Goal: Information Seeking & Learning: Learn about a topic

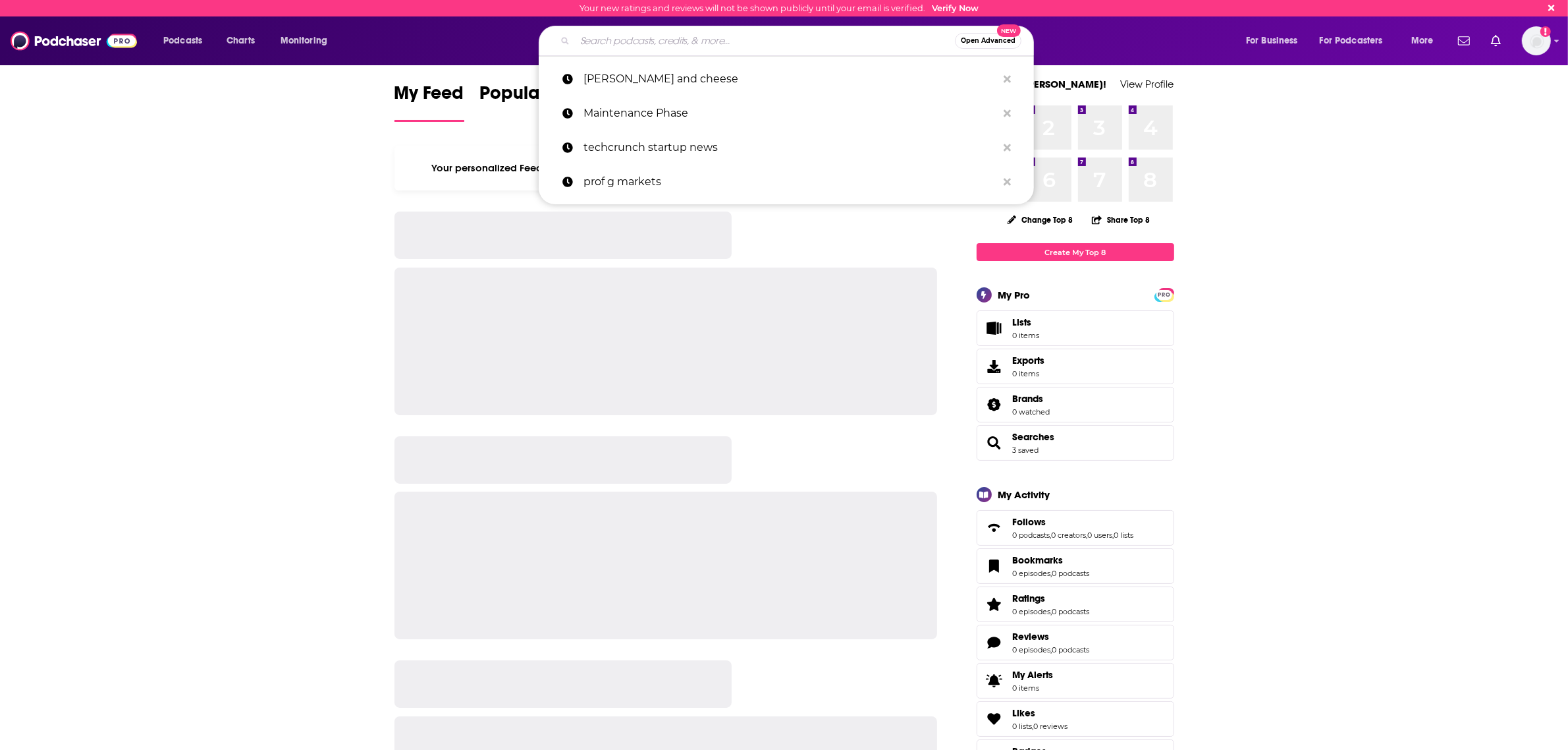
click at [680, 44] on input "Search podcasts, credits, & more..." at bounding box center [765, 41] width 380 height 21
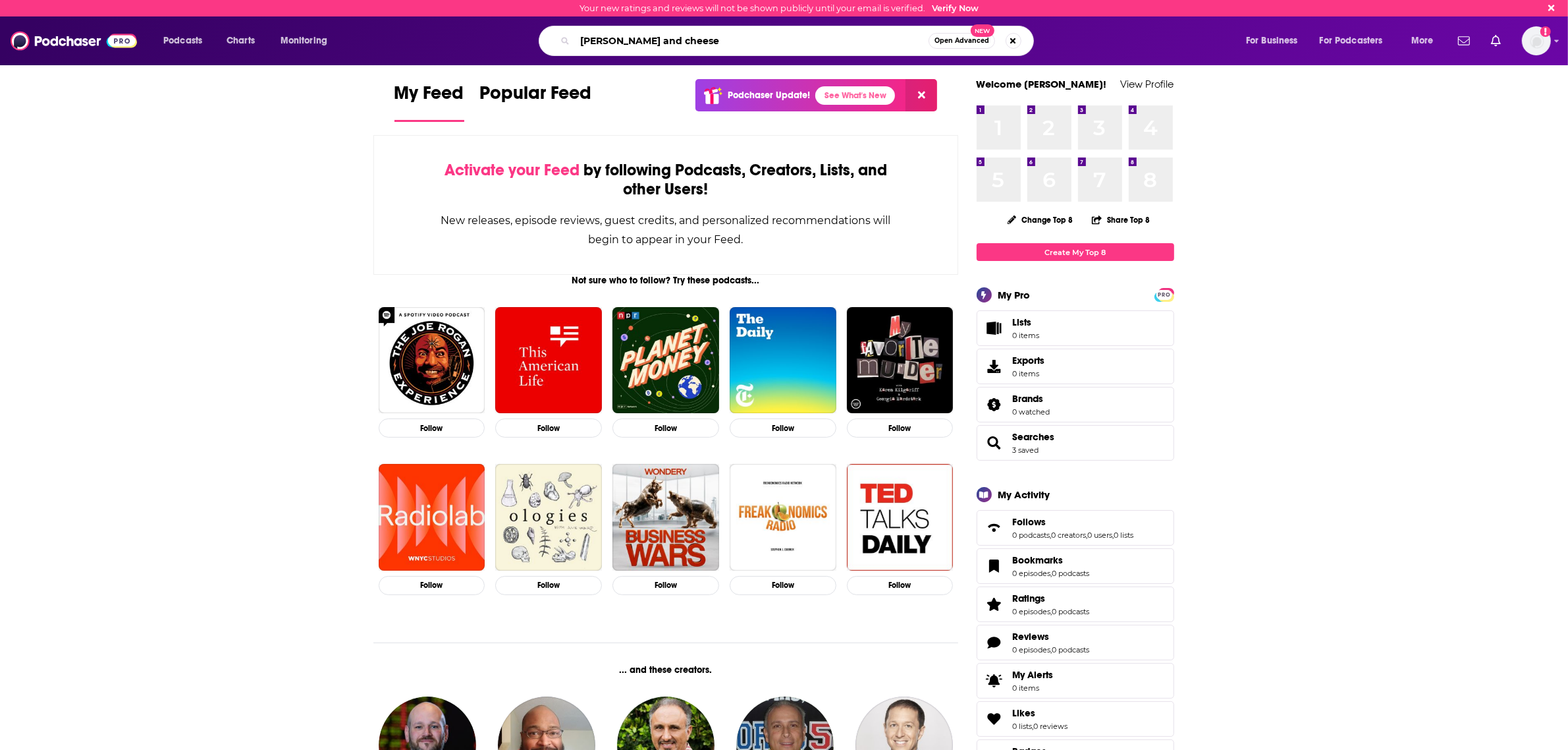
type input "[PERSON_NAME] and cheese"
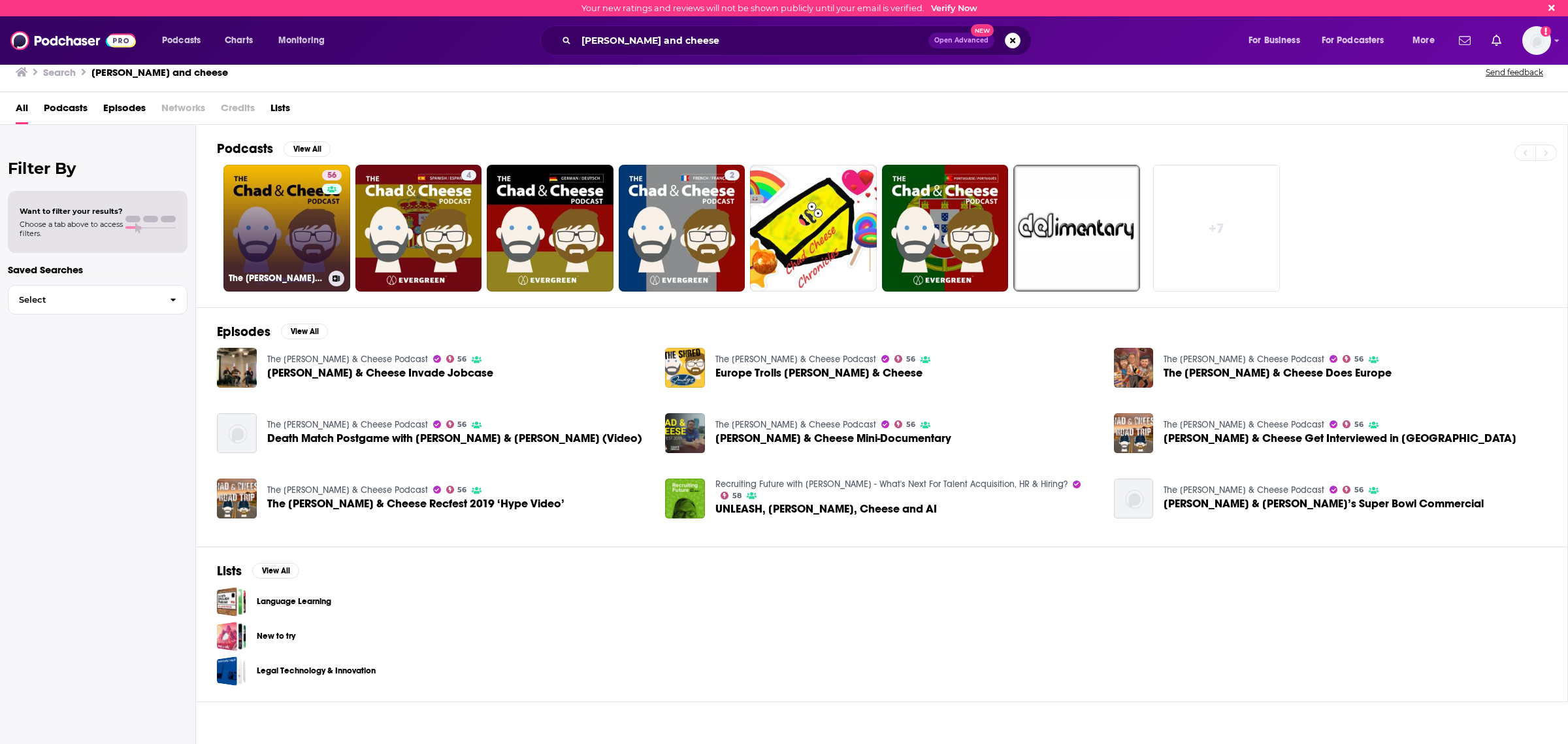
click at [281, 219] on link "56 The [PERSON_NAME] & Cheese Podcast" at bounding box center [287, 228] width 127 height 127
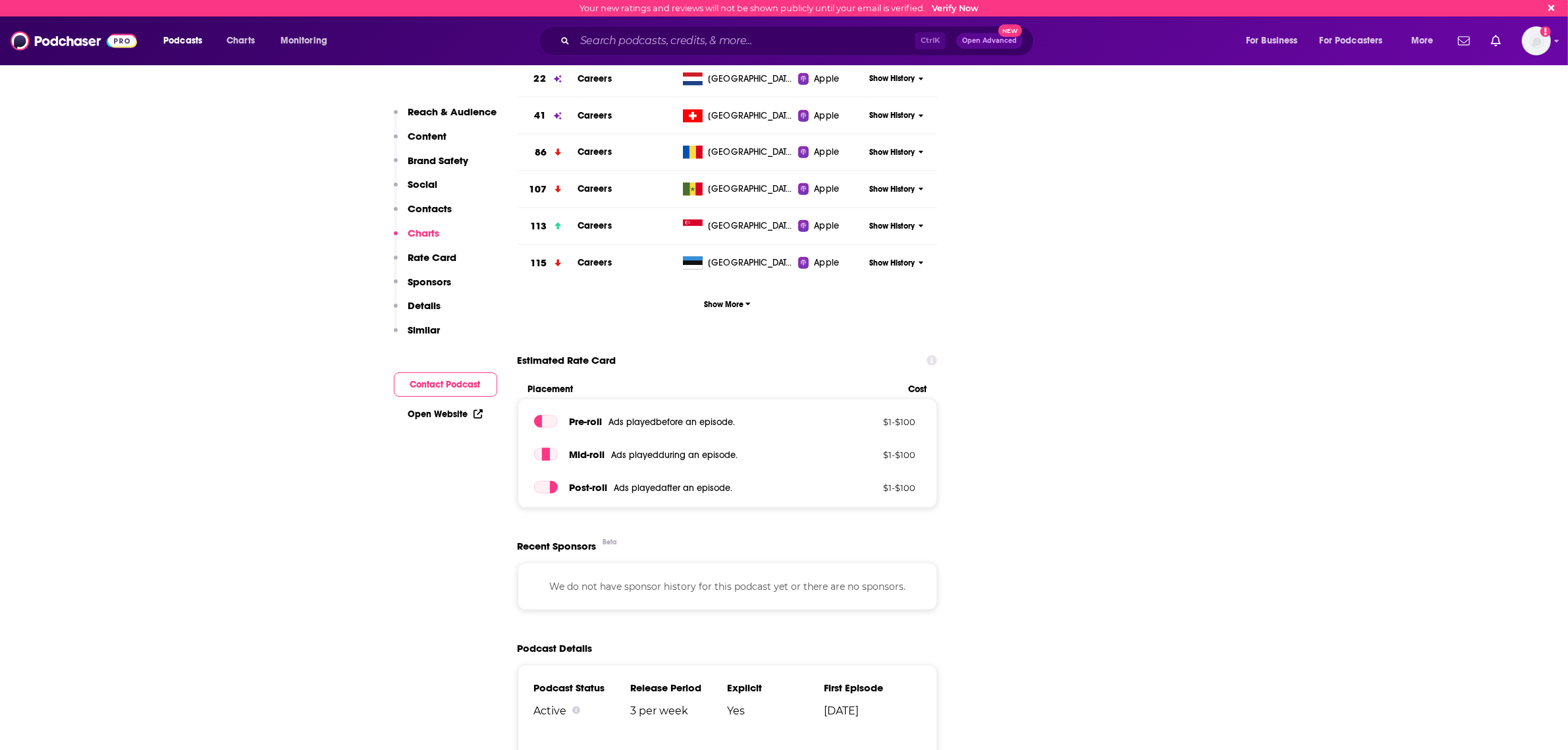
scroll to position [2471, 0]
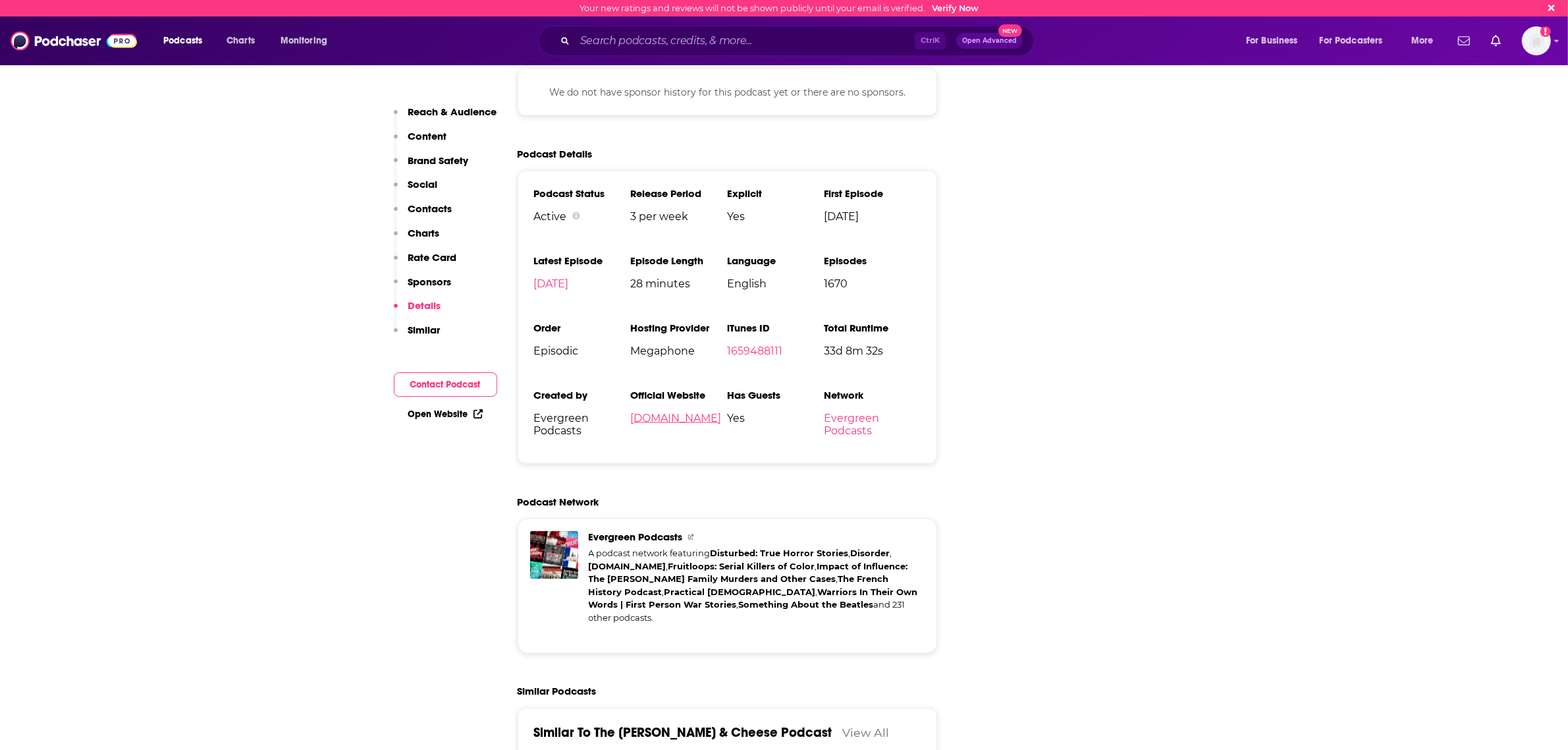
click at [662, 411] on link "[DOMAIN_NAME]" at bounding box center [675, 418] width 91 height 13
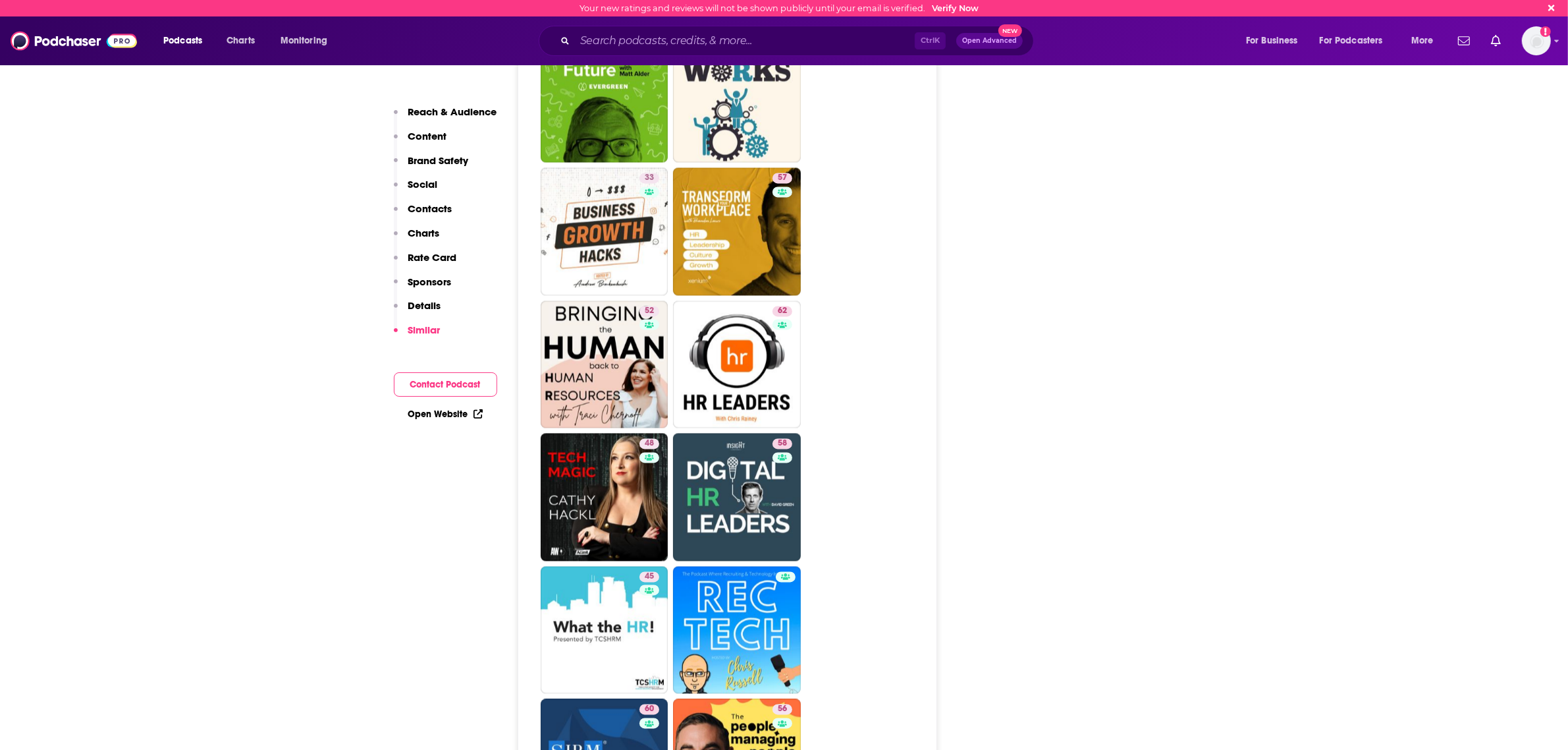
scroll to position [3294, 0]
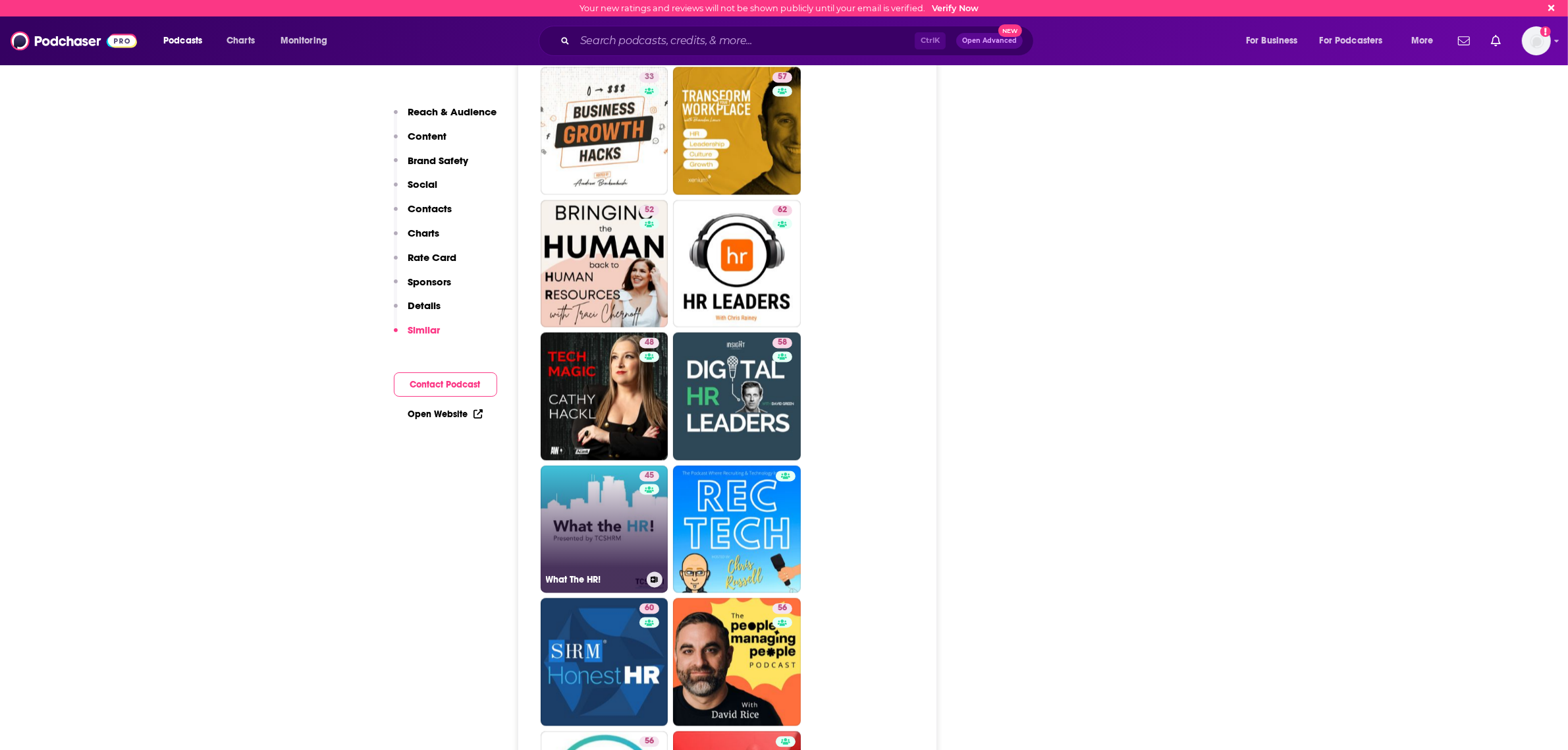
click at [616, 465] on link "45 What The HR!" at bounding box center [605, 529] width 128 height 128
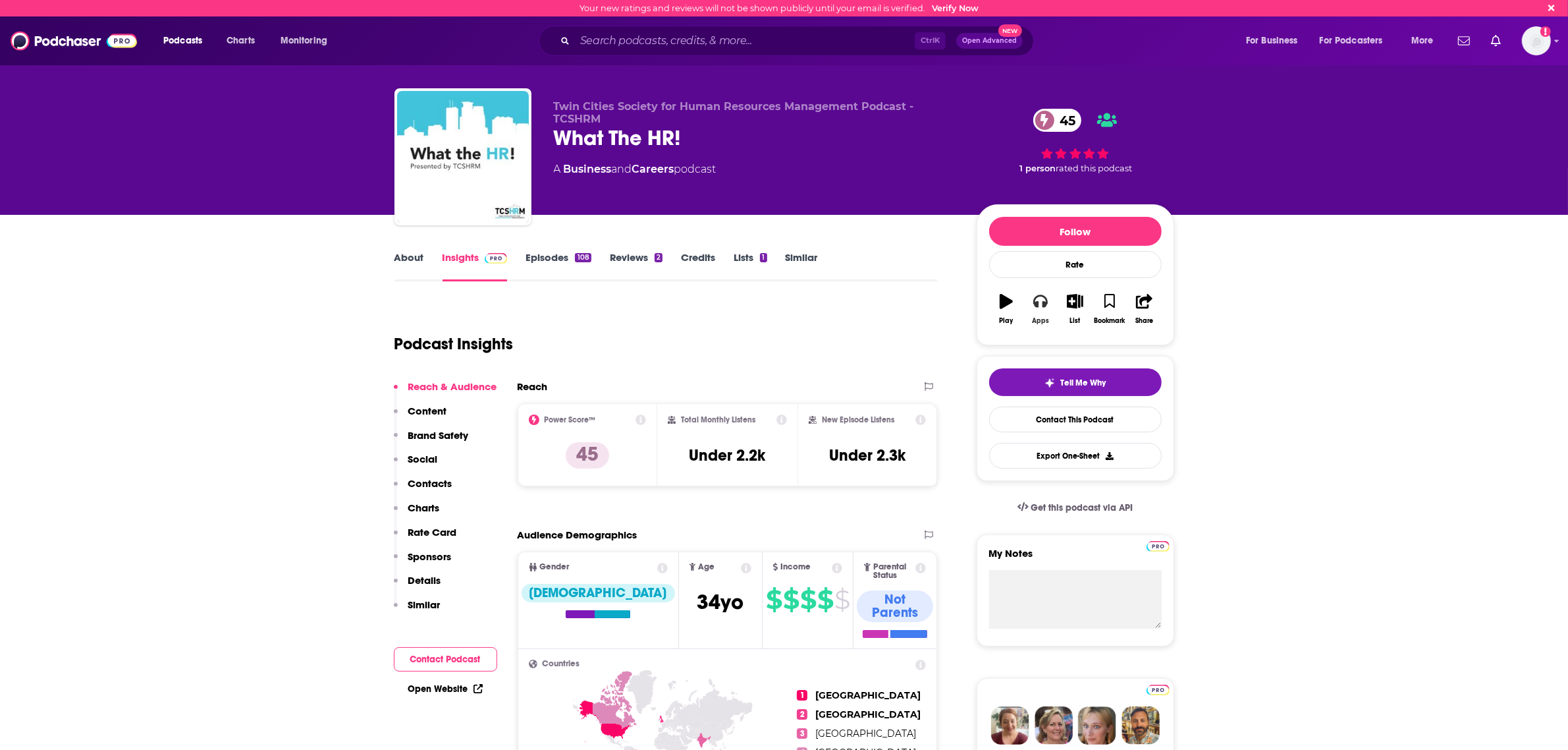
click at [1035, 302] on icon "button" at bounding box center [1040, 302] width 14 height 14
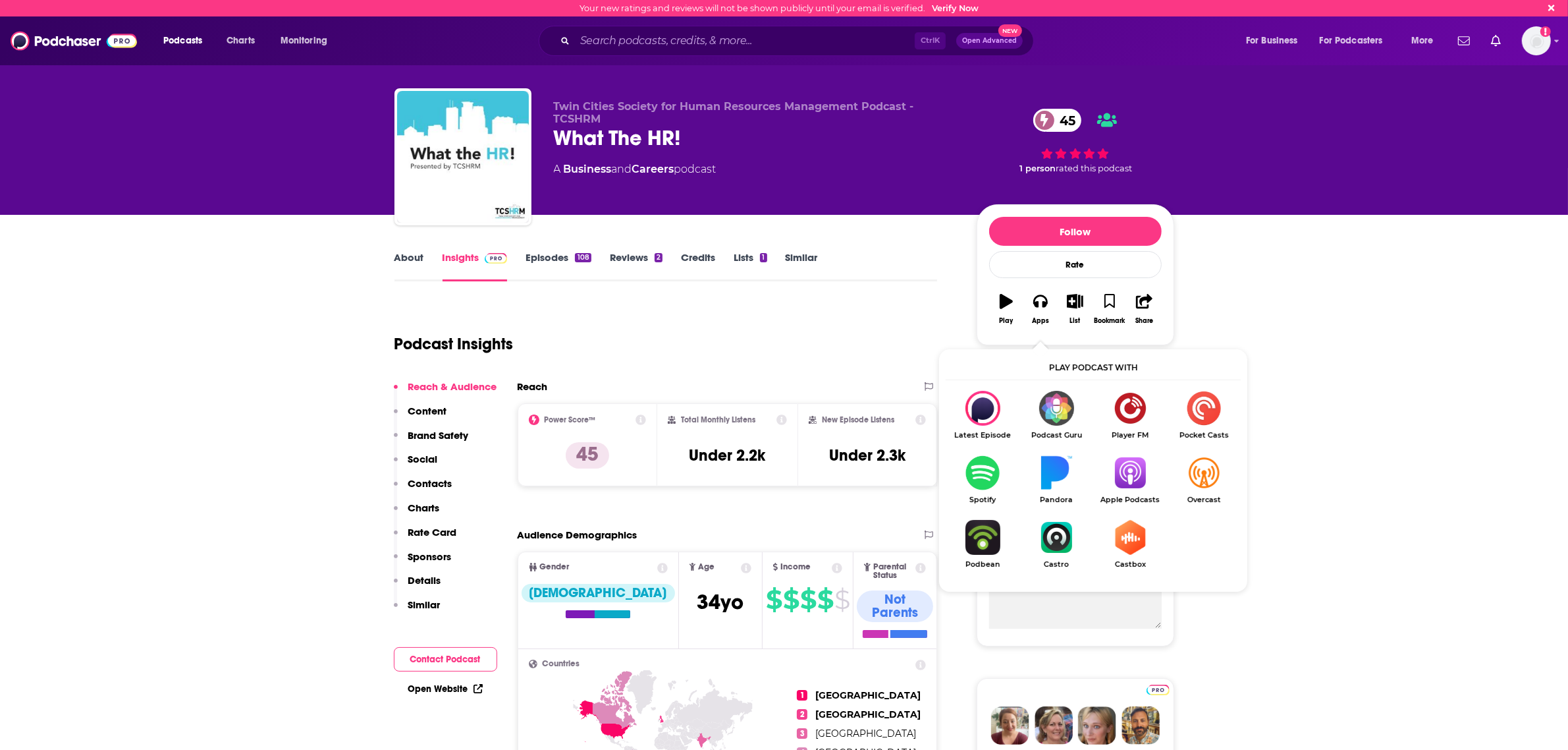
click at [979, 409] on img "Show Listen On dropdown" at bounding box center [983, 408] width 74 height 35
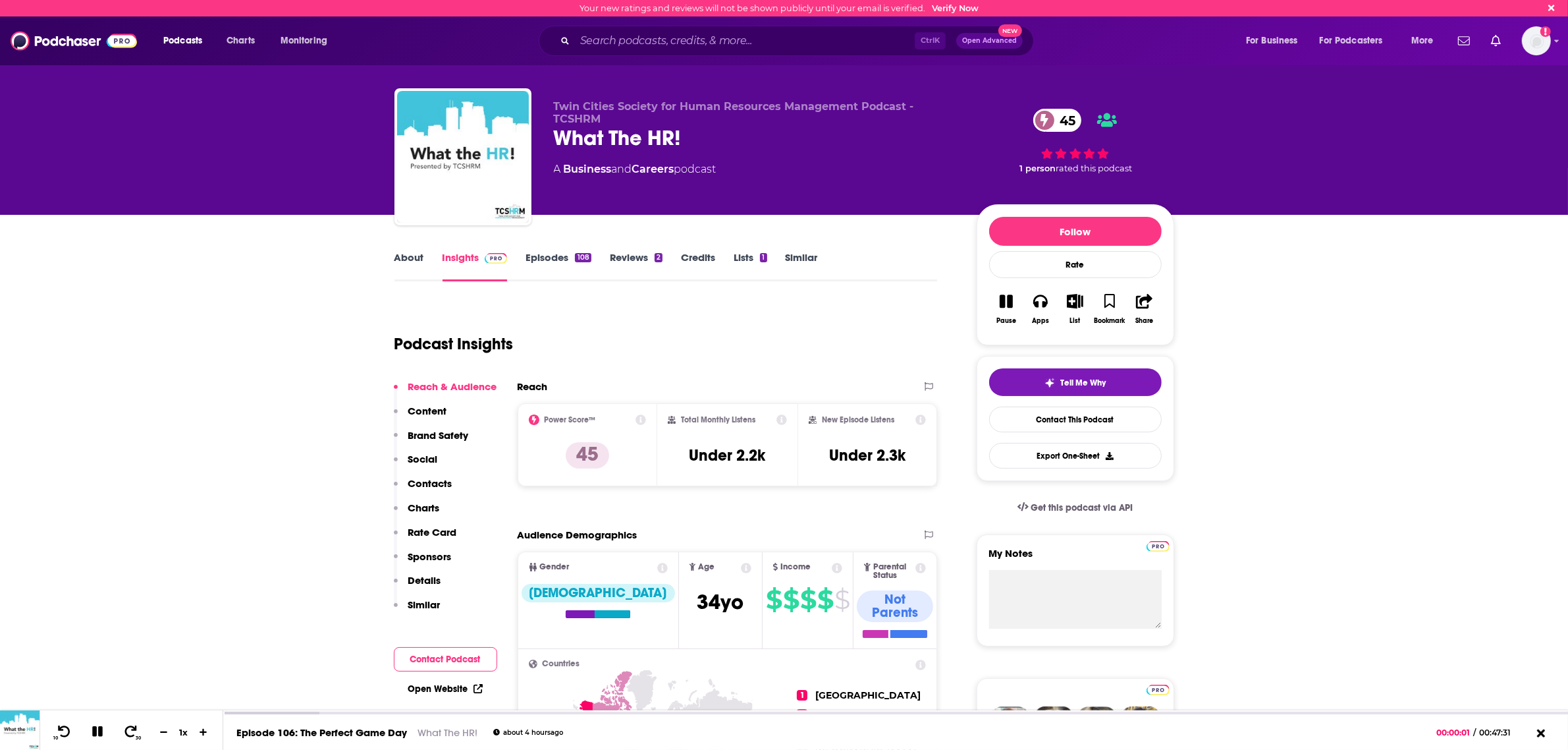
click at [1006, 305] on icon "button" at bounding box center [1007, 301] width 14 height 14
click at [1038, 305] on icon "button" at bounding box center [1040, 302] width 14 height 14
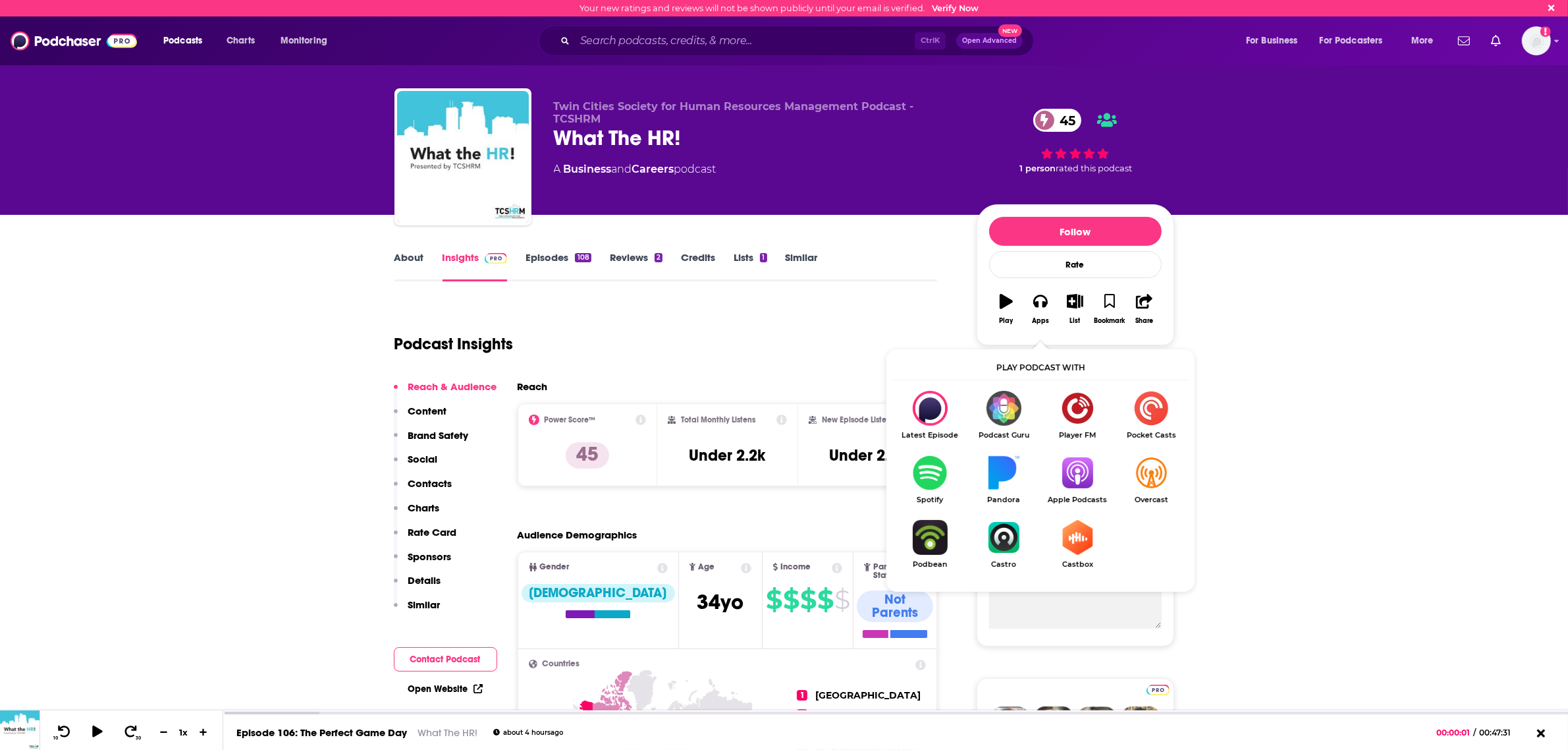
click at [1082, 473] on img "Show Listen On dropdown" at bounding box center [1078, 472] width 74 height 35
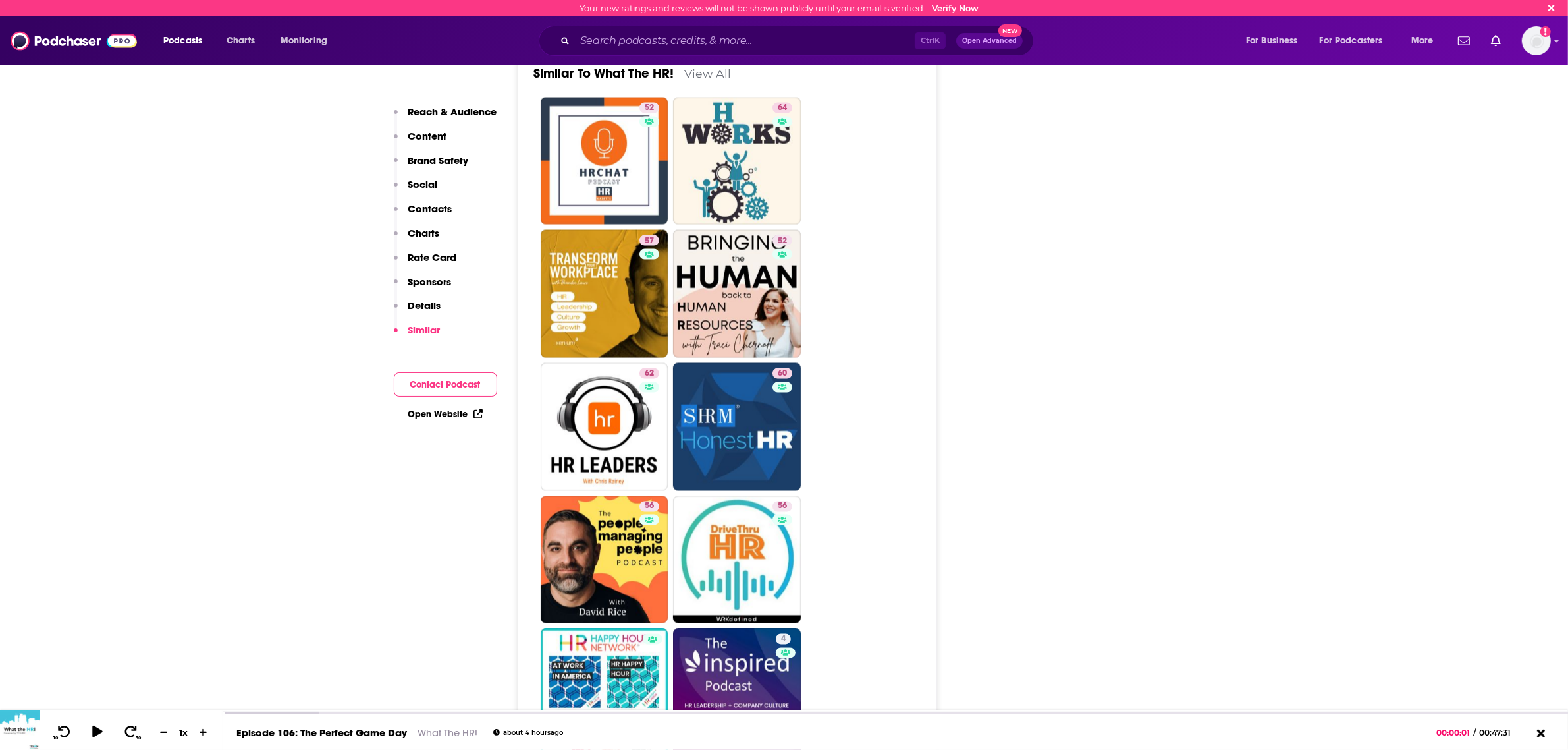
scroll to position [2471, 0]
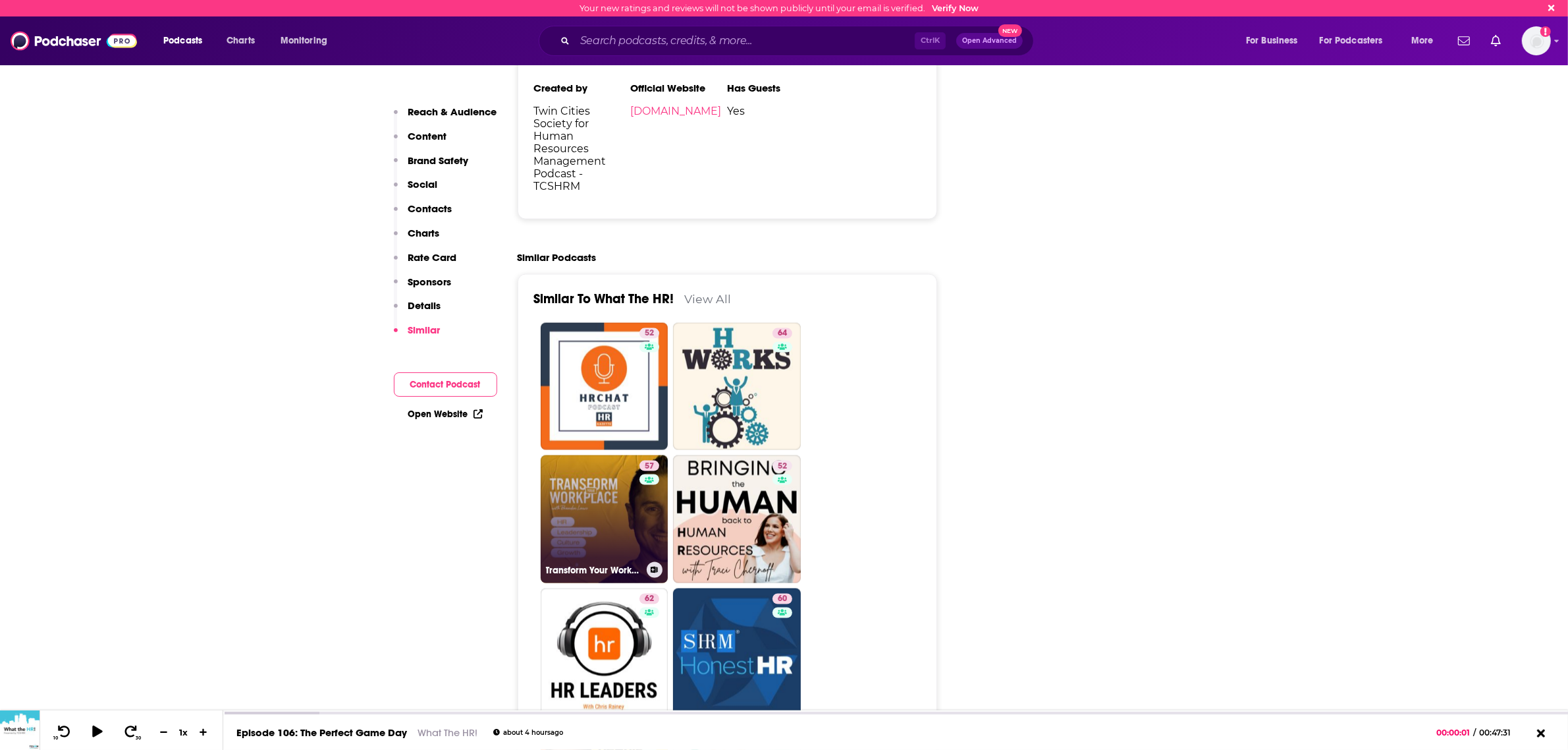
click at [581, 455] on link "57 Transform Your Workplace" at bounding box center [605, 519] width 128 height 128
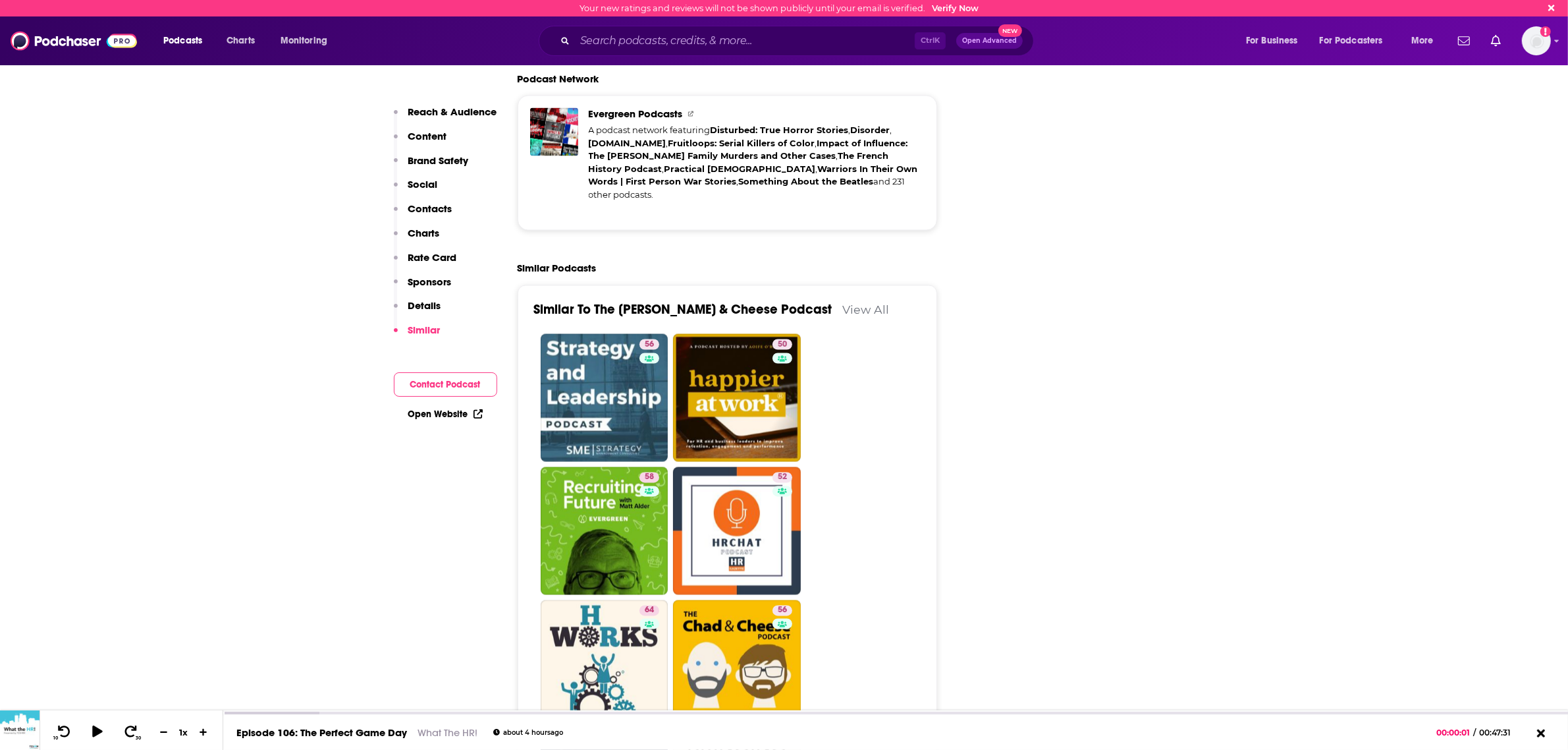
scroll to position [2883, 0]
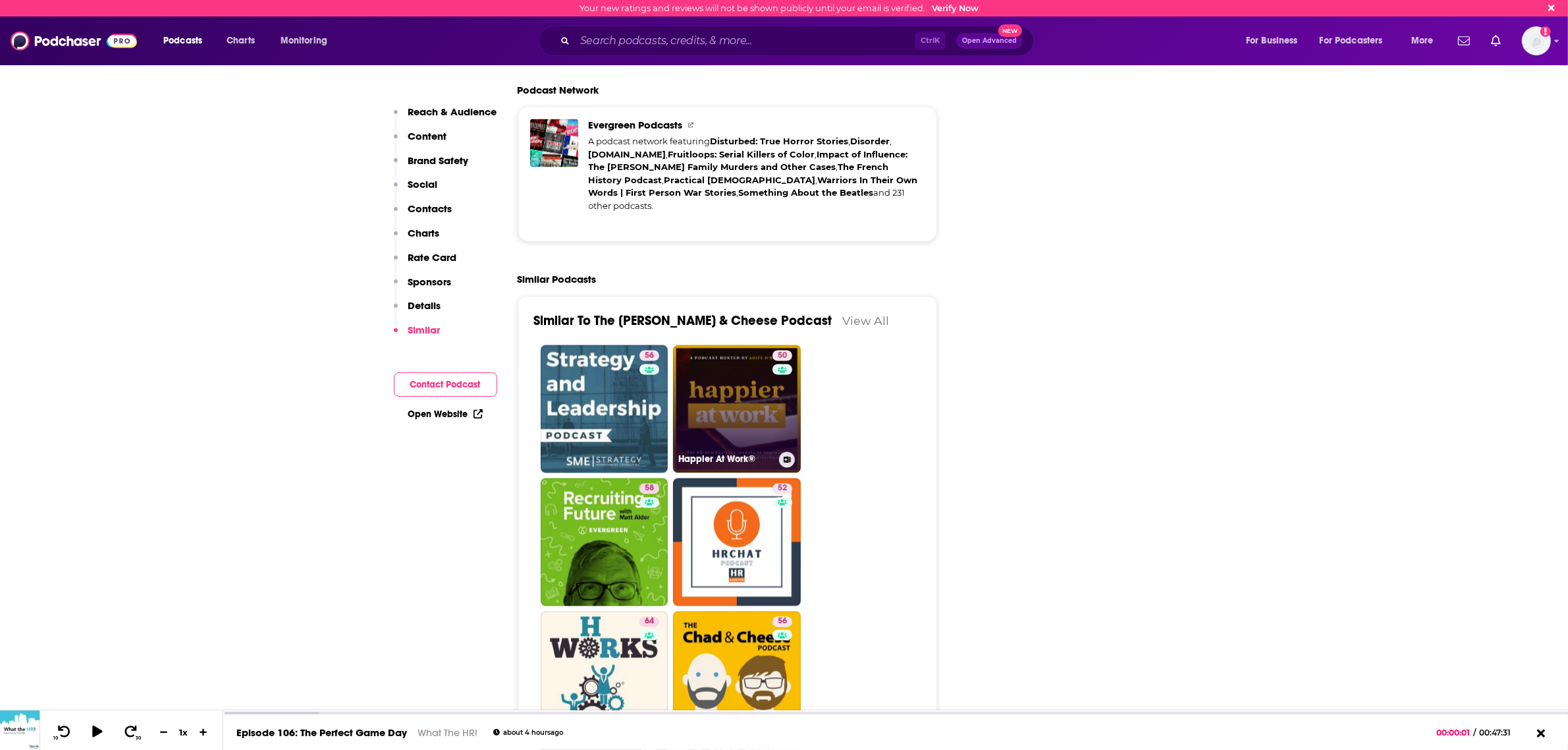
click at [729, 358] on link "50 Happier At Work®" at bounding box center [737, 409] width 128 height 128
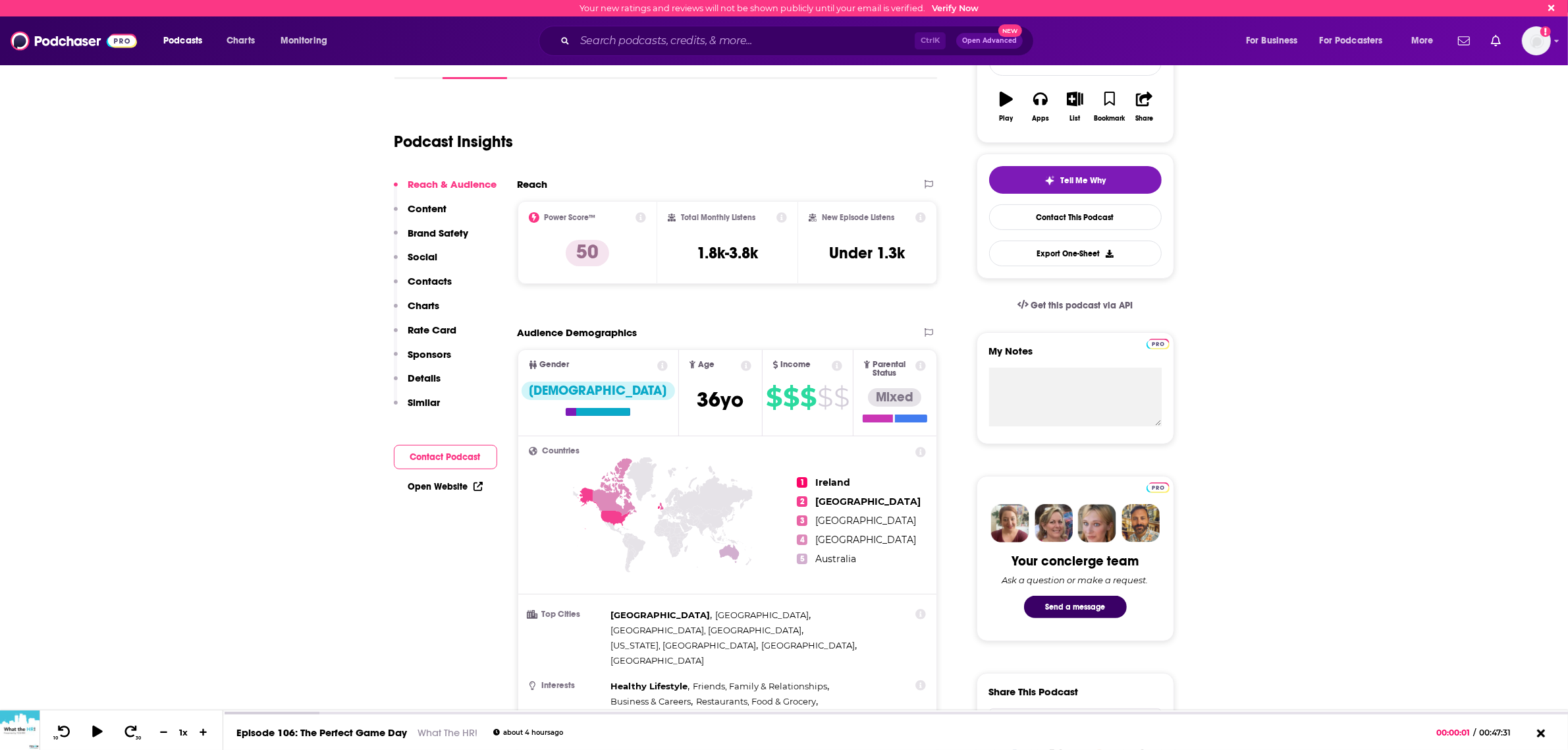
scroll to position [82, 0]
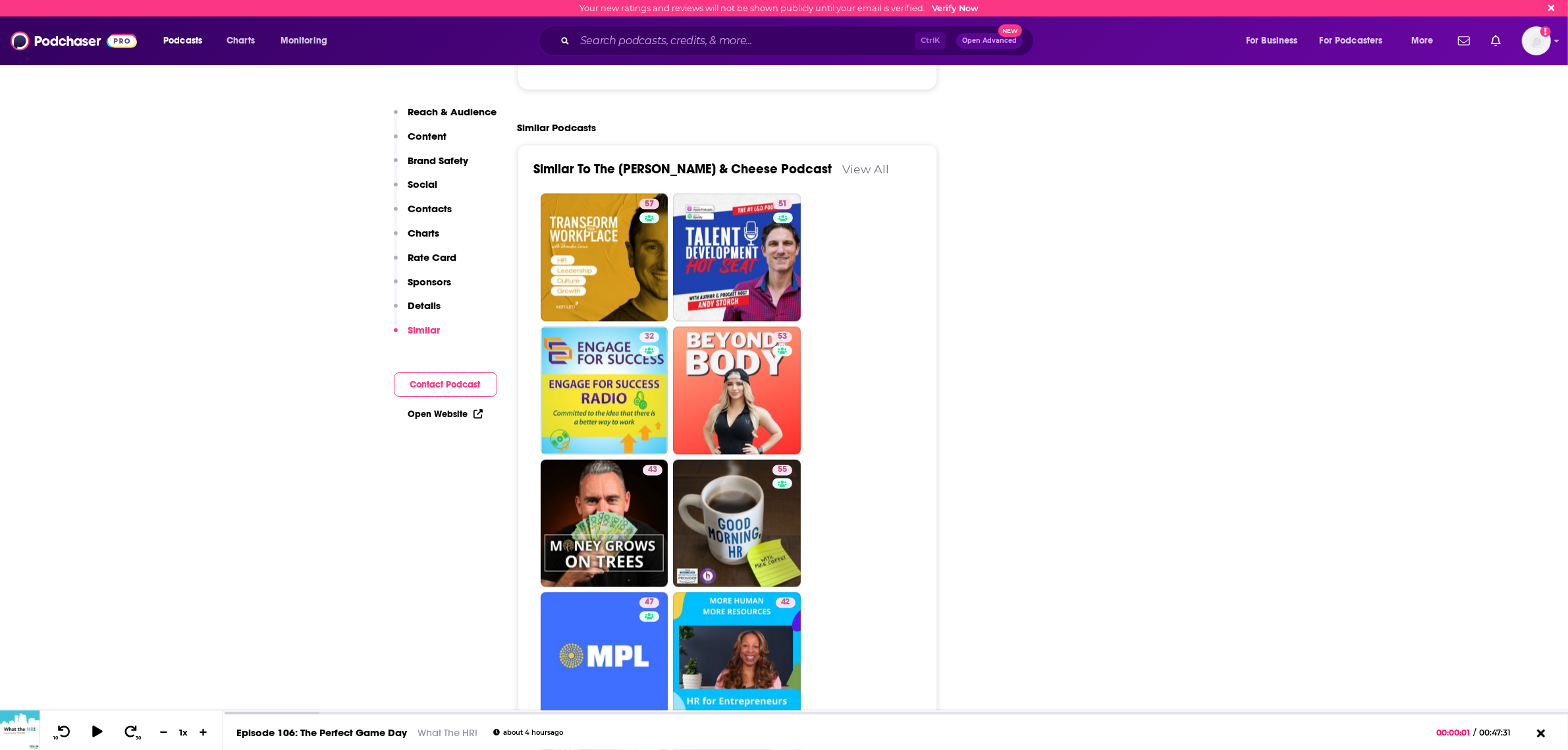
scroll to position [3129, 0]
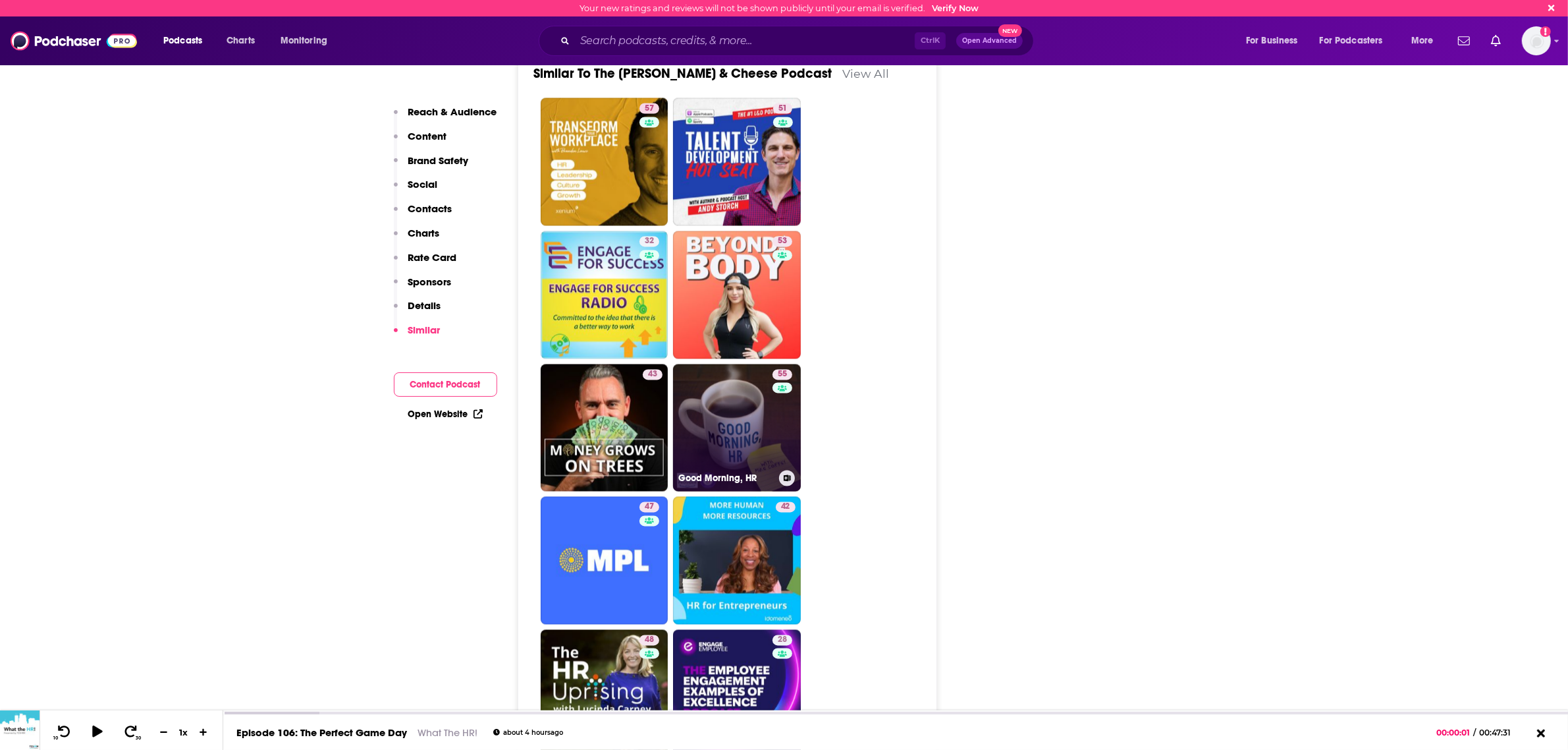
click at [720, 364] on link "55 Good Morning, HR" at bounding box center [737, 428] width 128 height 128
type input "[URL][DOMAIN_NAME]"
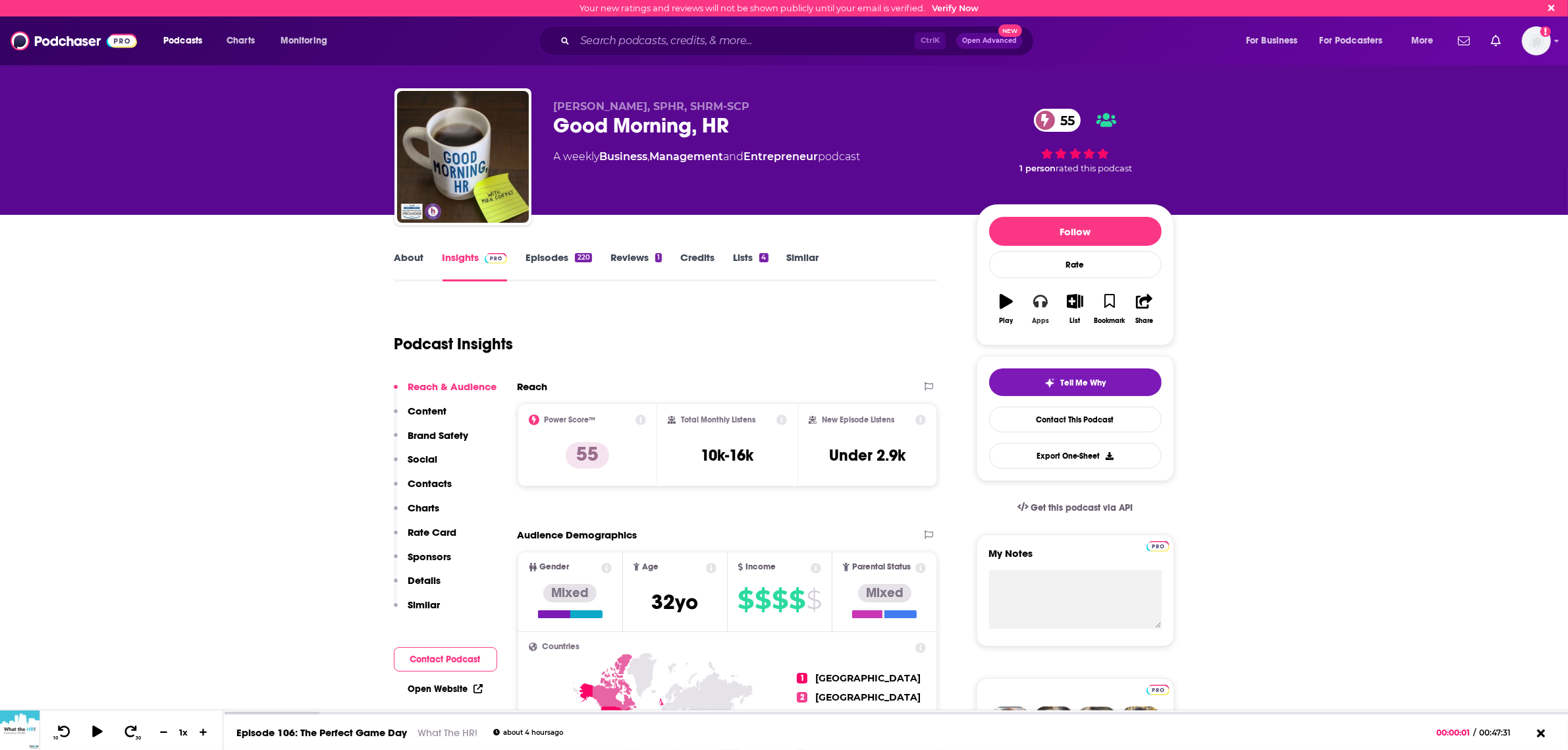
click at [1030, 307] on button "Apps" at bounding box center [1041, 308] width 35 height 47
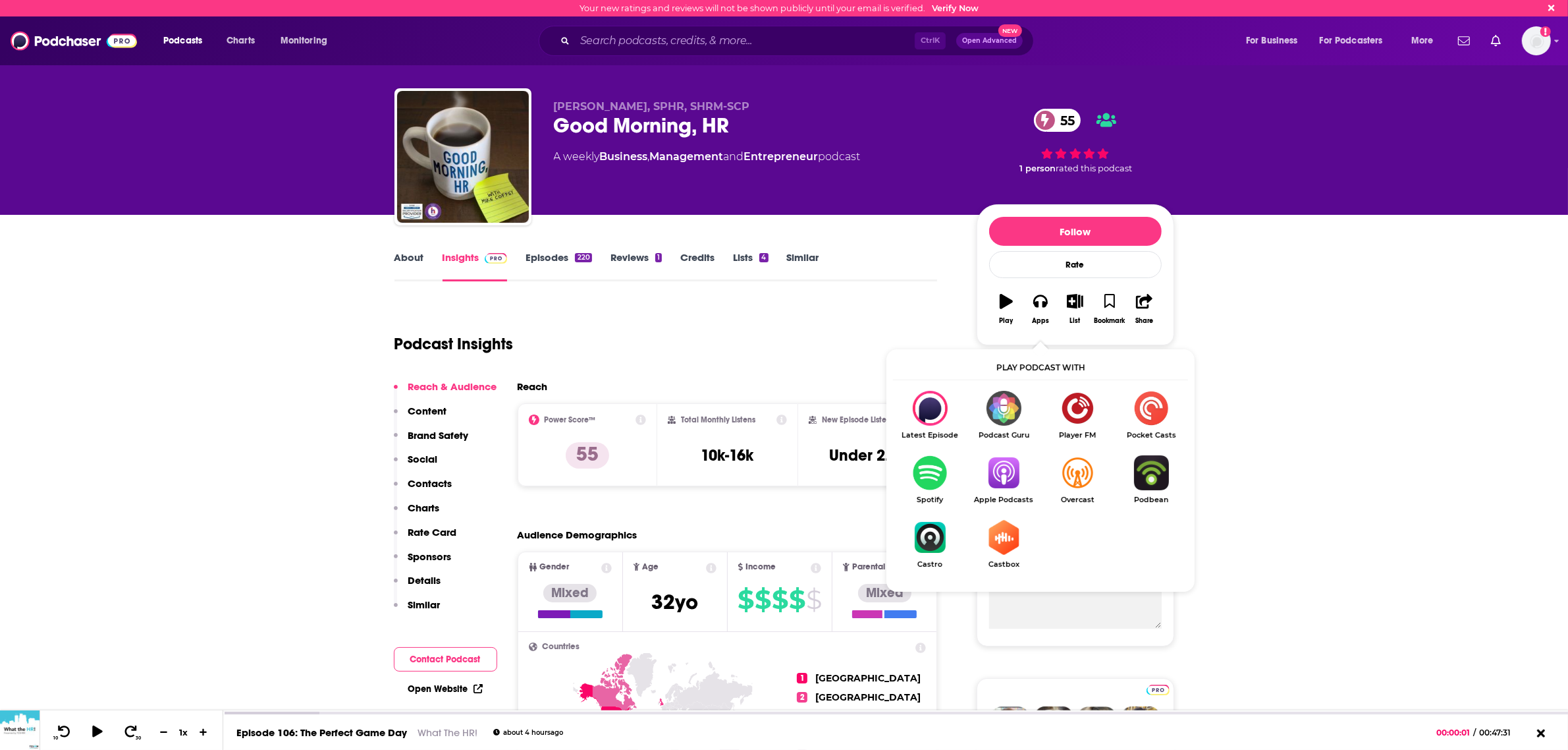
click at [992, 475] on img "Show Listen On dropdown" at bounding box center [1004, 472] width 74 height 35
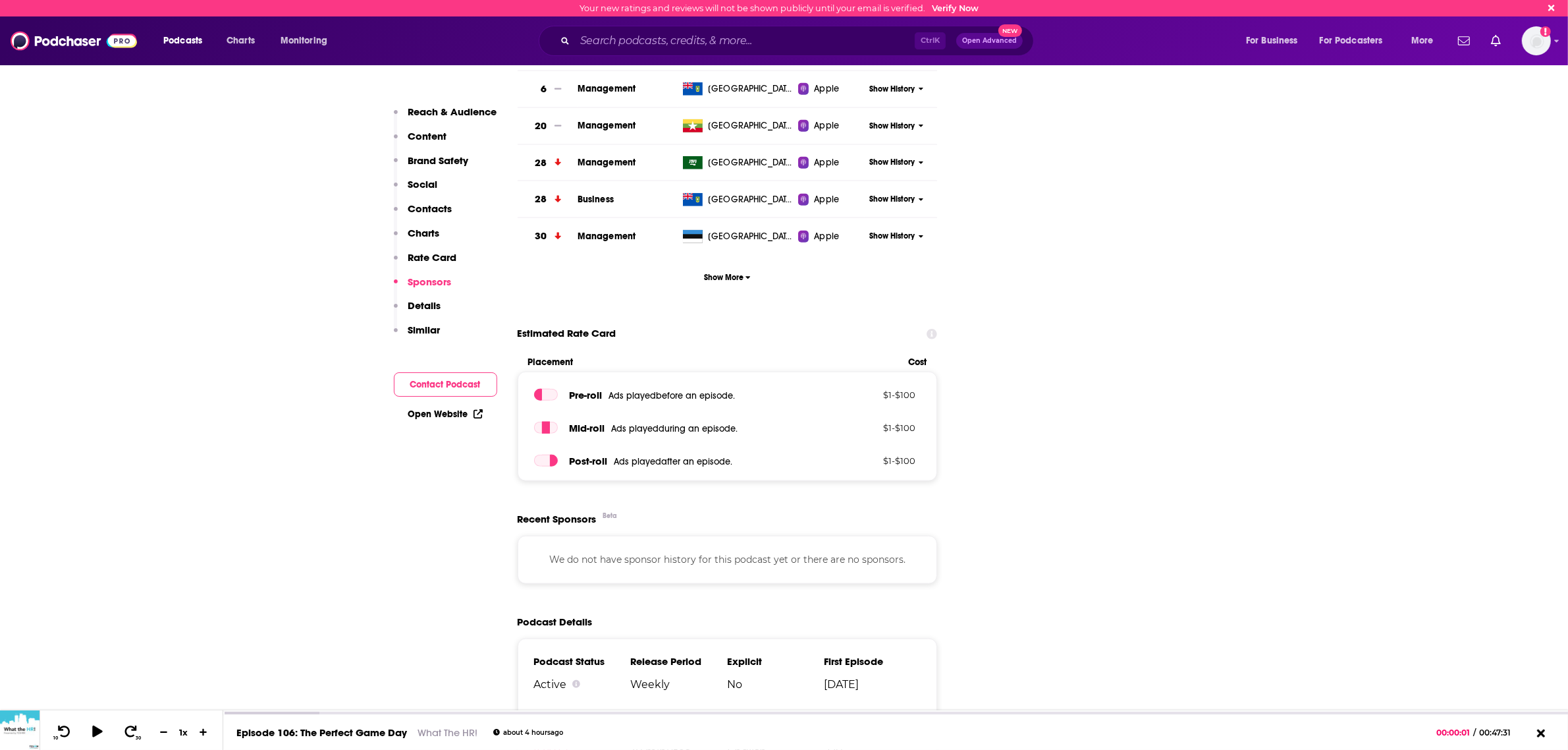
scroll to position [1977, 0]
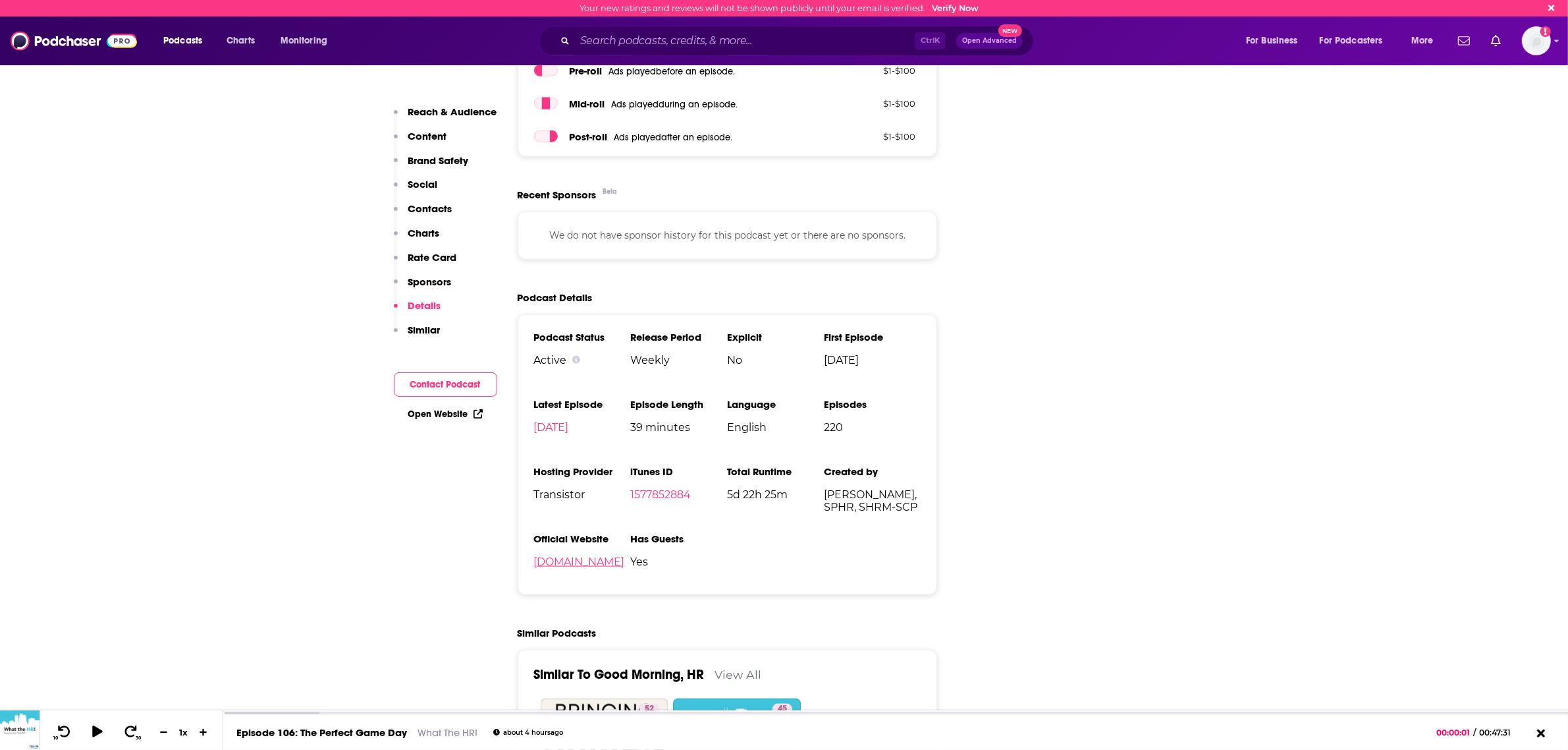
click at [590, 555] on link "[DOMAIN_NAME]" at bounding box center [579, 561] width 91 height 13
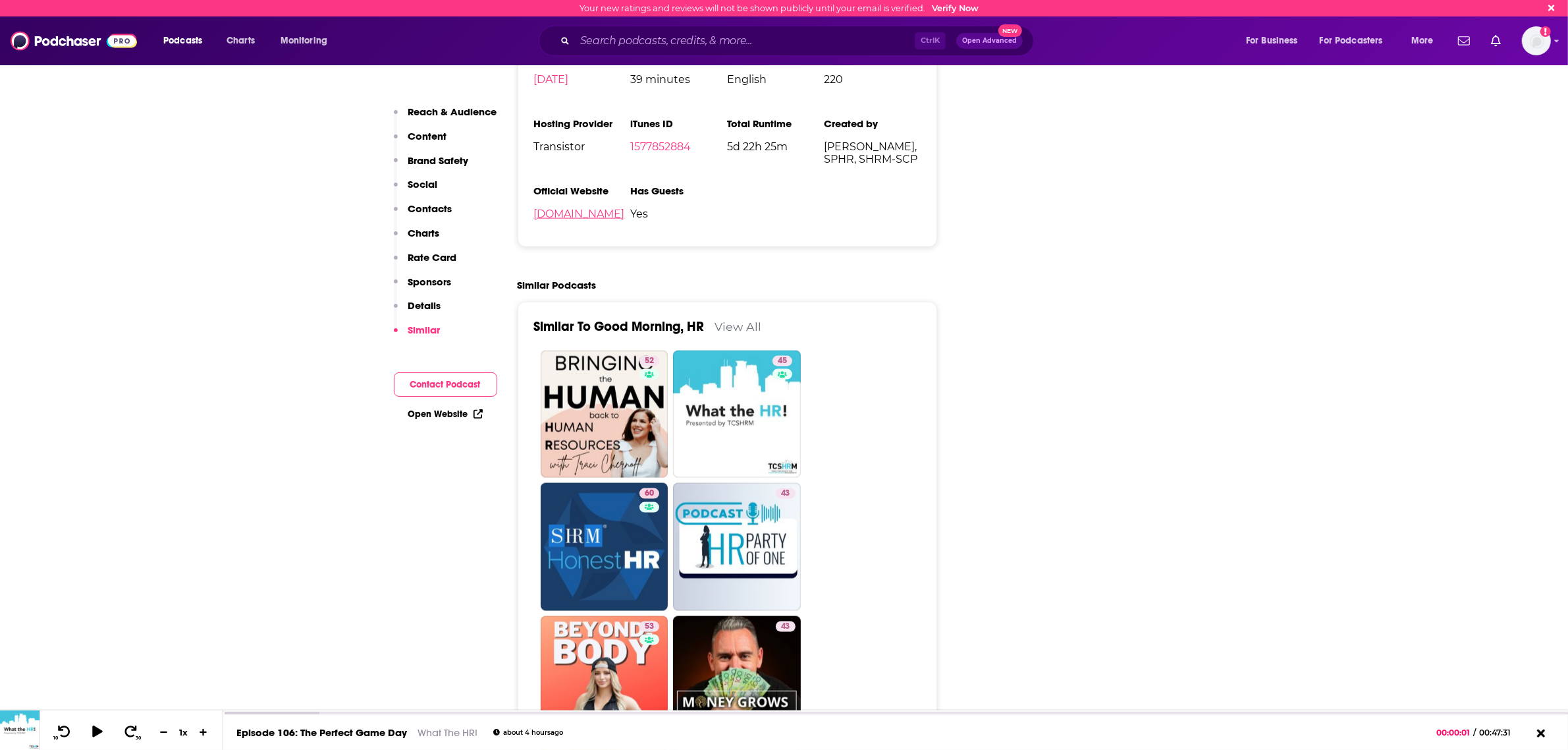
scroll to position [2306, 0]
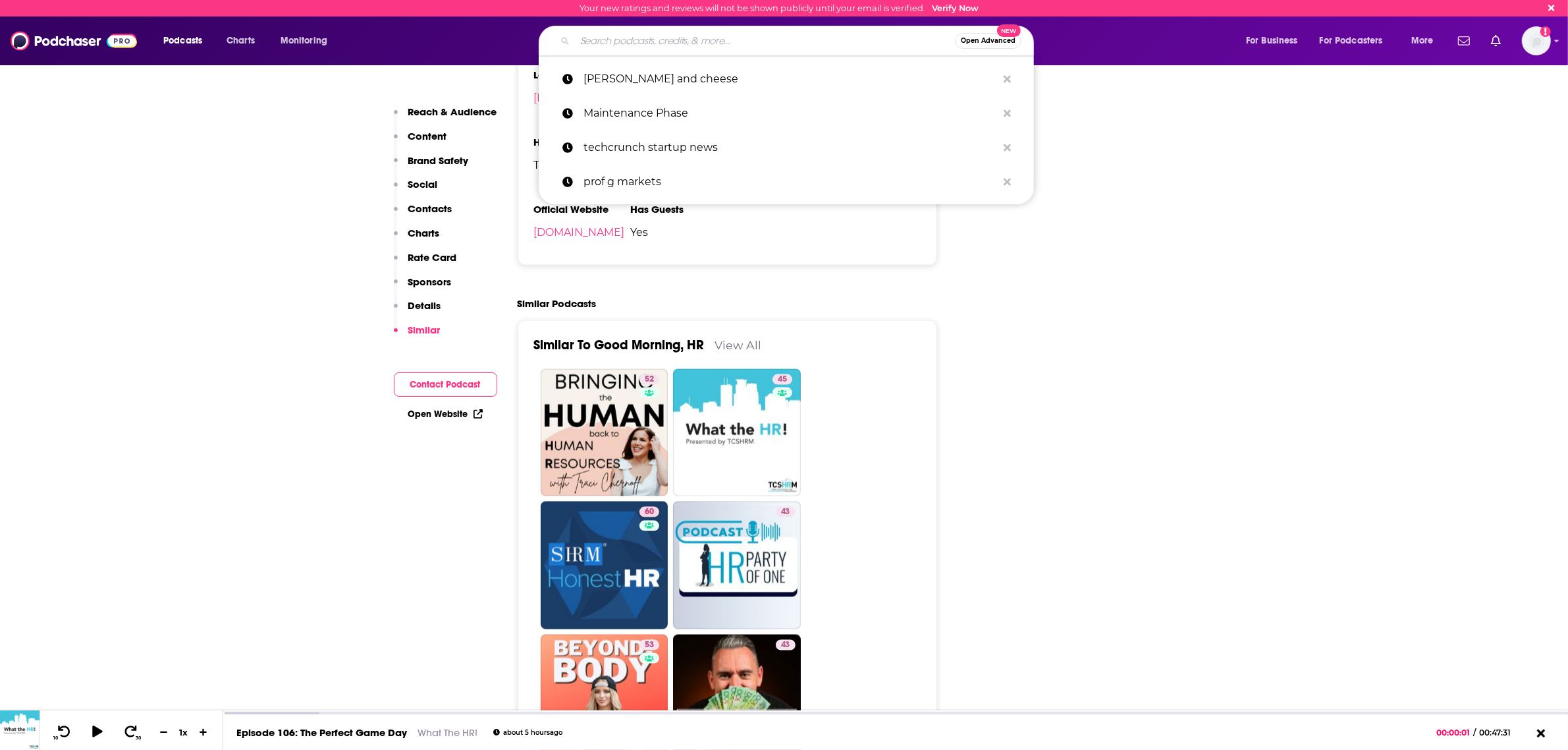
click at [656, 41] on input "Search podcasts, credits, & more..." at bounding box center [765, 41] width 380 height 21
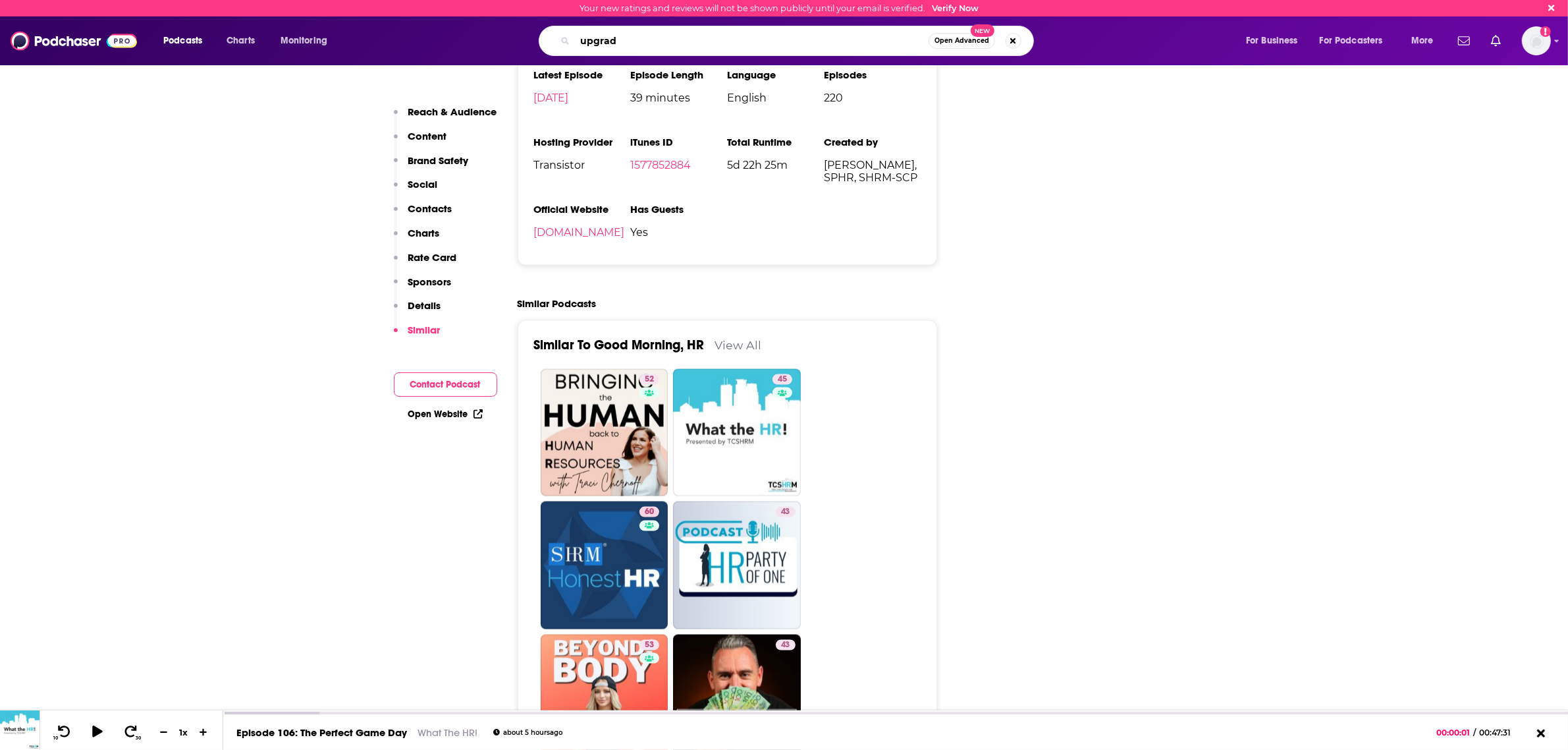
type input "upgrade"
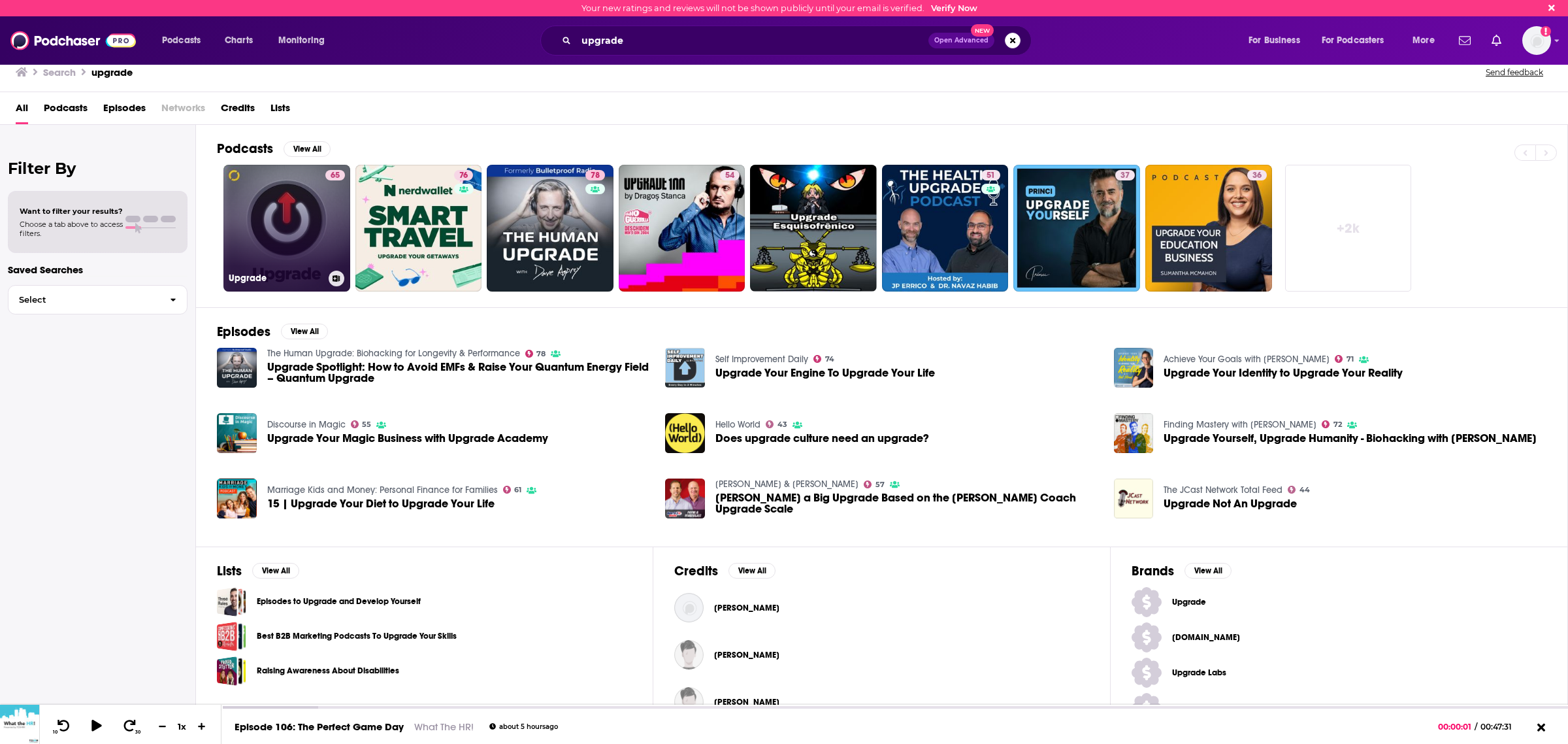
click at [284, 229] on link "65 Upgrade" at bounding box center [287, 228] width 127 height 127
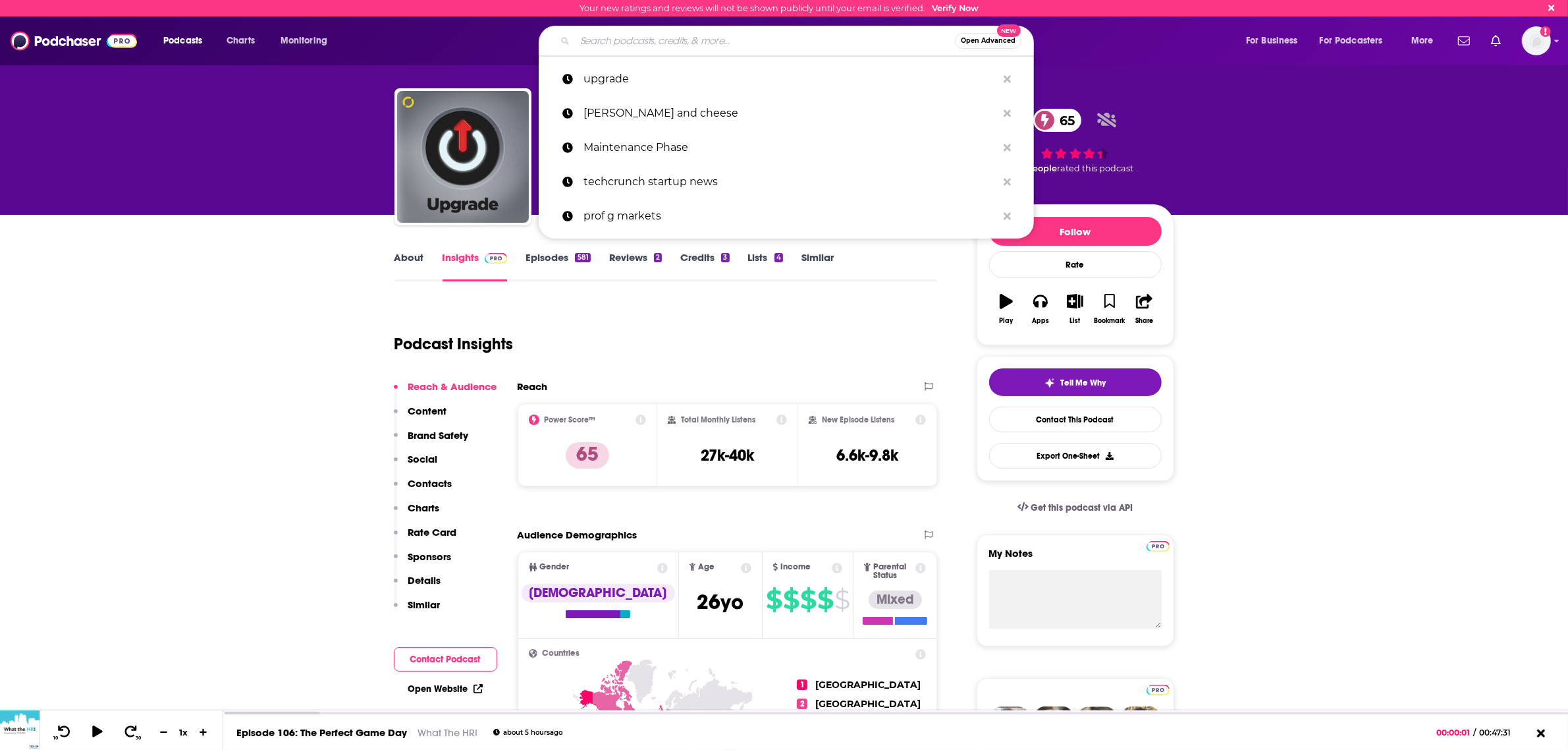
click at [594, 35] on input "Search podcasts, credits, & more..." at bounding box center [765, 41] width 380 height 21
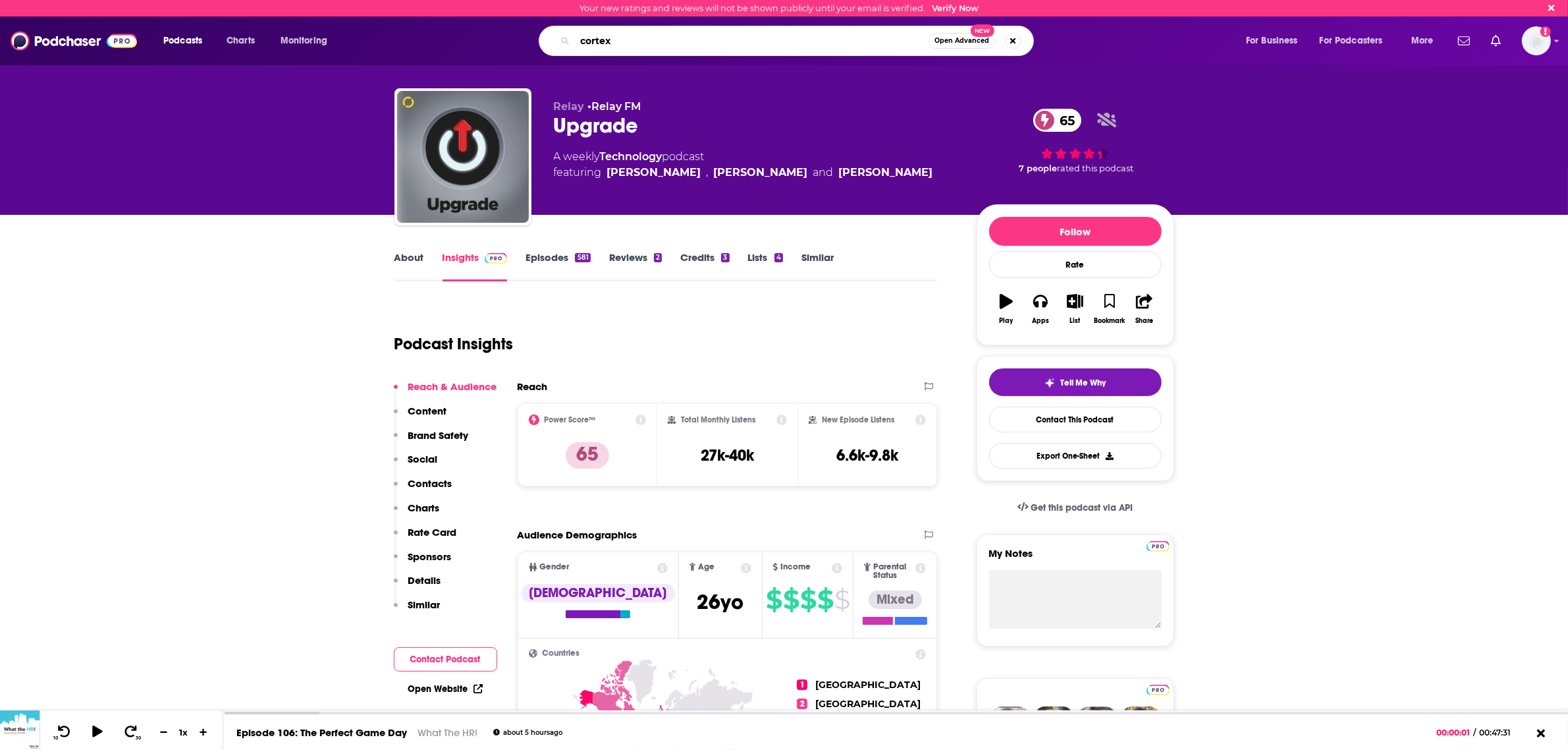
type input "cortext"
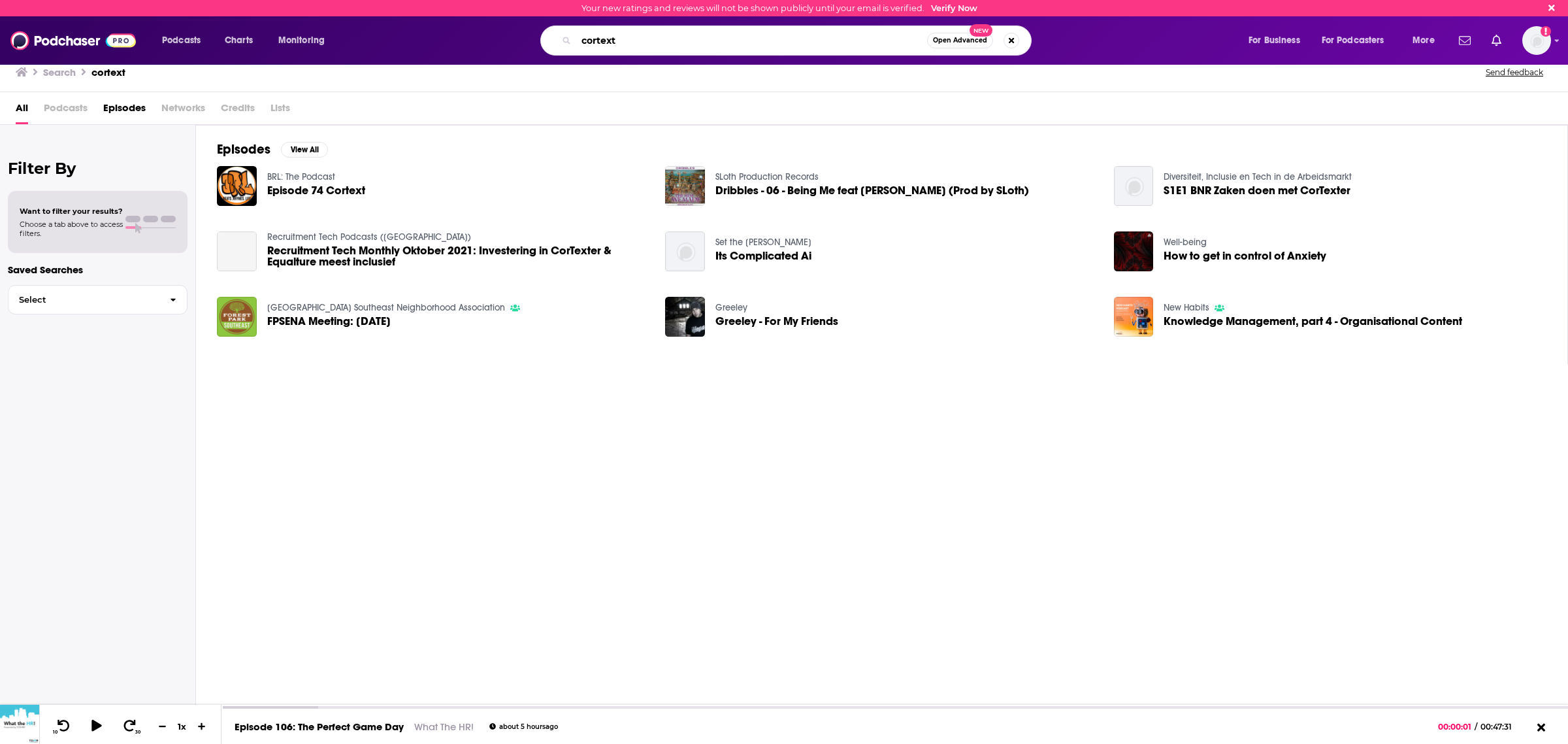
click at [618, 34] on input "cortext" at bounding box center [752, 40] width 351 height 21
type input "cortex"
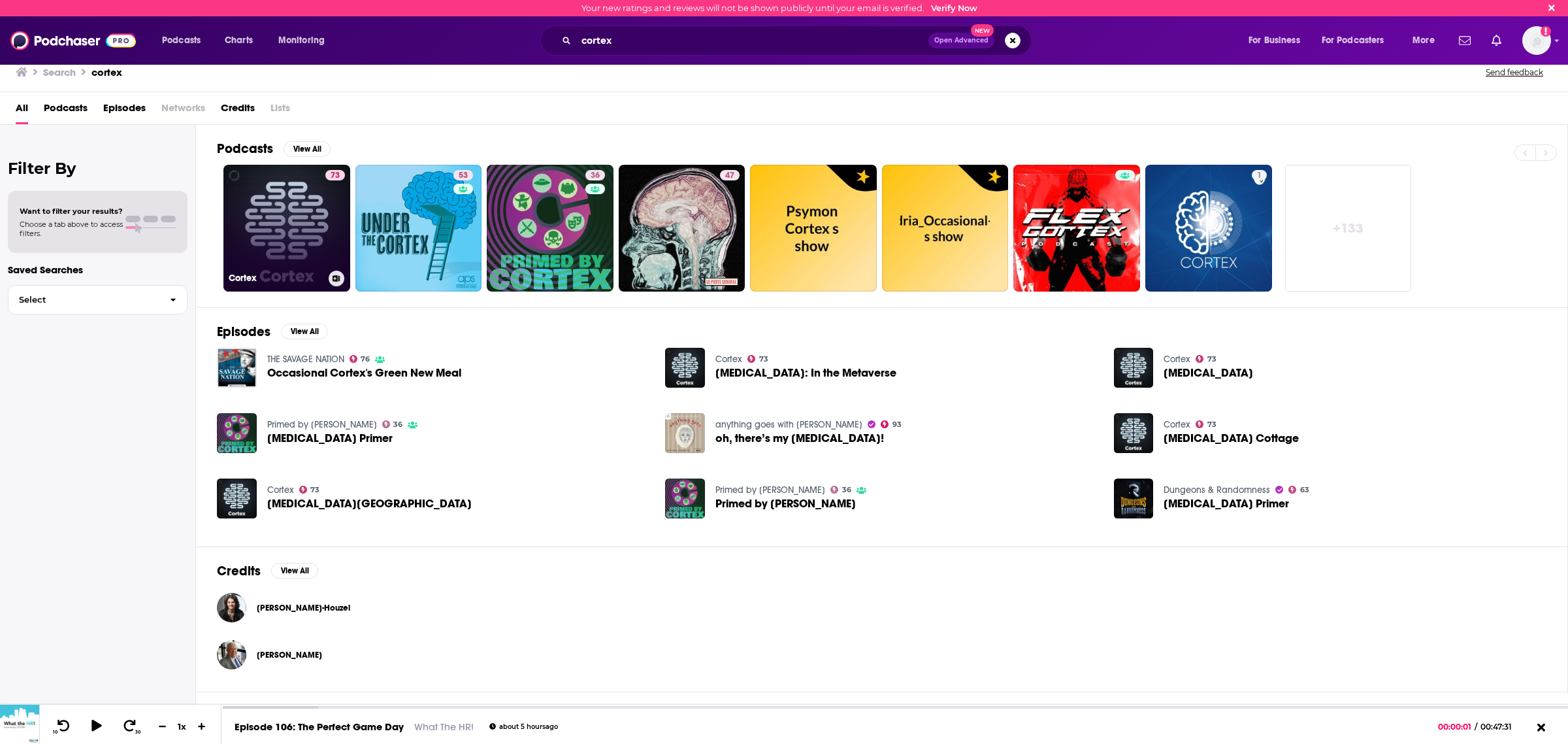
click at [292, 218] on link "73 [MEDICAL_DATA]" at bounding box center [287, 228] width 127 height 127
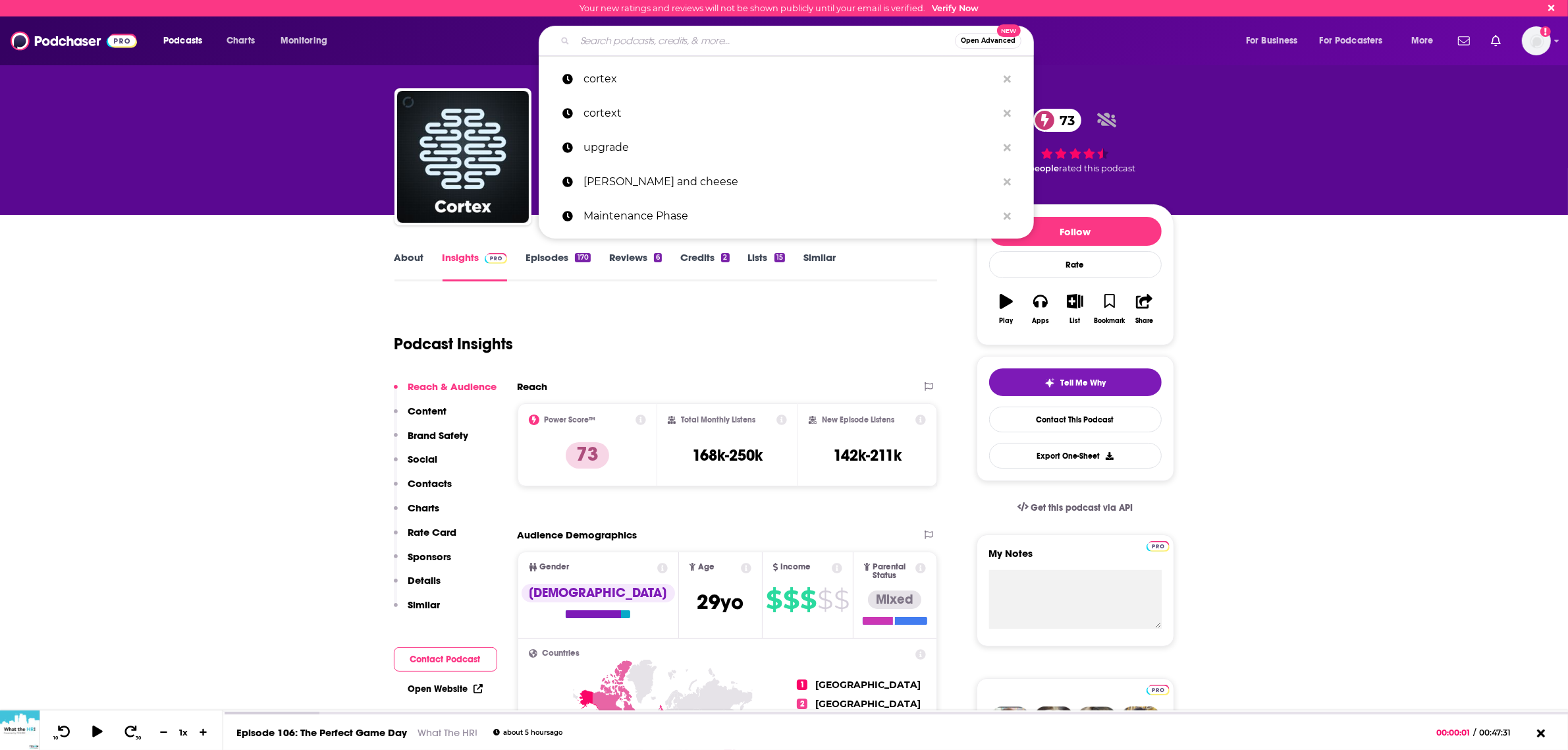
click at [652, 43] on input "Search podcasts, credits, & more..." at bounding box center [765, 41] width 380 height 21
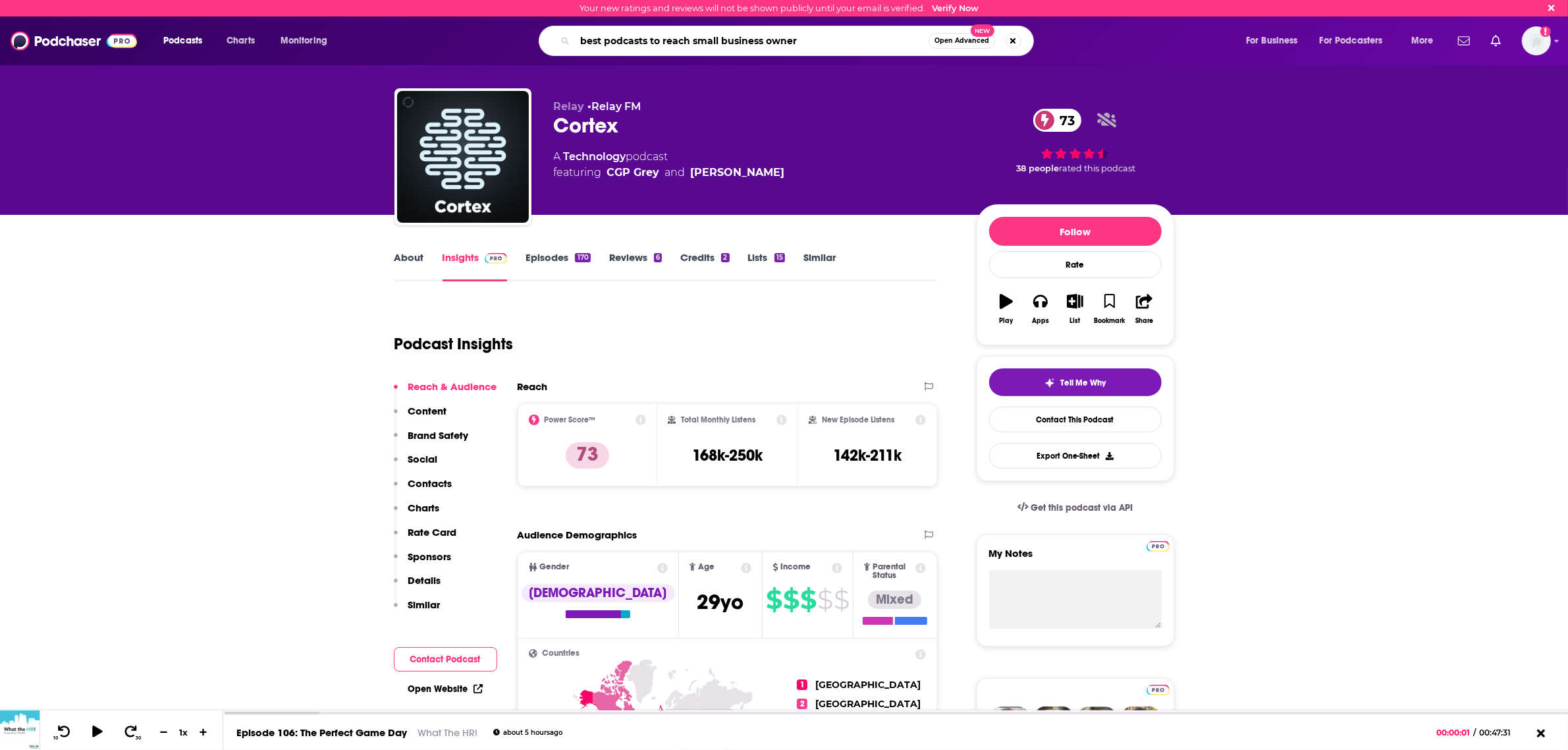
type input "best podcasts to reach small business owners"
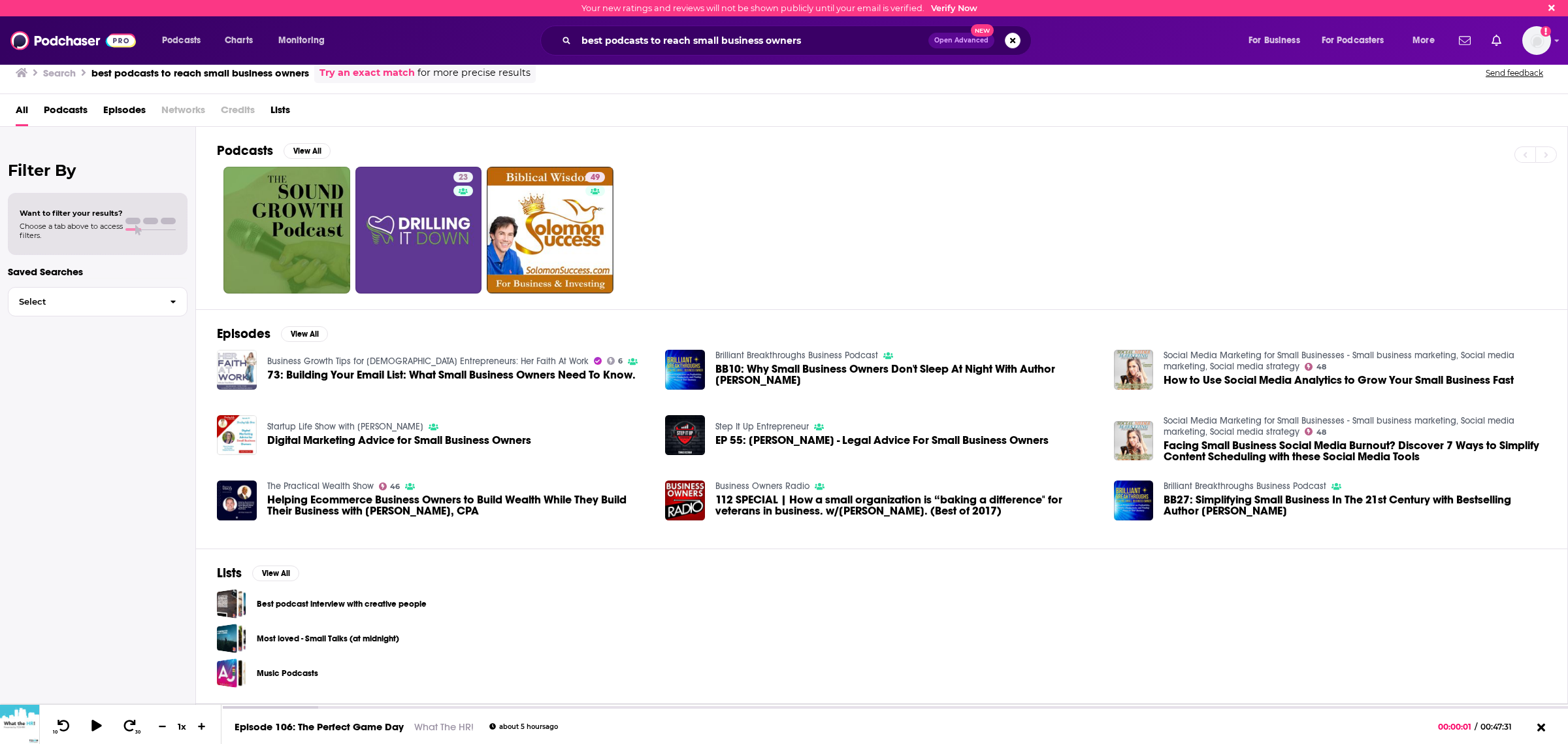
click at [233, 374] on img "73: Building Your Email List: What Small Business Owners Need To Know." at bounding box center [236, 369] width 40 height 40
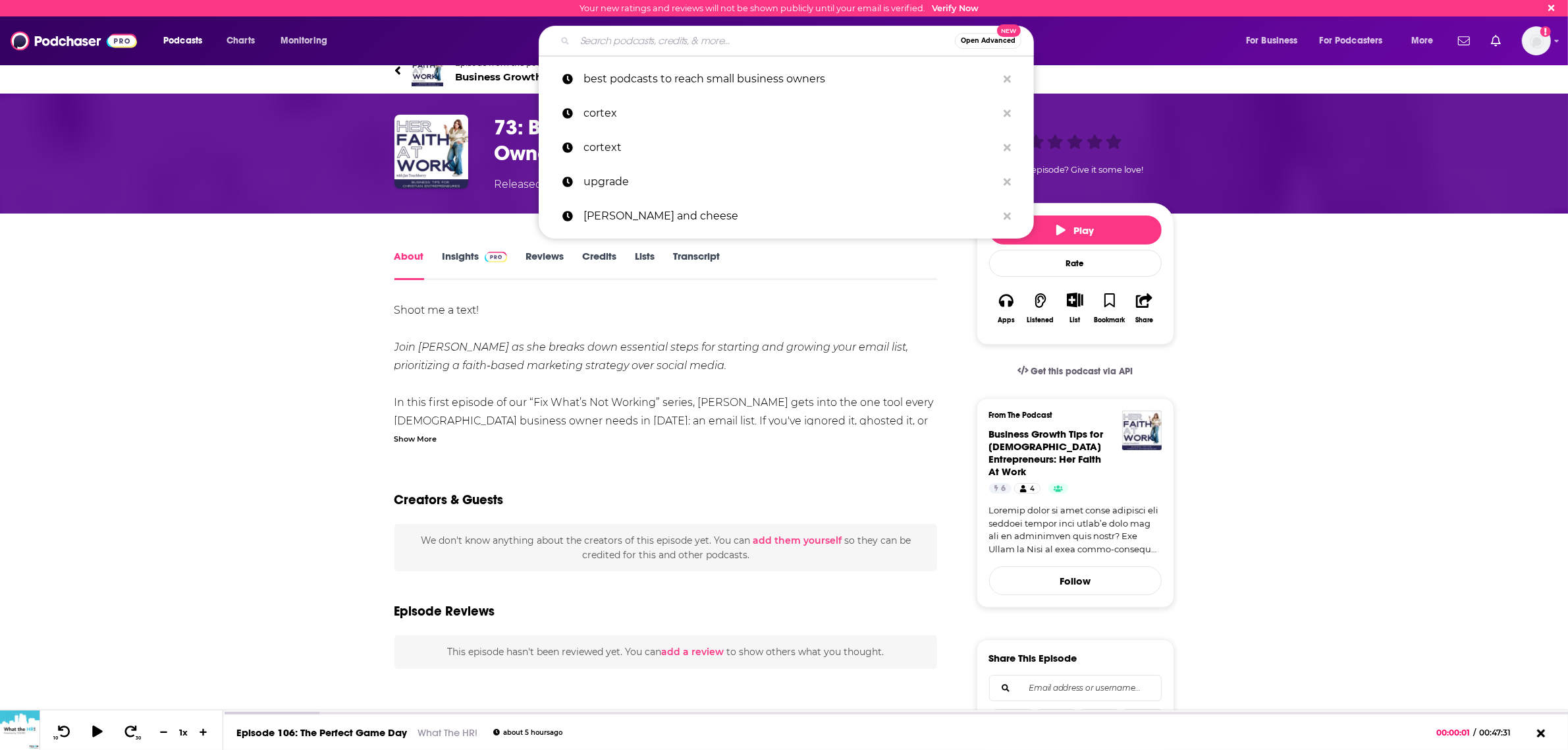
click at [660, 44] on input "Search podcasts, credits, & more..." at bounding box center [765, 41] width 380 height 21
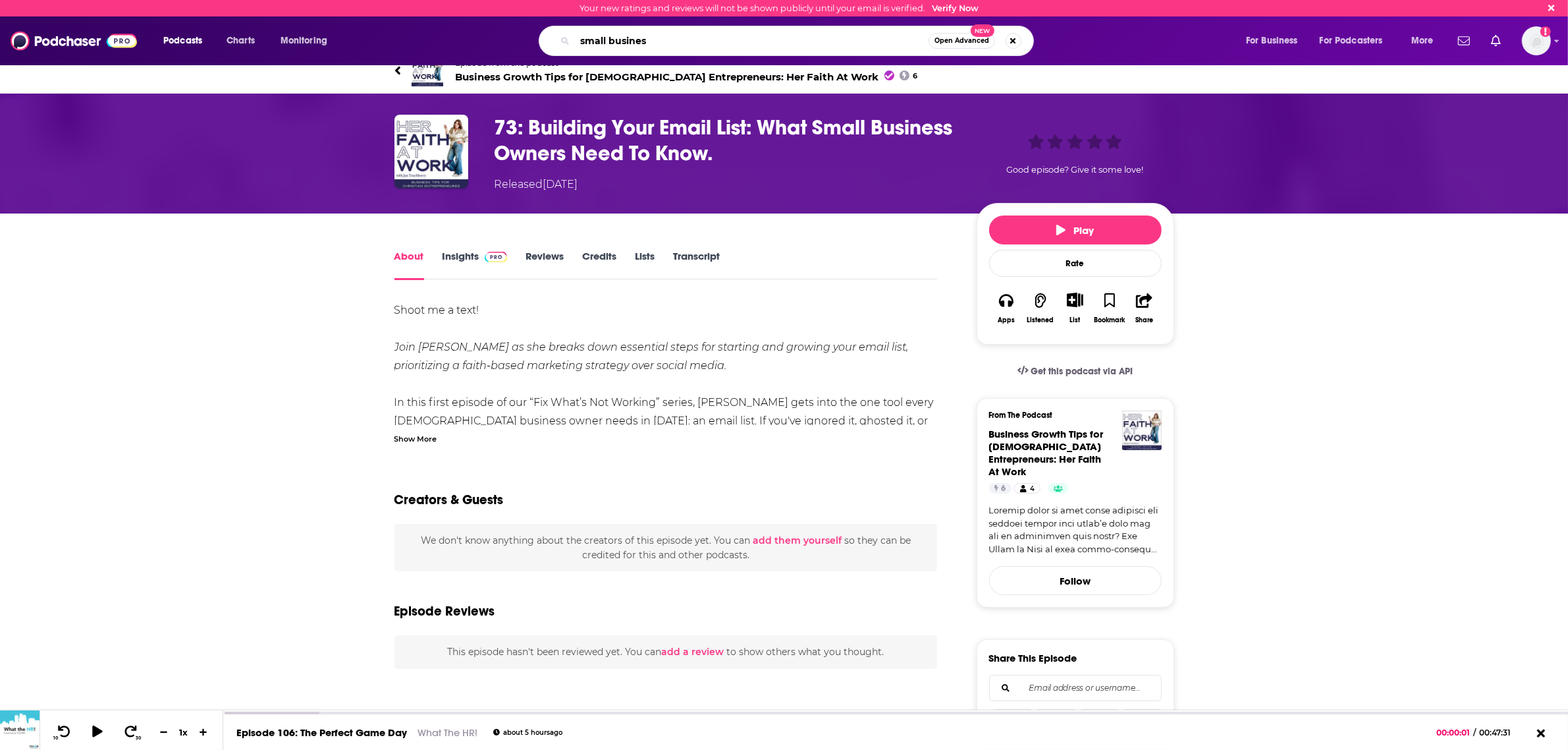
type input "small business"
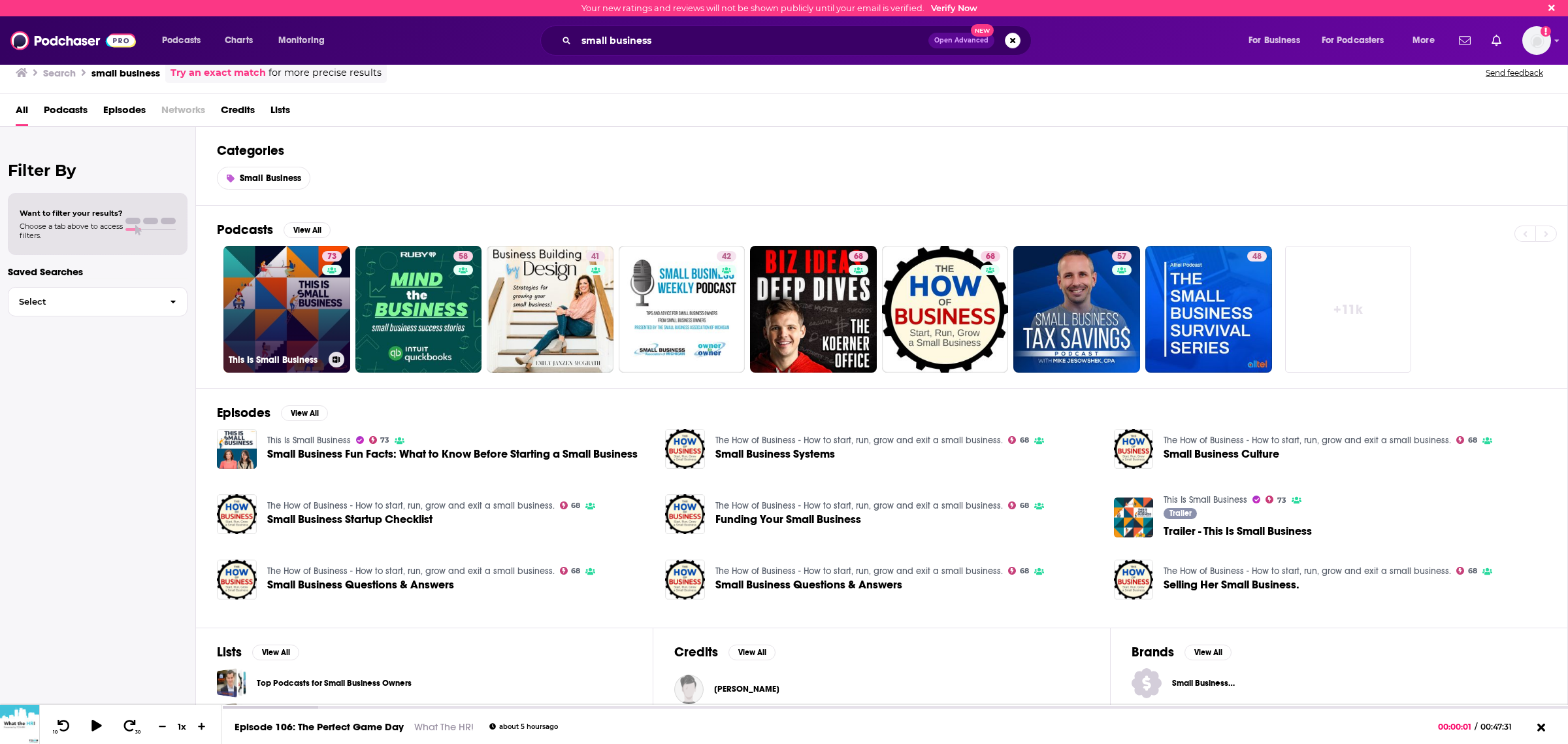
click at [252, 330] on link "73 This Is Small Business" at bounding box center [287, 309] width 127 height 127
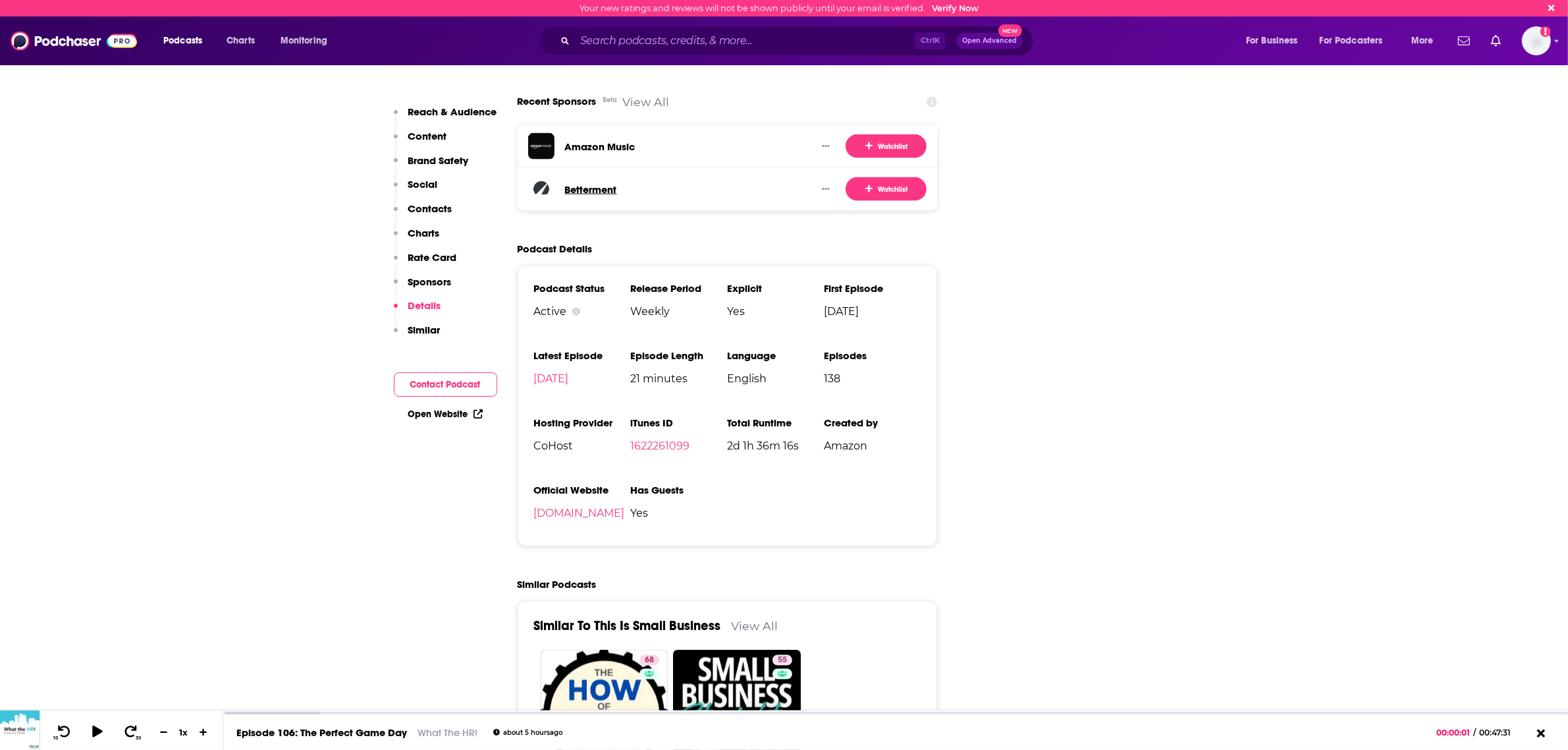
scroll to position [2306, 0]
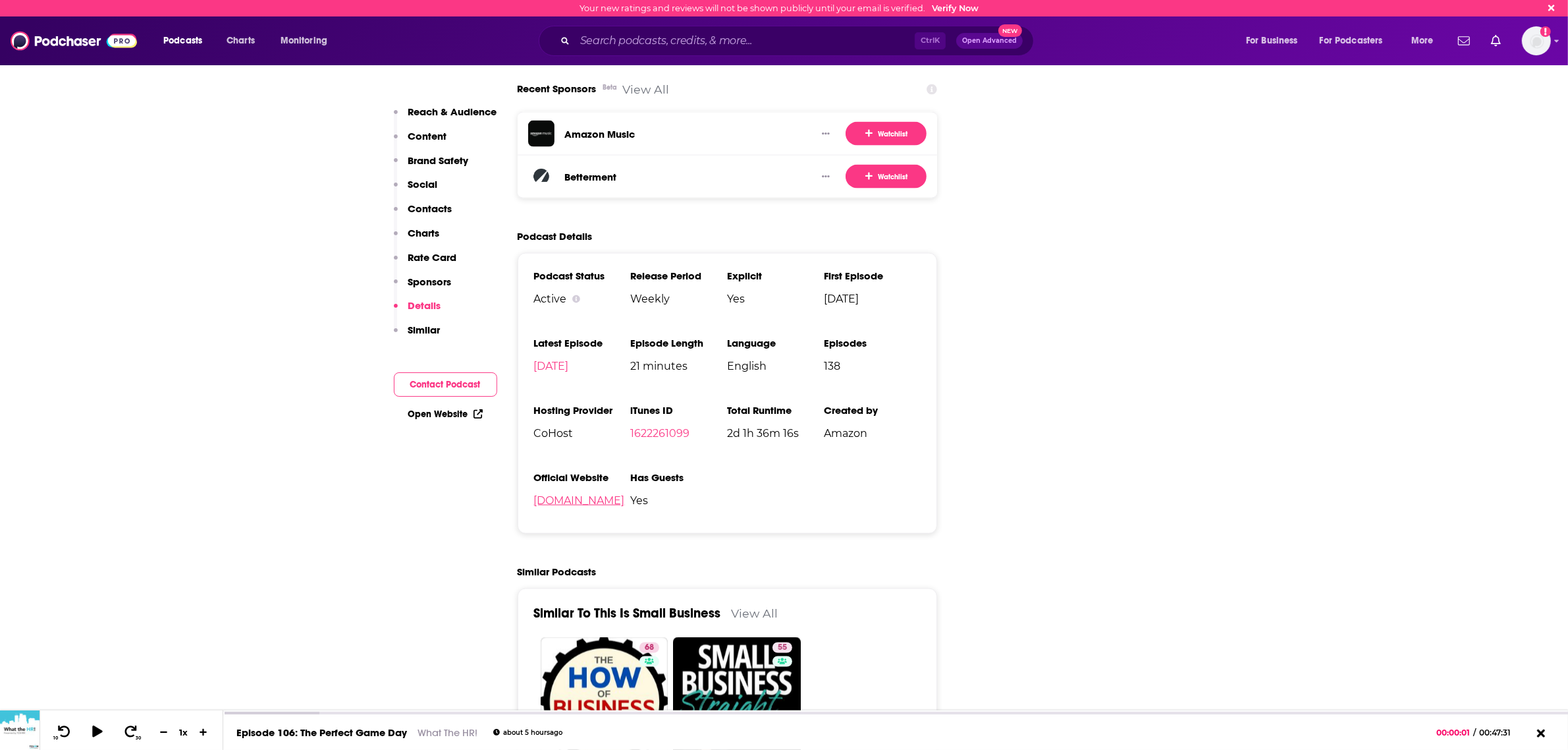
click at [606, 494] on link "[DOMAIN_NAME]" at bounding box center [579, 500] width 91 height 13
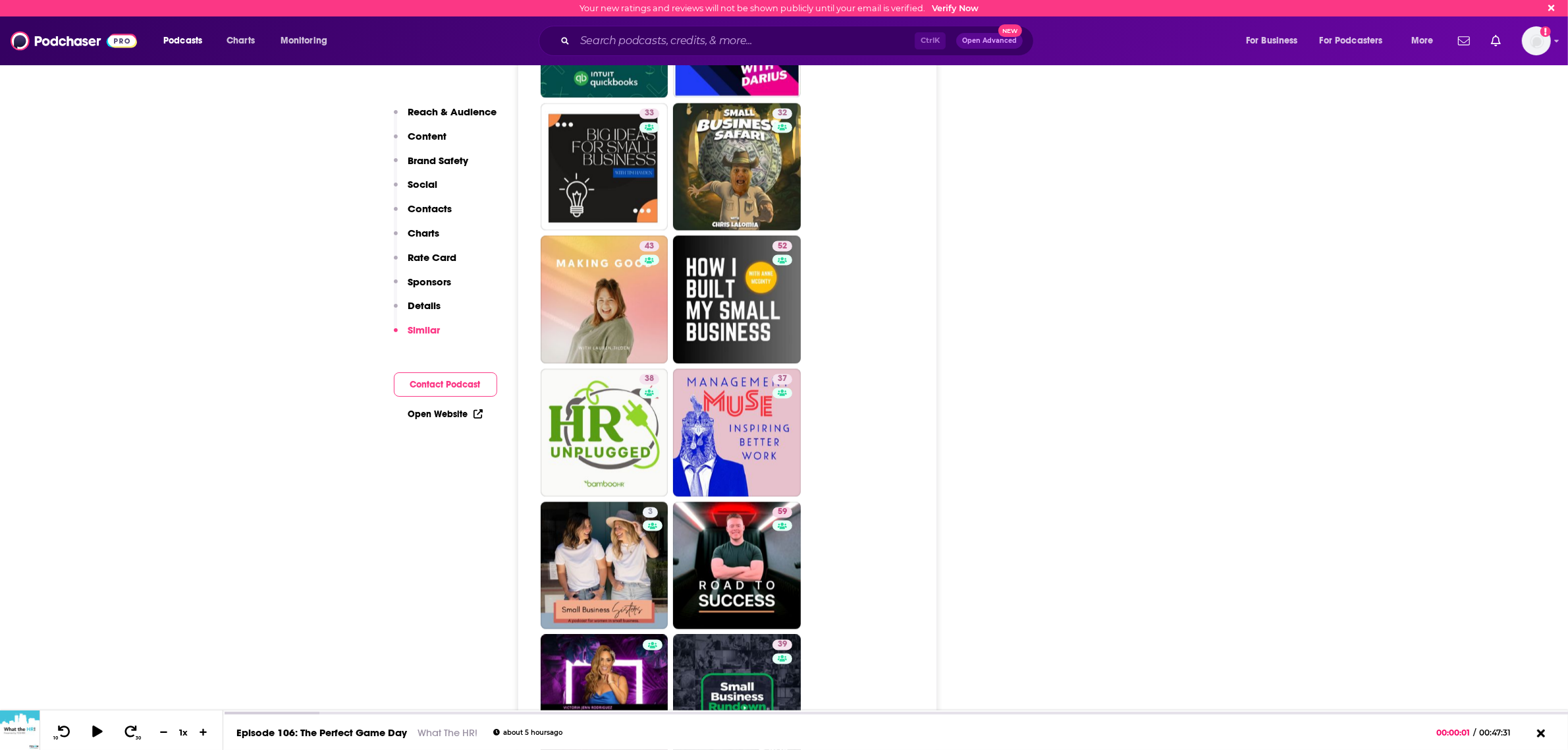
scroll to position [3294, 0]
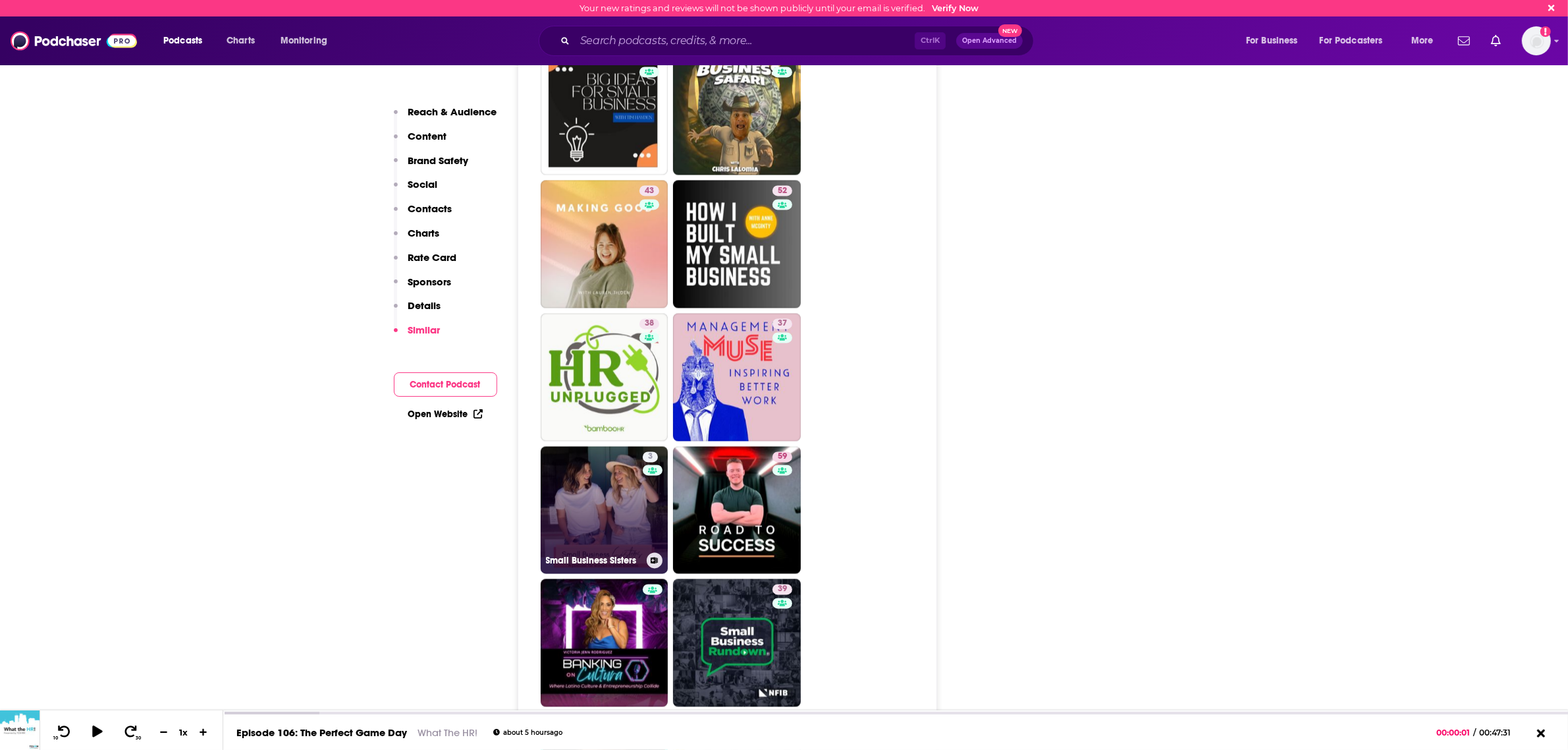
click at [597, 446] on link "3 Small Business Sisters" at bounding box center [605, 510] width 128 height 128
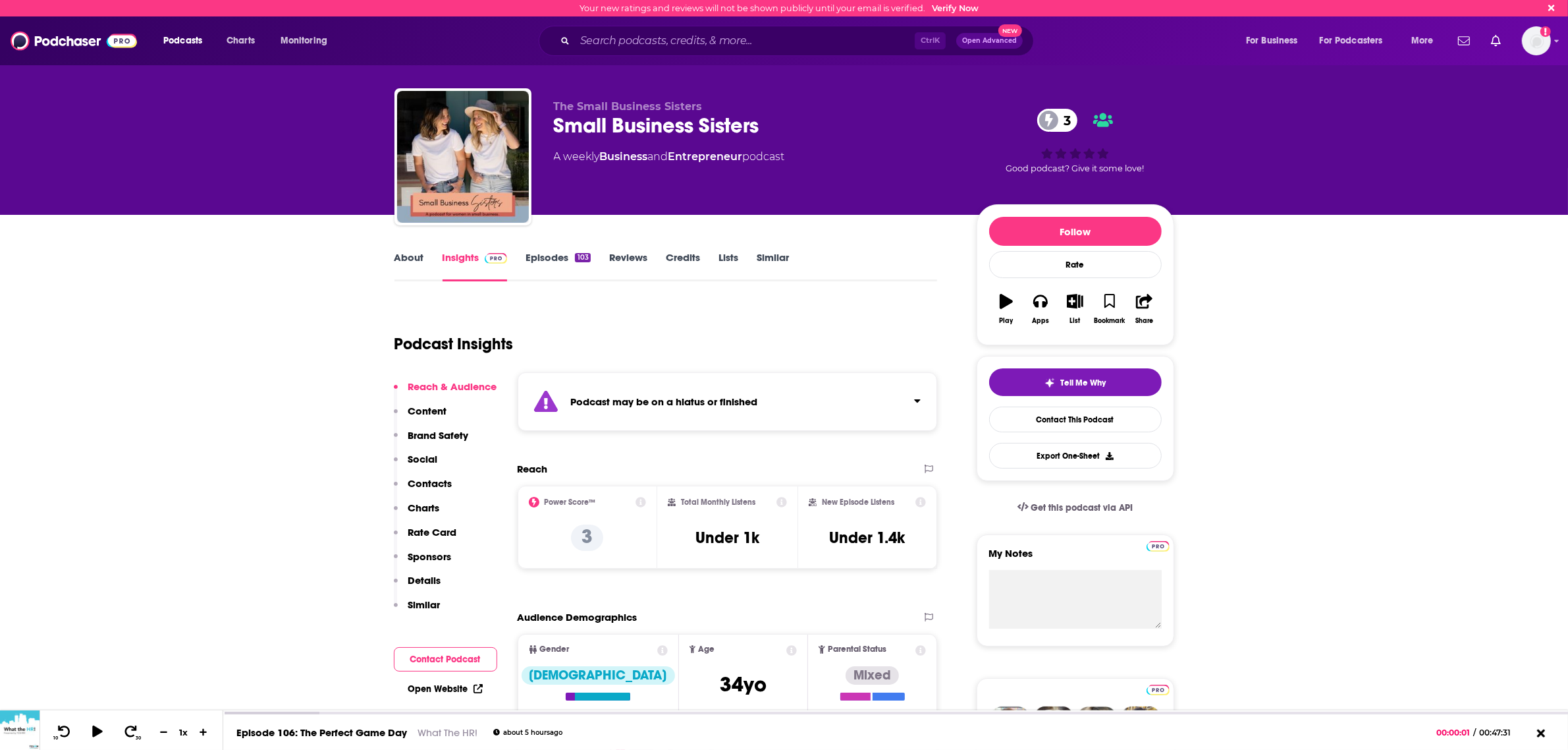
type input "[URL][DOMAIN_NAME]"
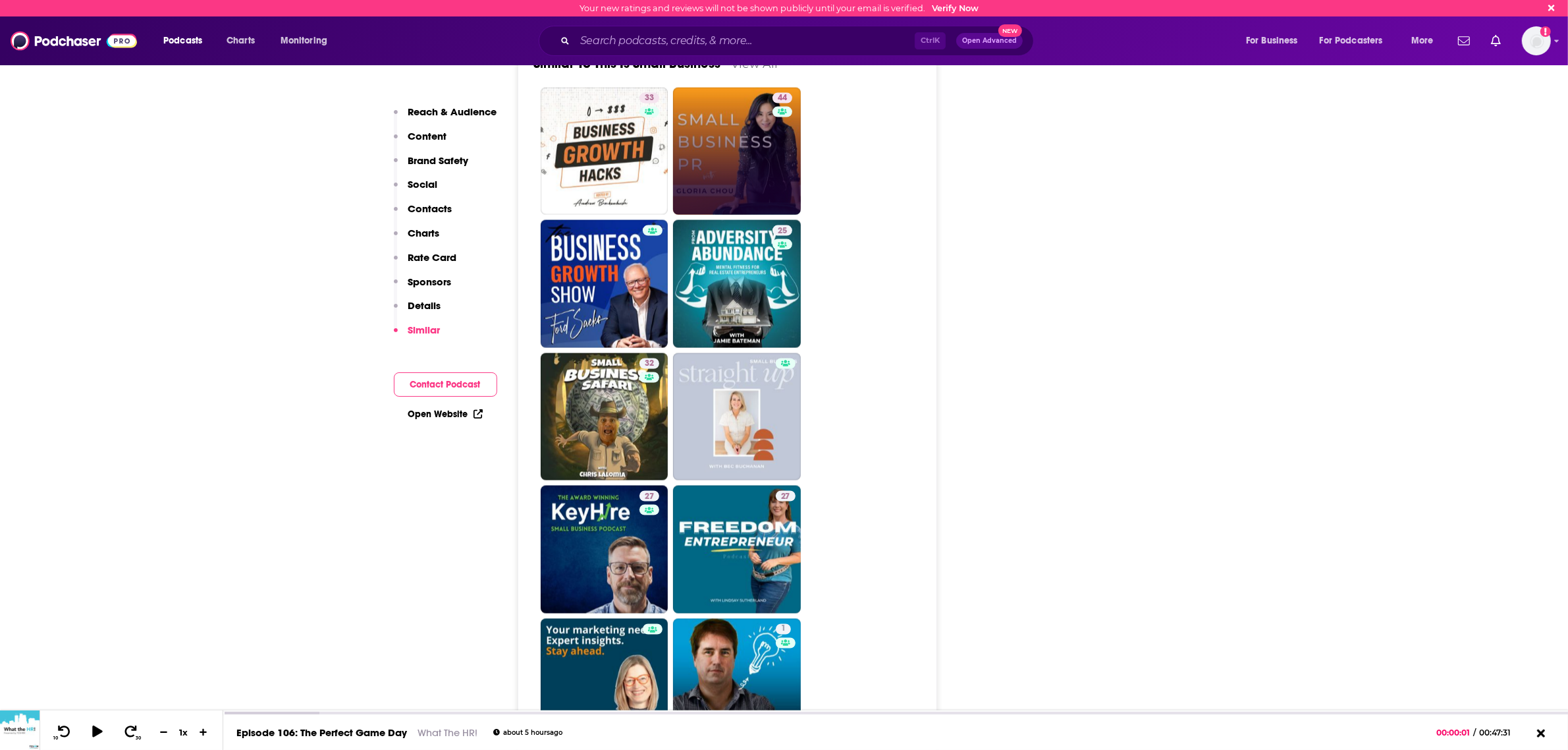
scroll to position [2388, 0]
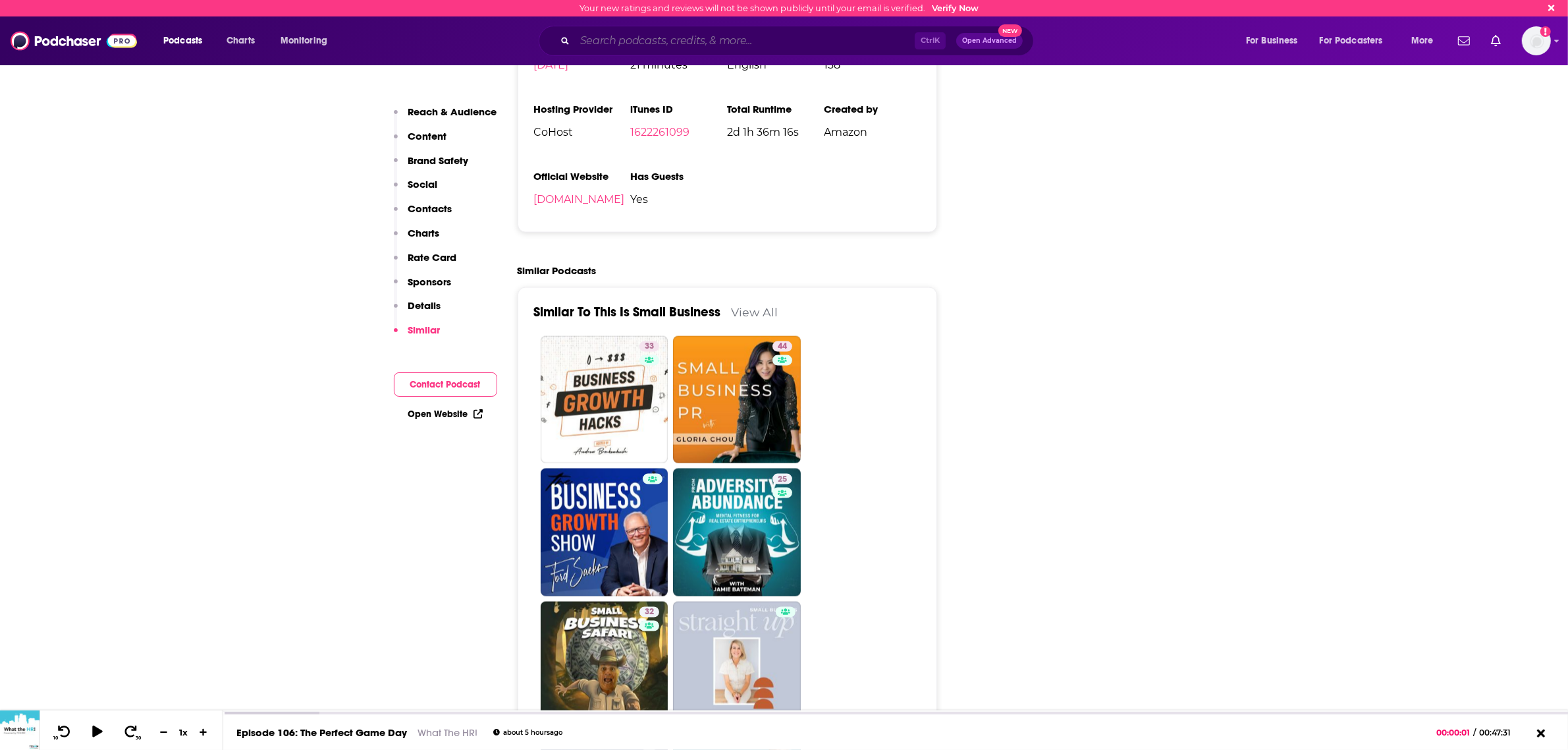
click at [749, 47] on input "Search podcasts, credits, & more..." at bounding box center [745, 41] width 340 height 21
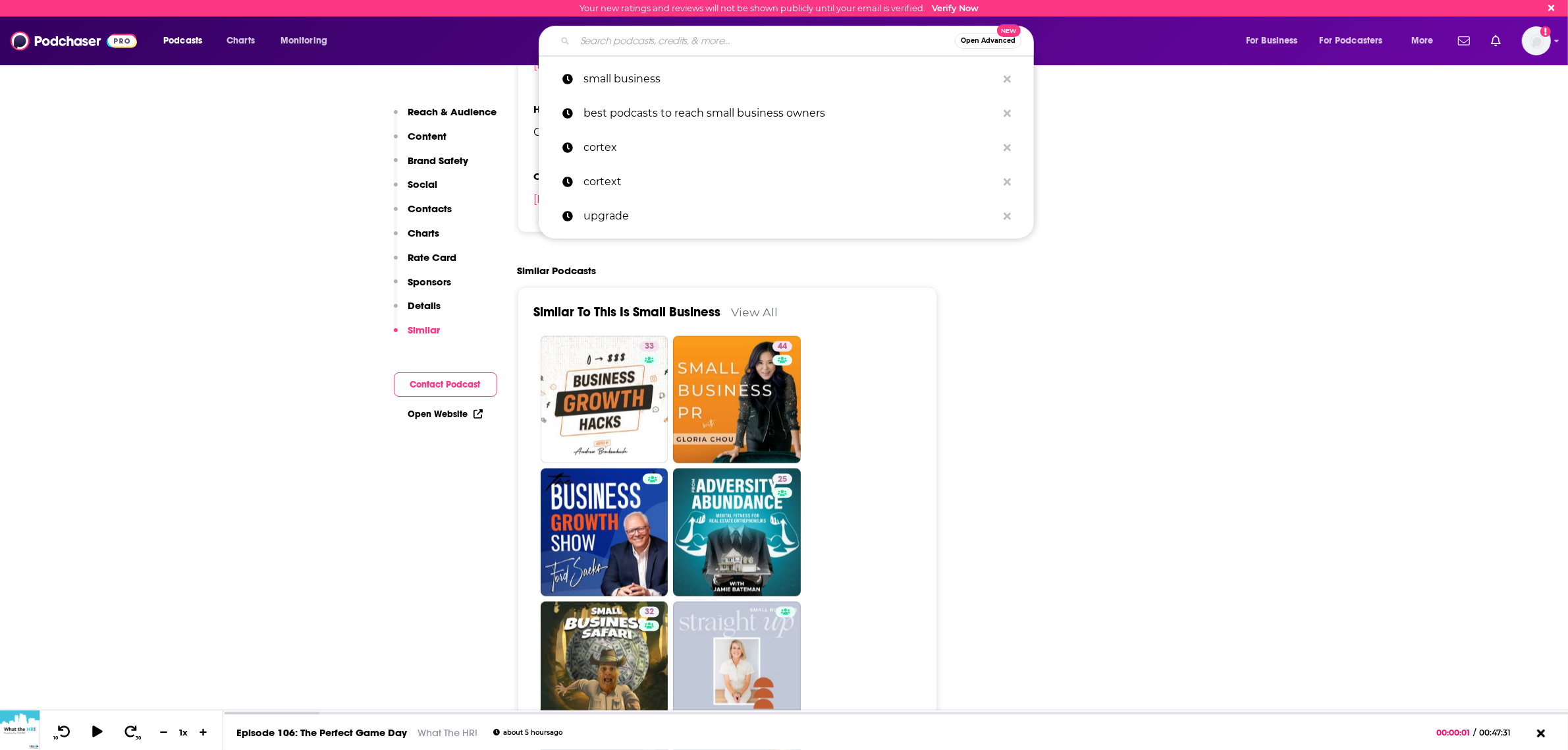
type input "j"
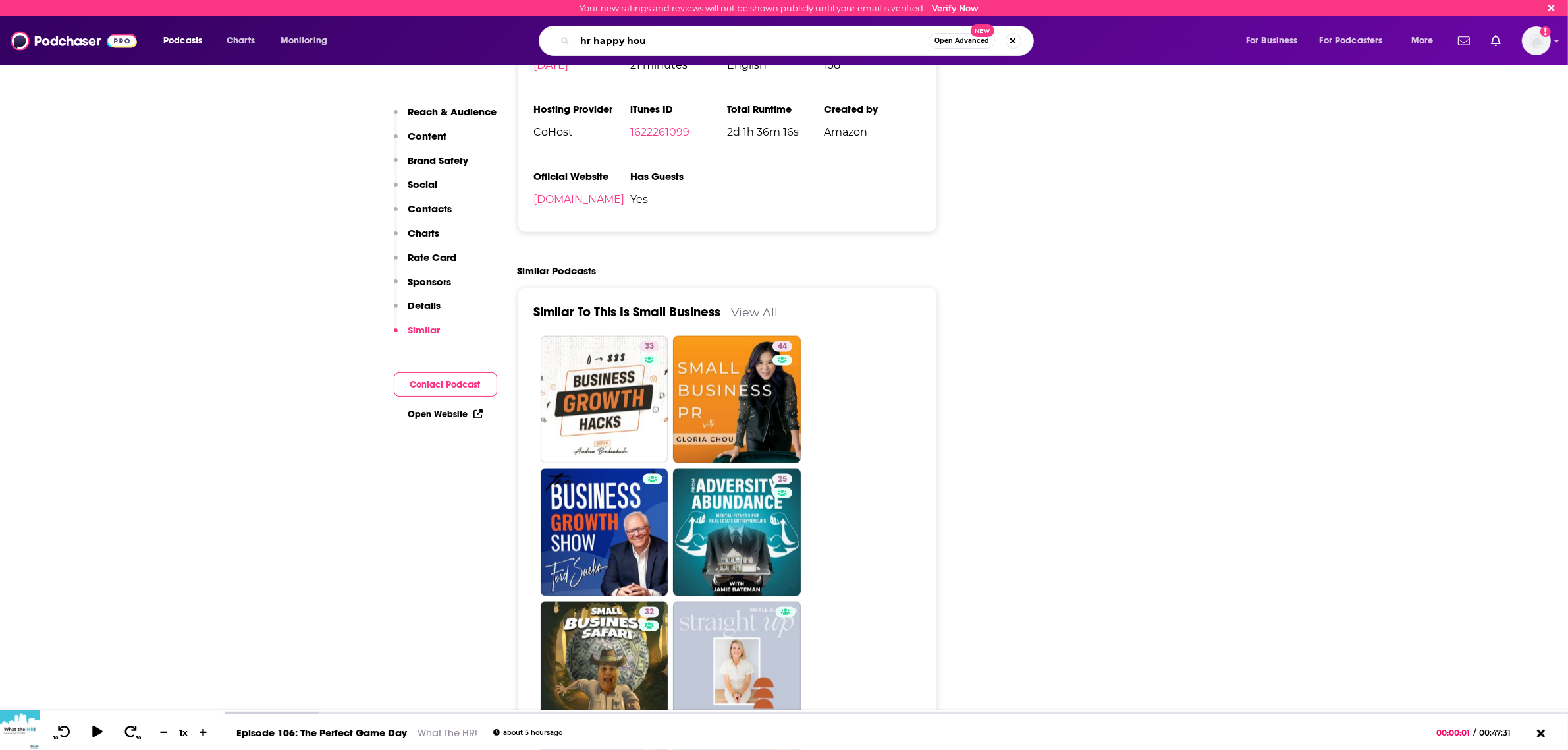
type input "hr happy hour"
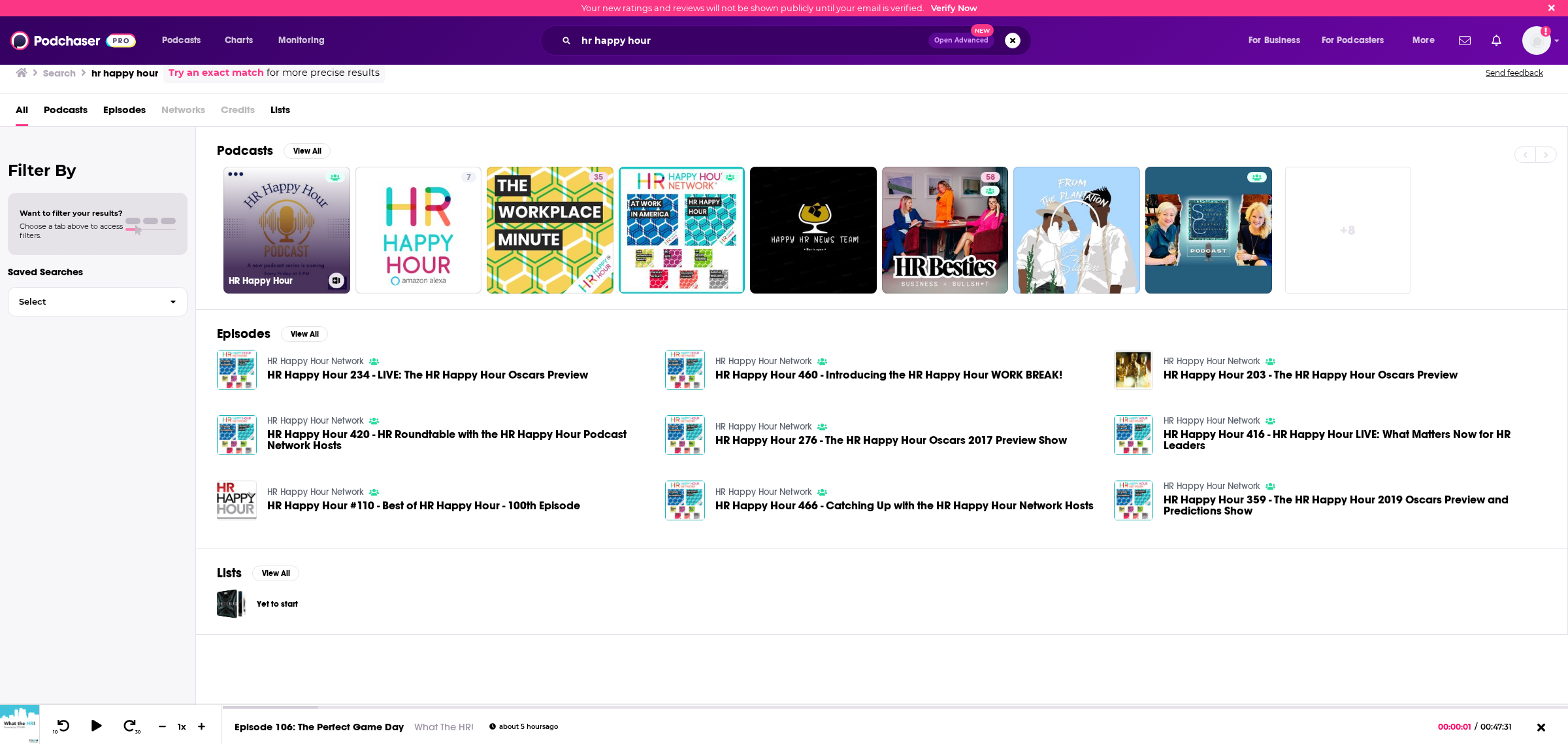
click at [288, 229] on link "HR Happy Hour" at bounding box center [287, 230] width 127 height 127
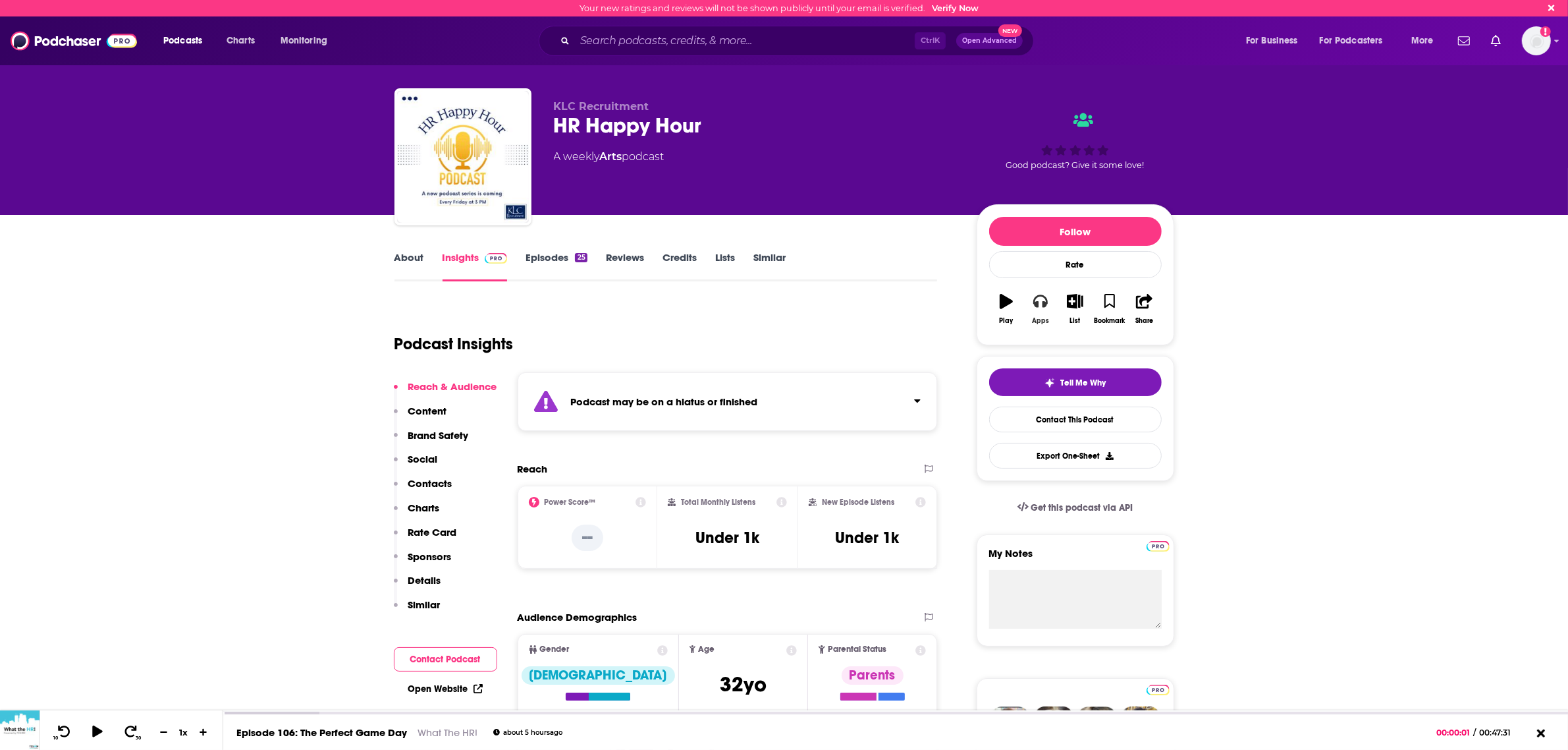
click at [1034, 314] on button "Apps" at bounding box center [1041, 308] width 35 height 47
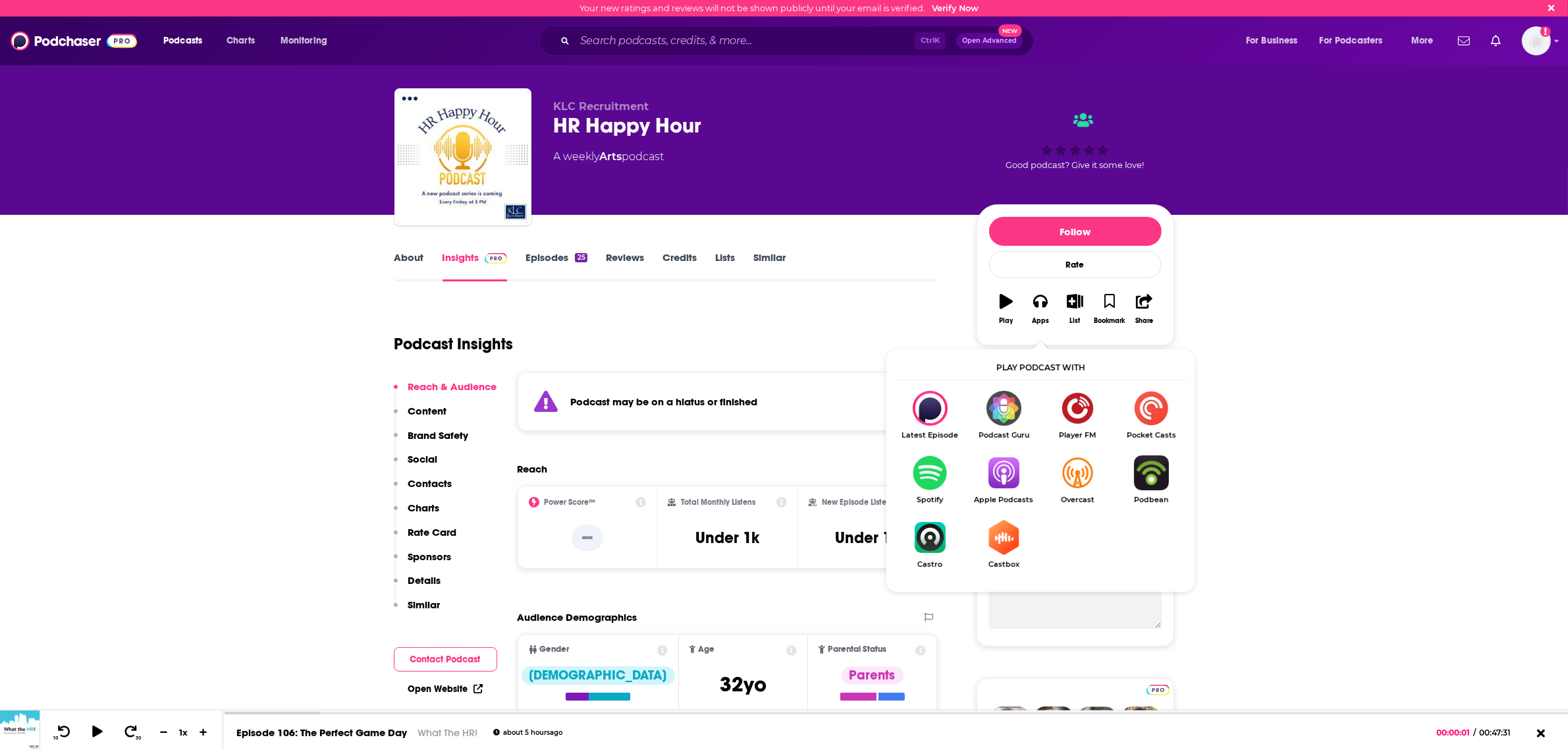
click at [1002, 480] on img "Show Listen On dropdown" at bounding box center [1004, 472] width 74 height 35
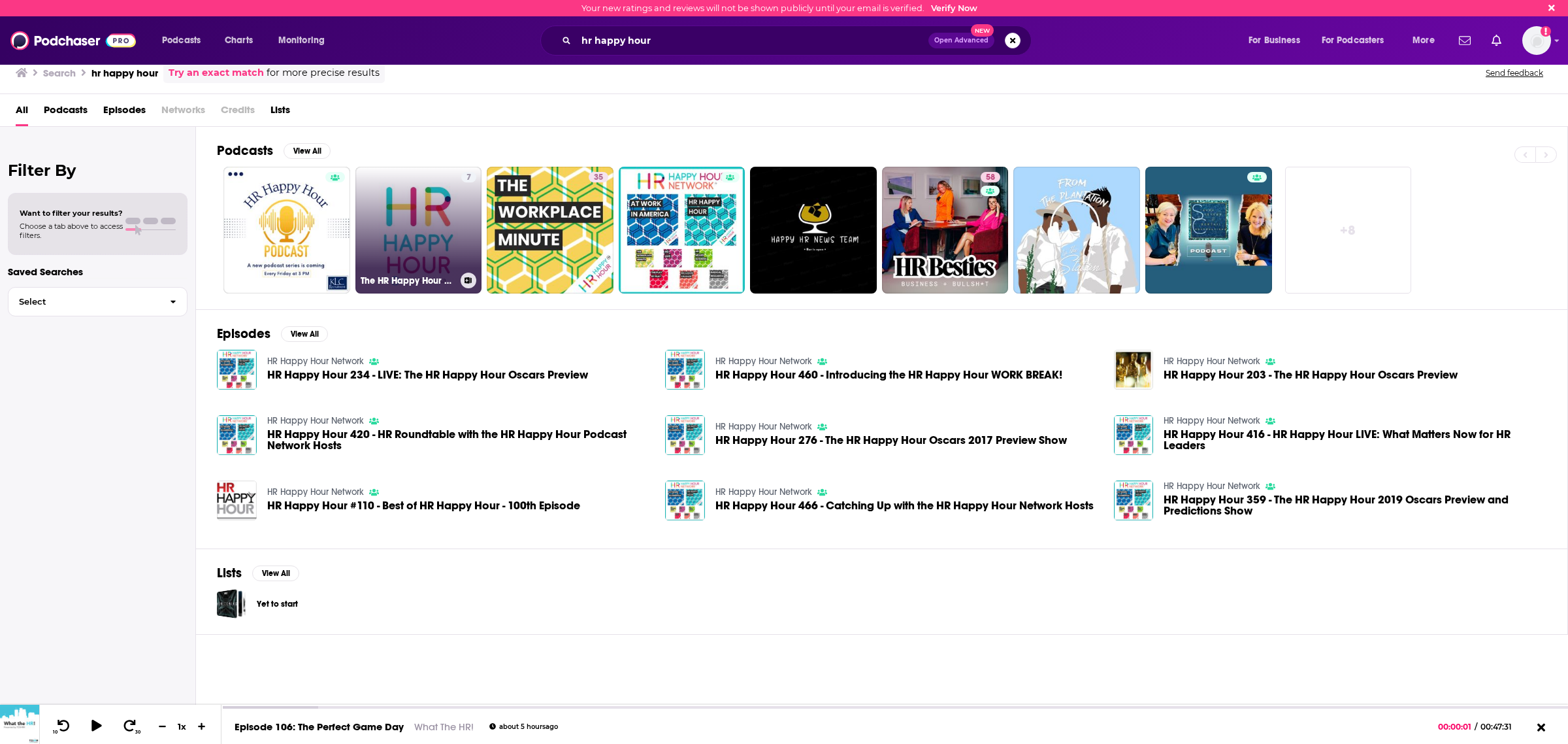
click at [445, 229] on link "7 The HR Happy Hour on Alexa" at bounding box center [418, 230] width 127 height 127
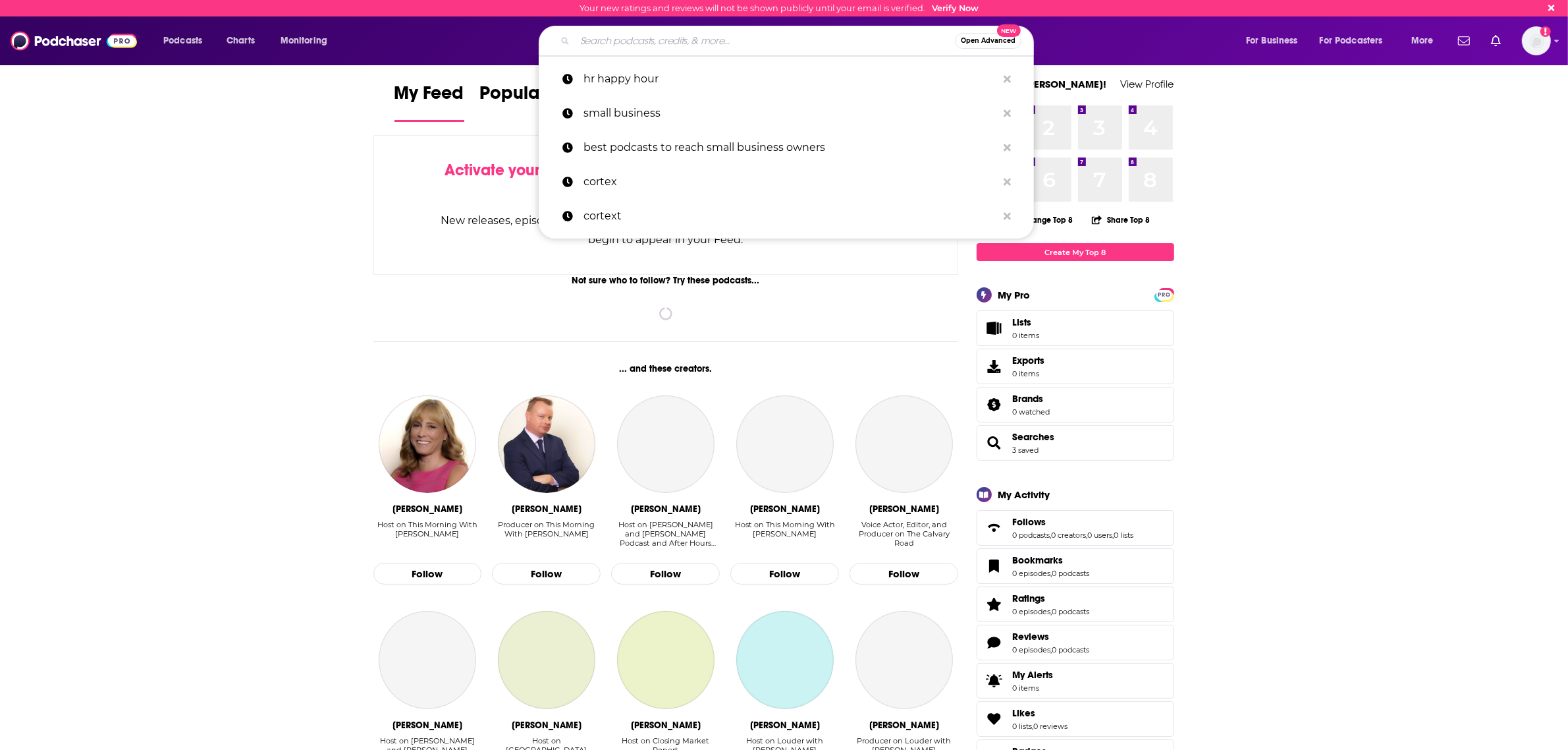
click at [663, 38] on input "Search podcasts, credits, & more..." at bounding box center [765, 41] width 380 height 21
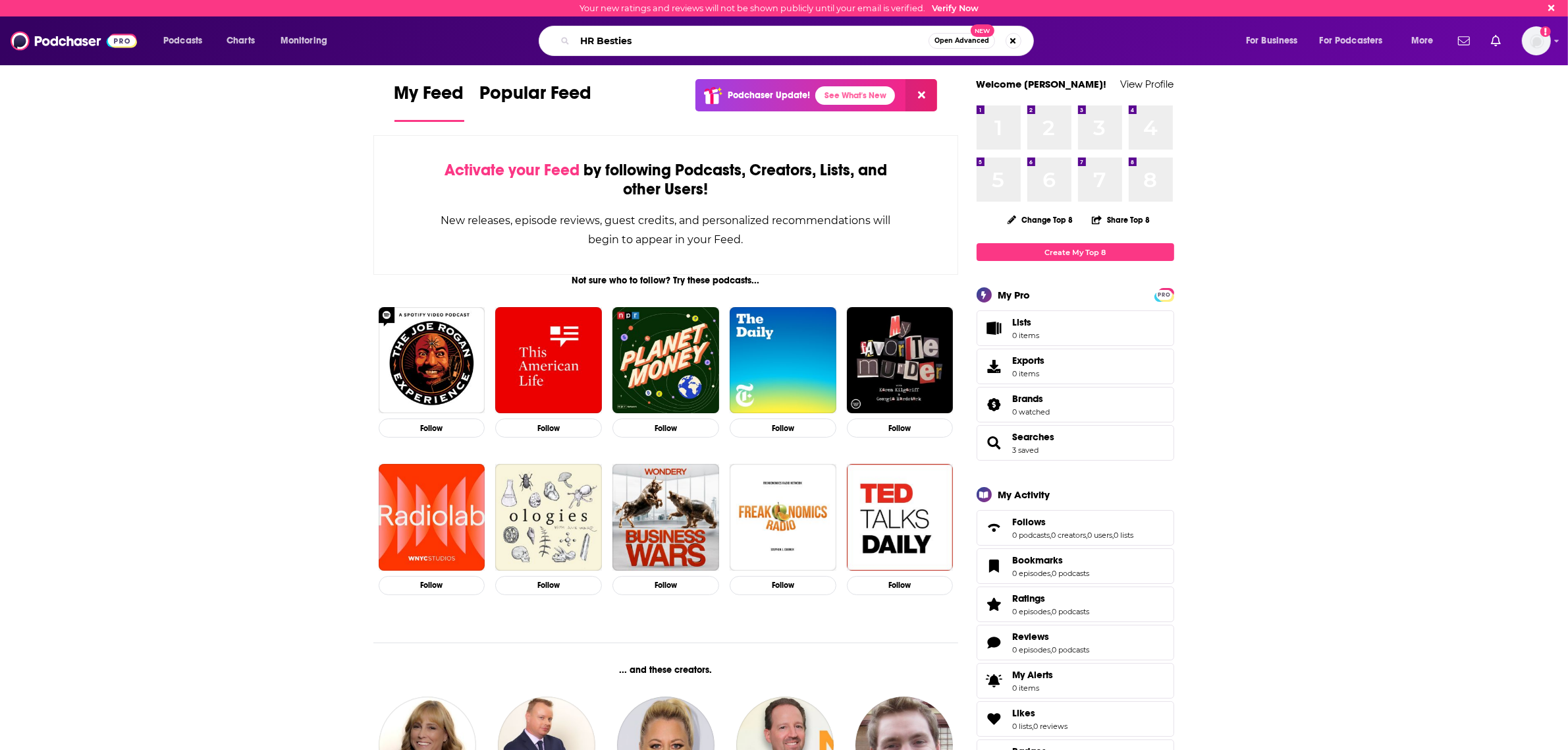
type input "HR Besties"
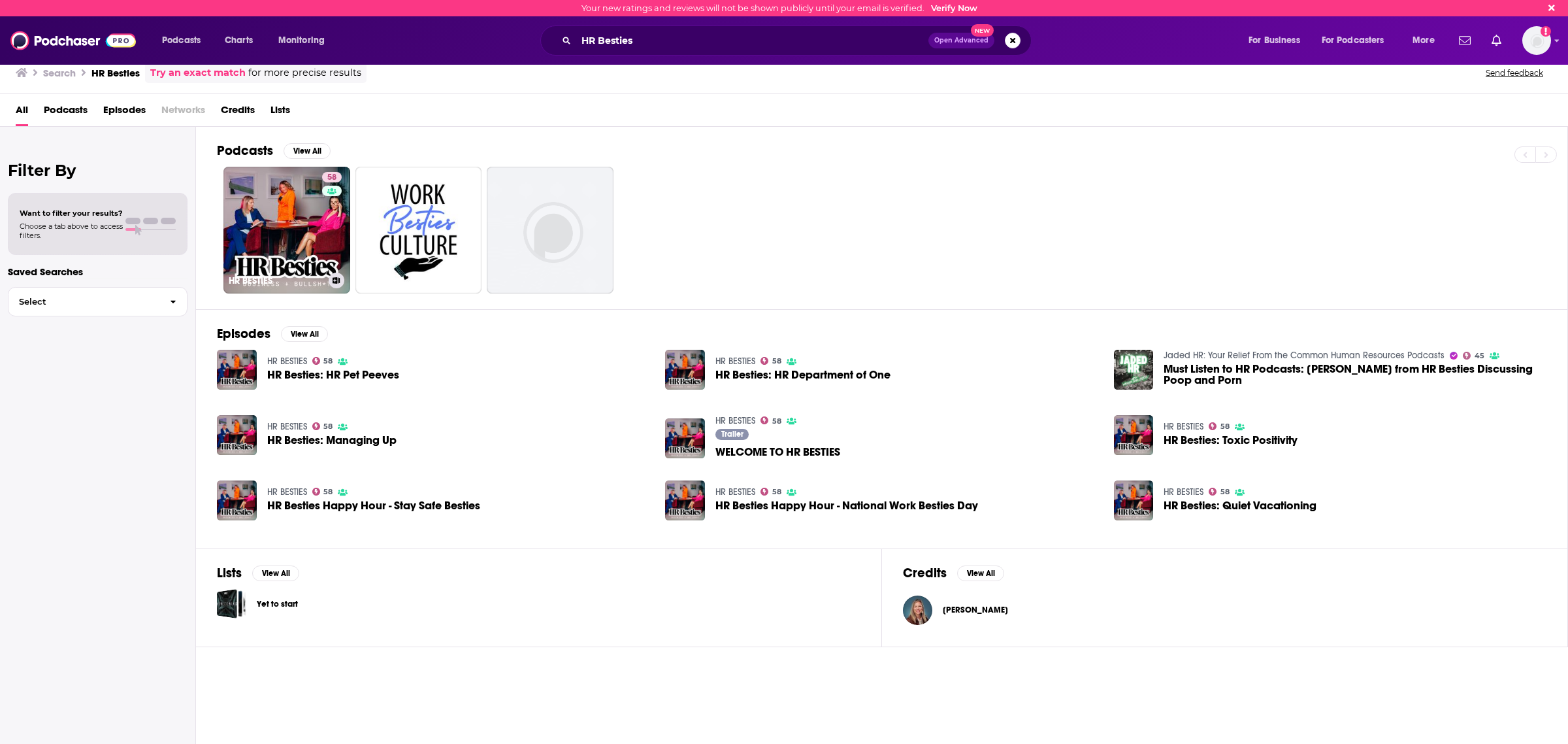
click at [301, 204] on link "58 HR BESTIES" at bounding box center [287, 230] width 127 height 127
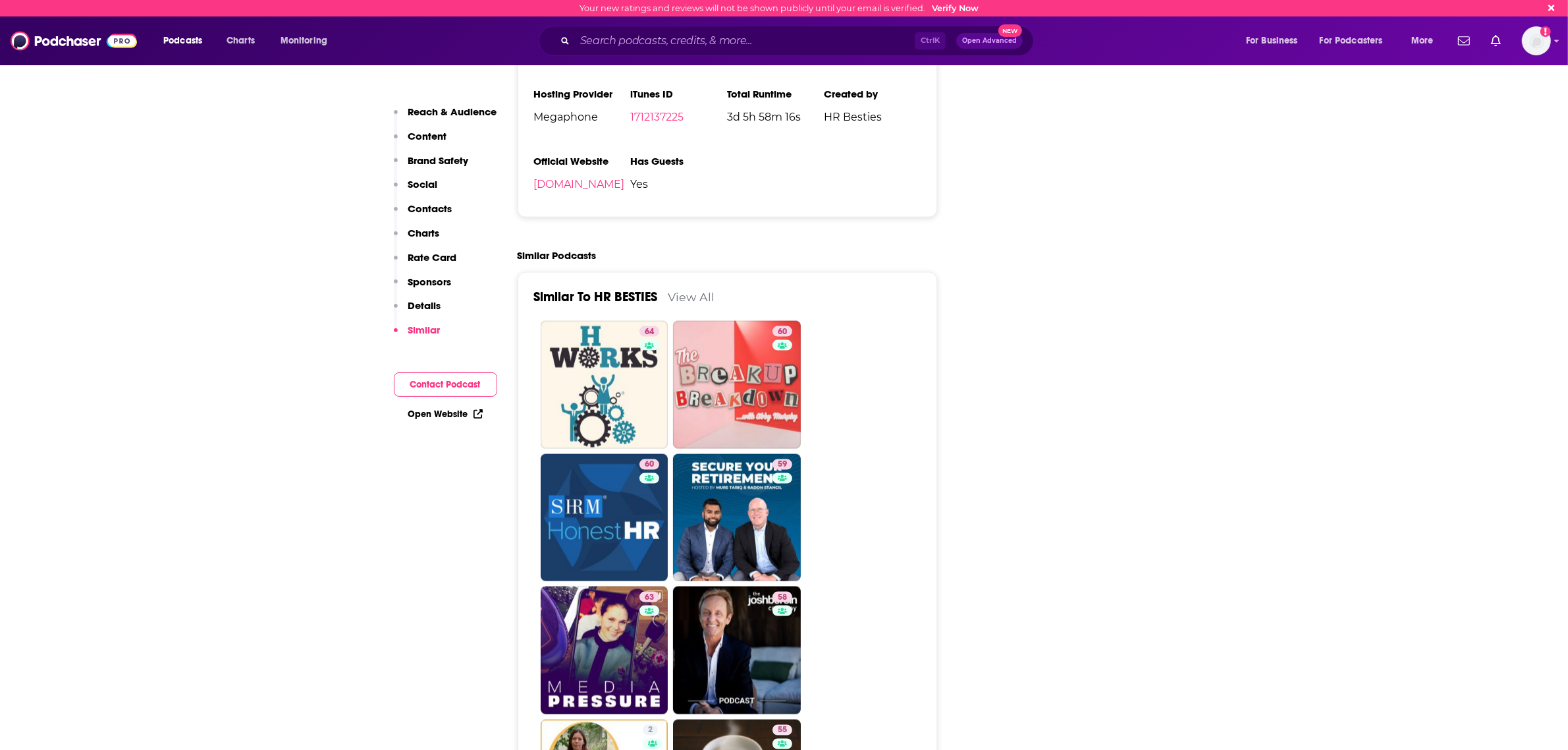
scroll to position [2224, 0]
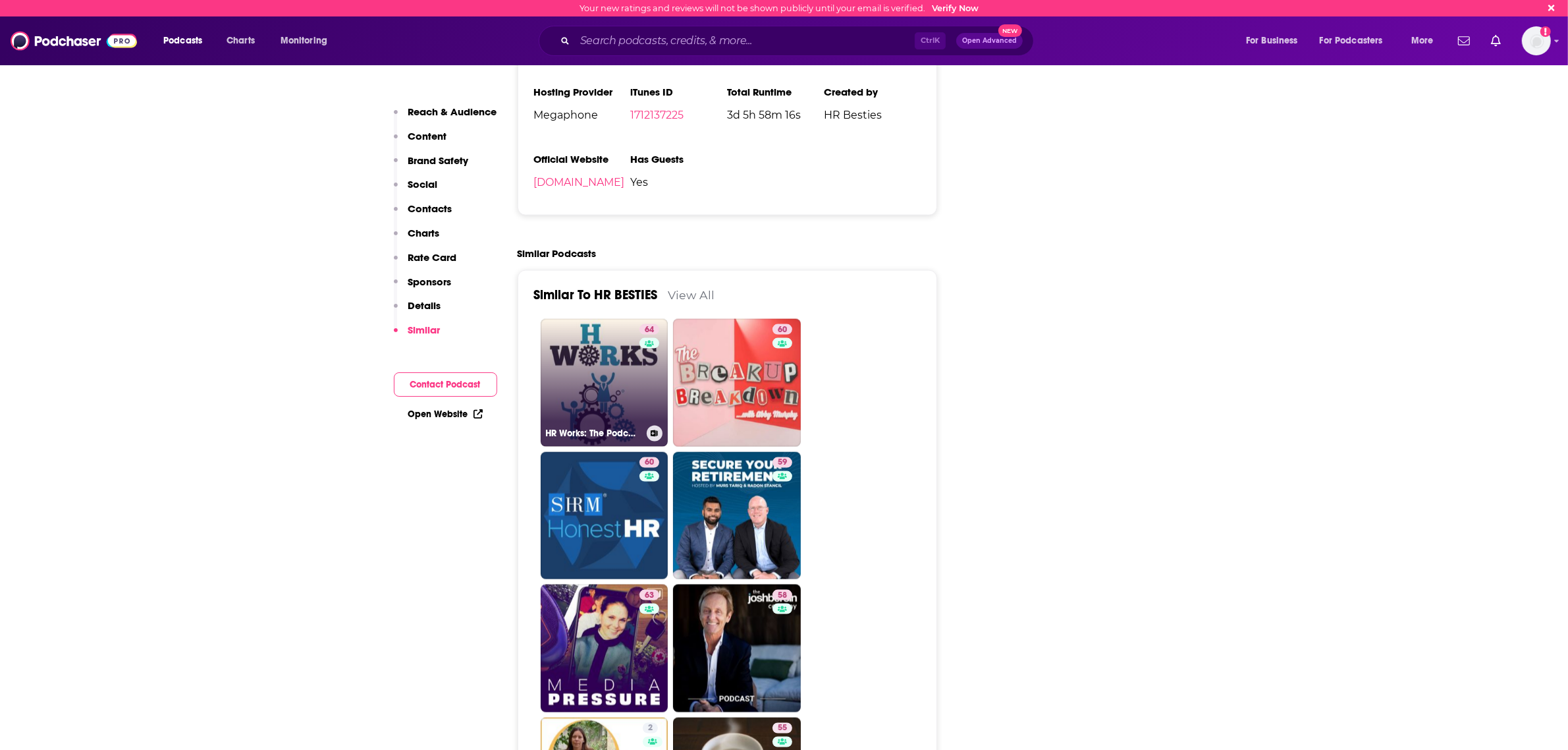
click at [573, 340] on link "64 HR Works: The Podcast for Human Resources" at bounding box center [605, 383] width 128 height 128
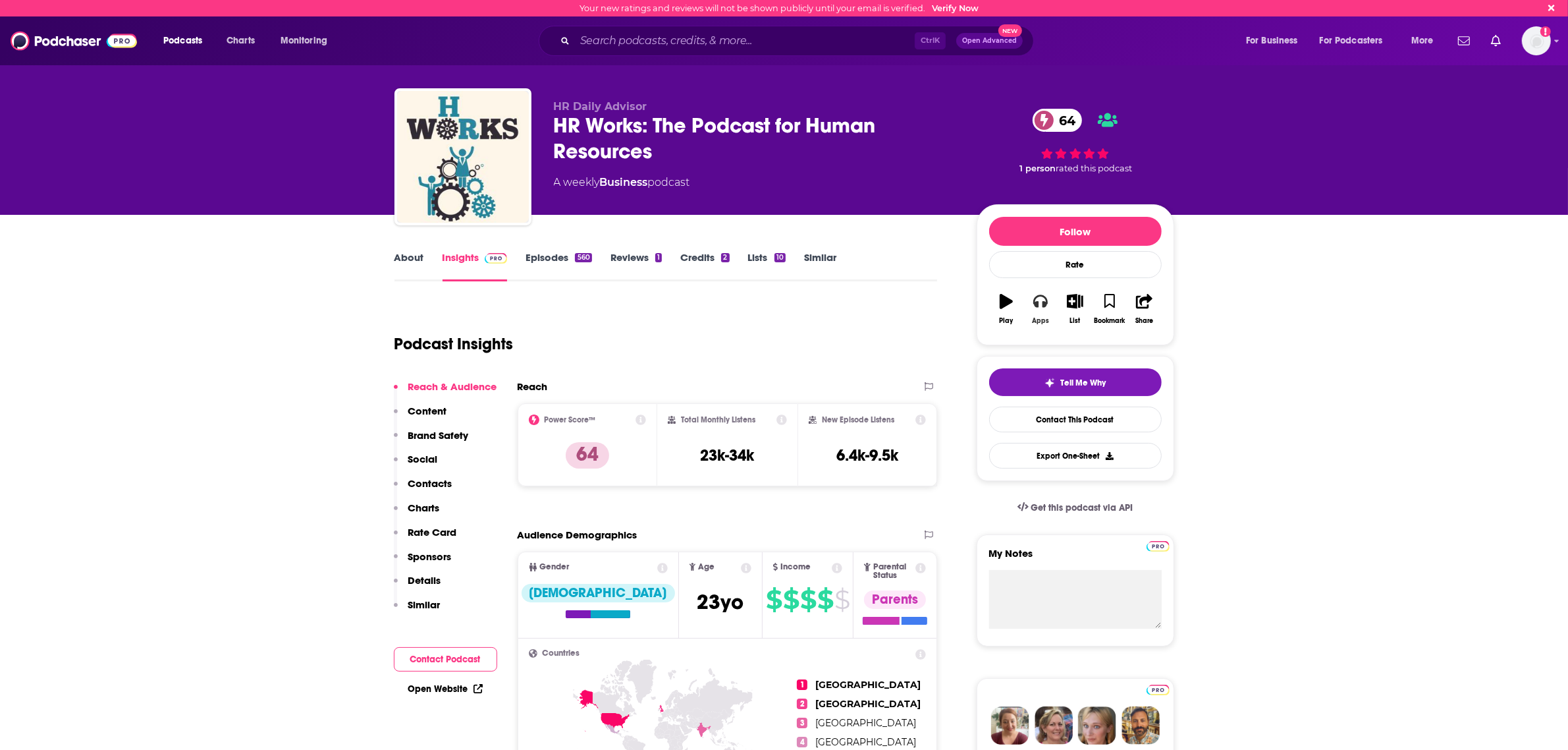
click at [1041, 313] on button "Apps" at bounding box center [1041, 308] width 35 height 47
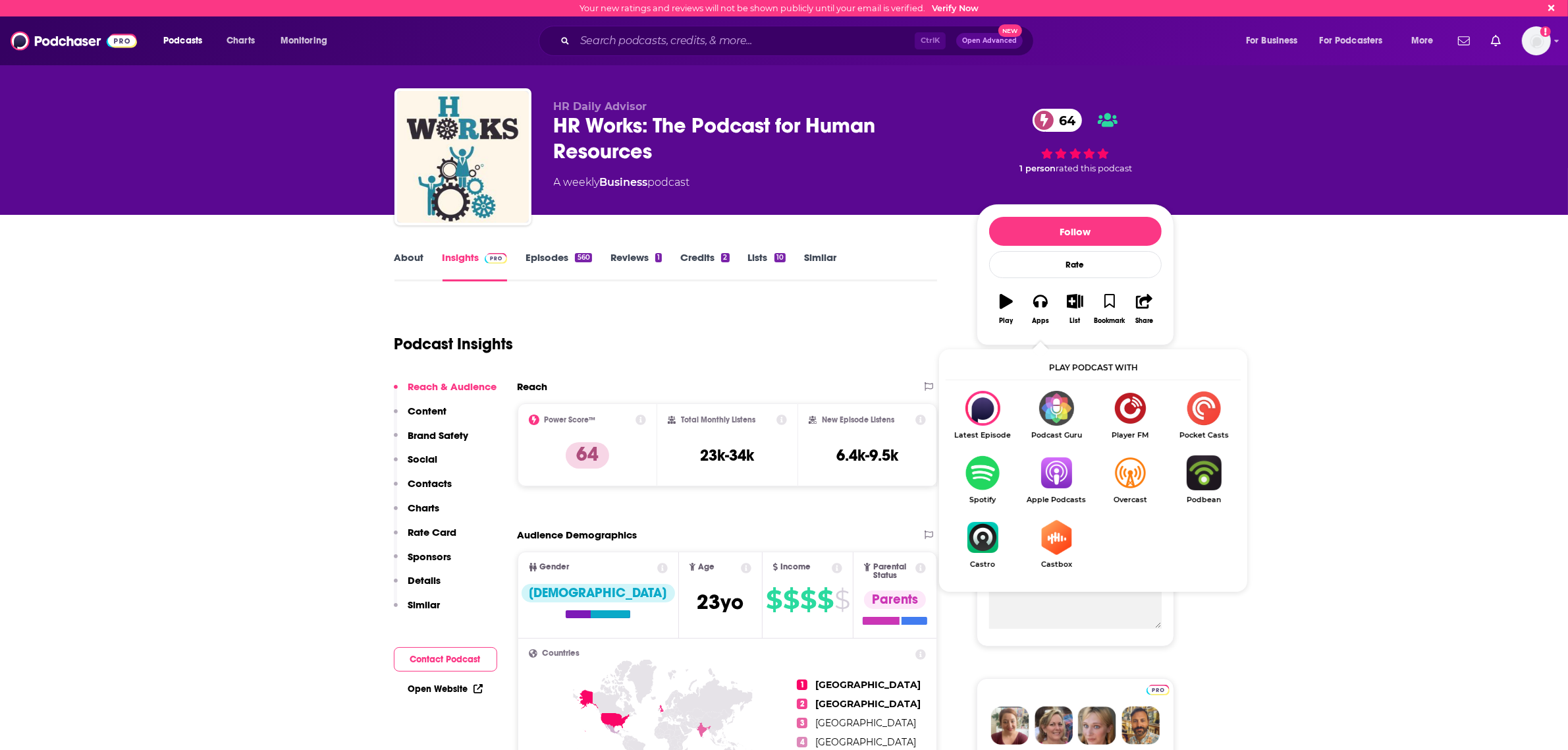
click at [1059, 476] on img "Show Listen On dropdown" at bounding box center [1057, 472] width 74 height 35
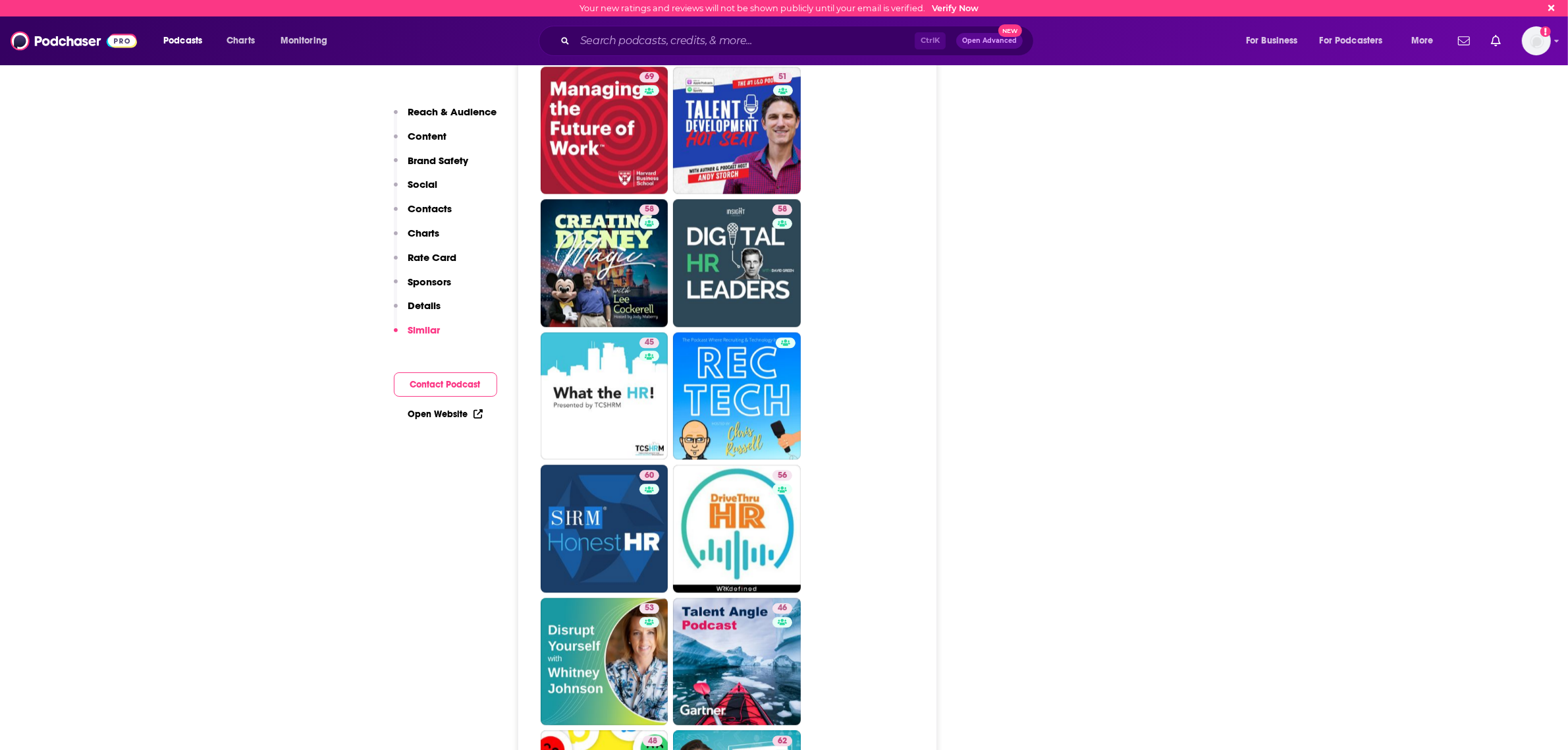
scroll to position [3953, 0]
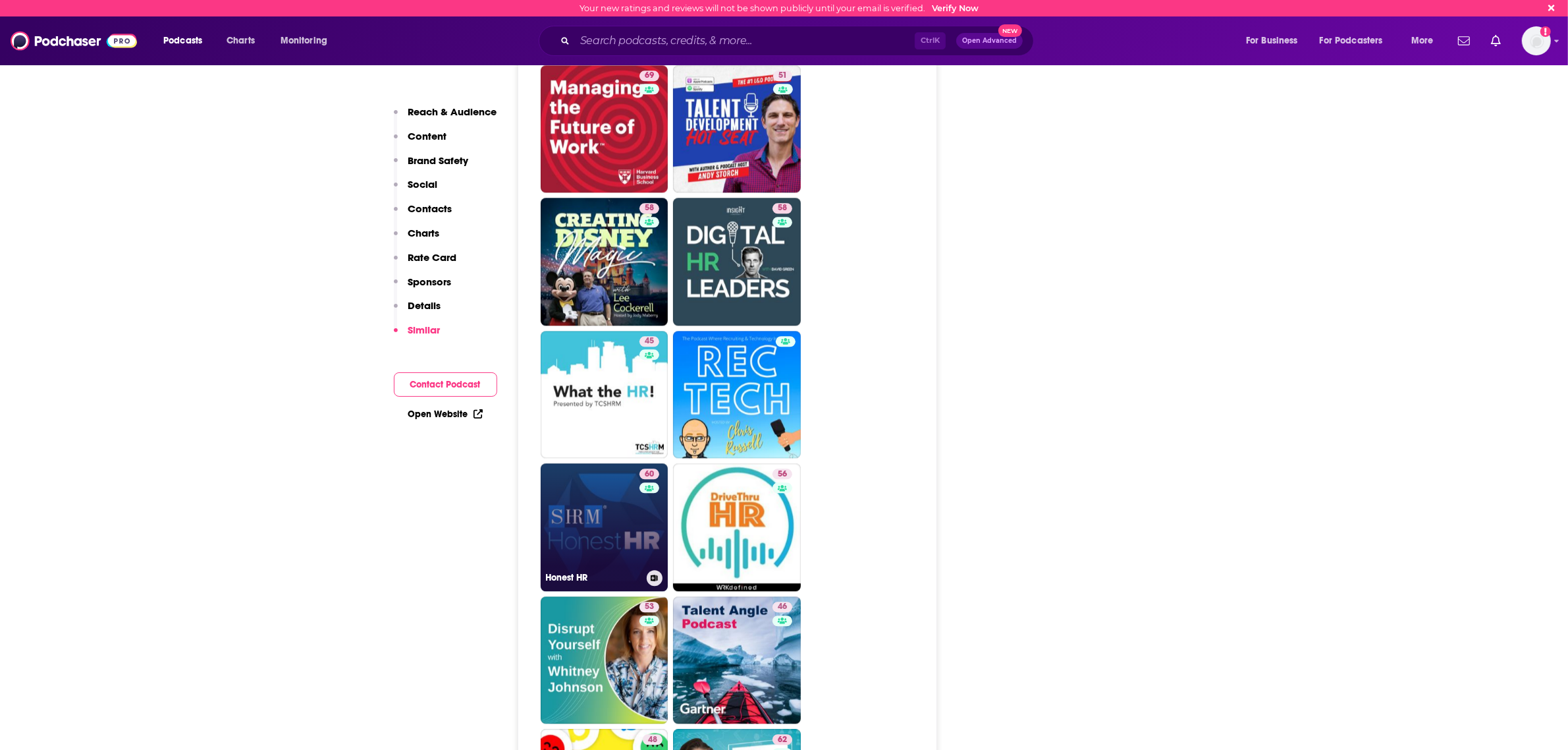
click at [614, 463] on link "60 Honest HR" at bounding box center [605, 527] width 128 height 128
type input "https://www.podchaser.com/podcasts/honest-hr-693896"
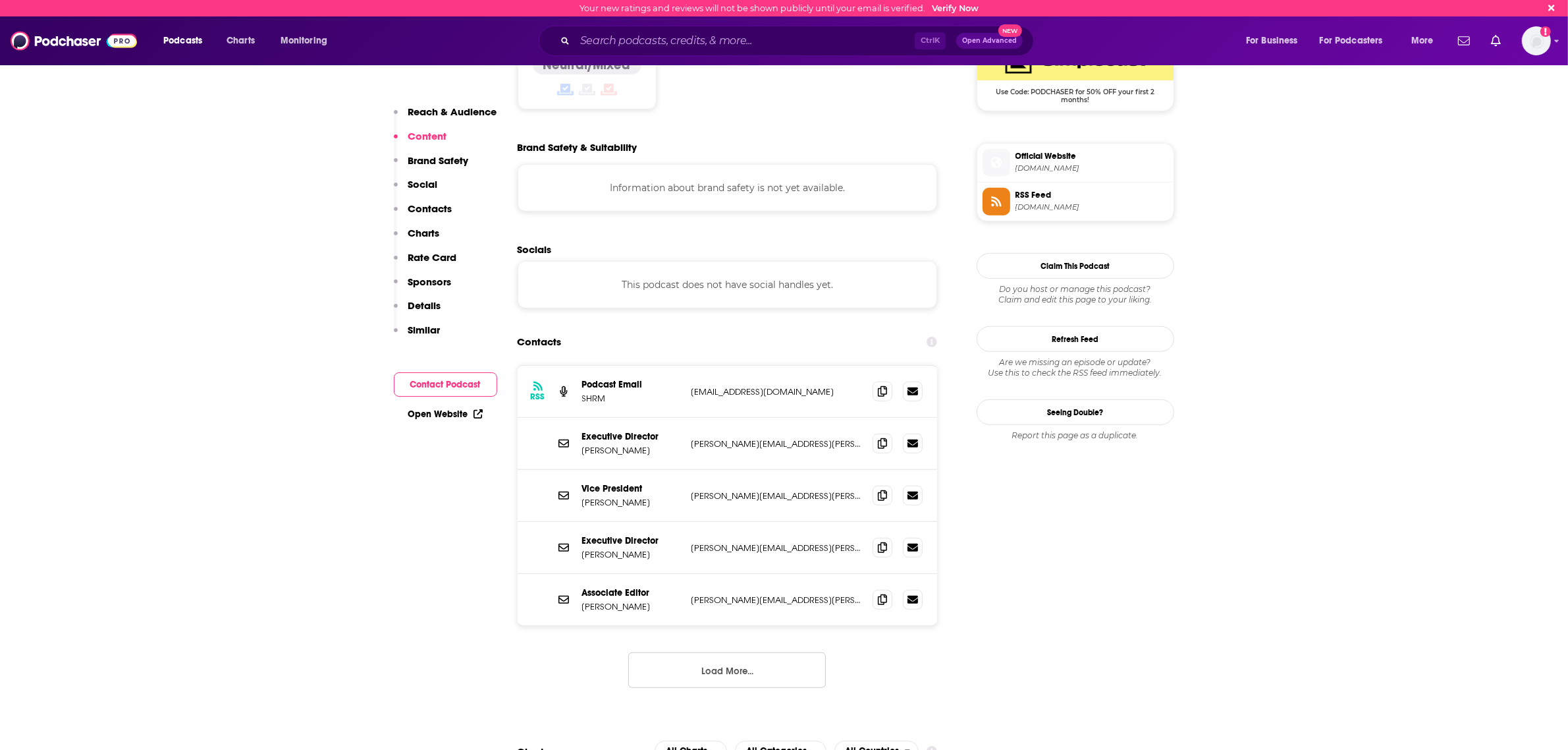
scroll to position [1153, 0]
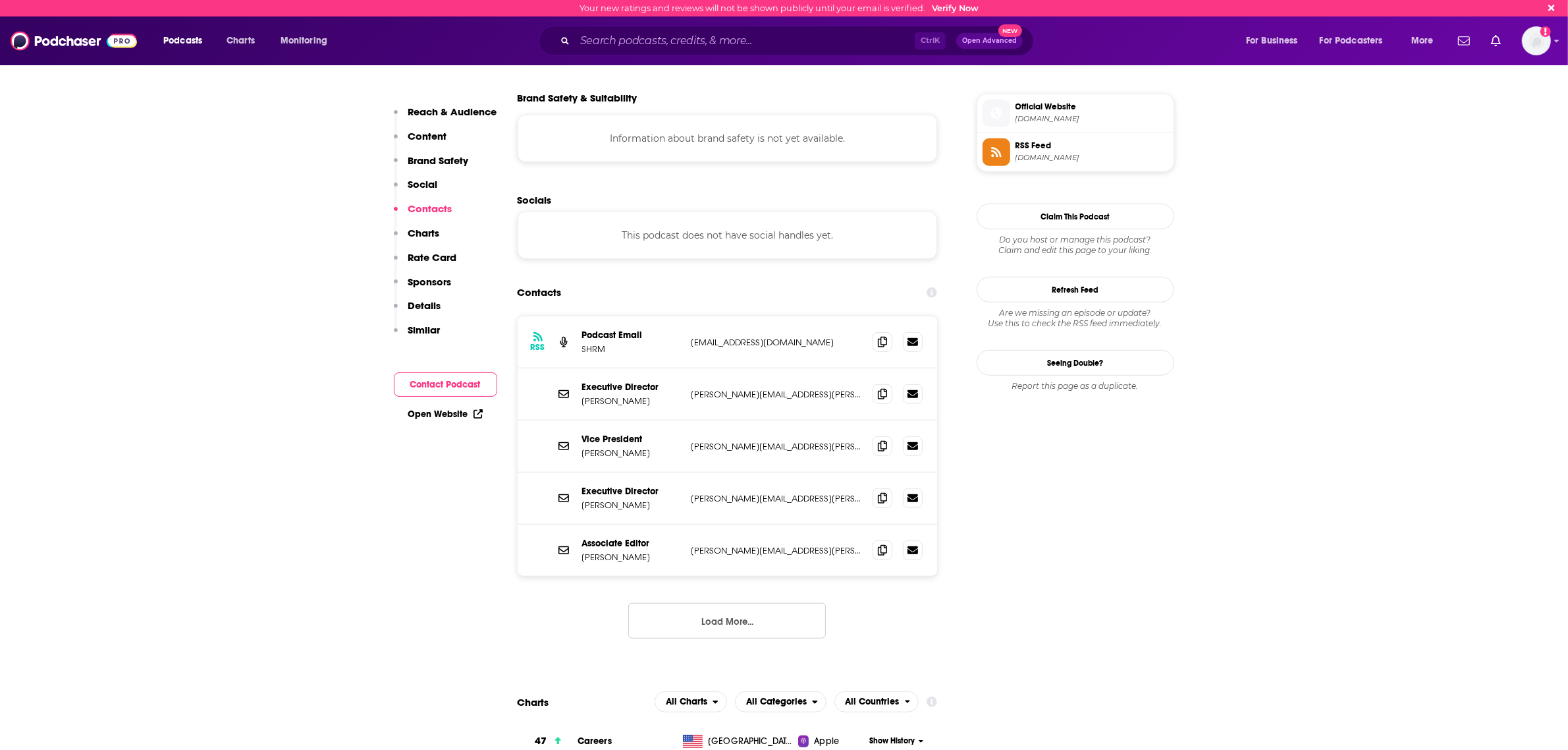
click at [748, 603] on button "Load More..." at bounding box center [727, 620] width 198 height 35
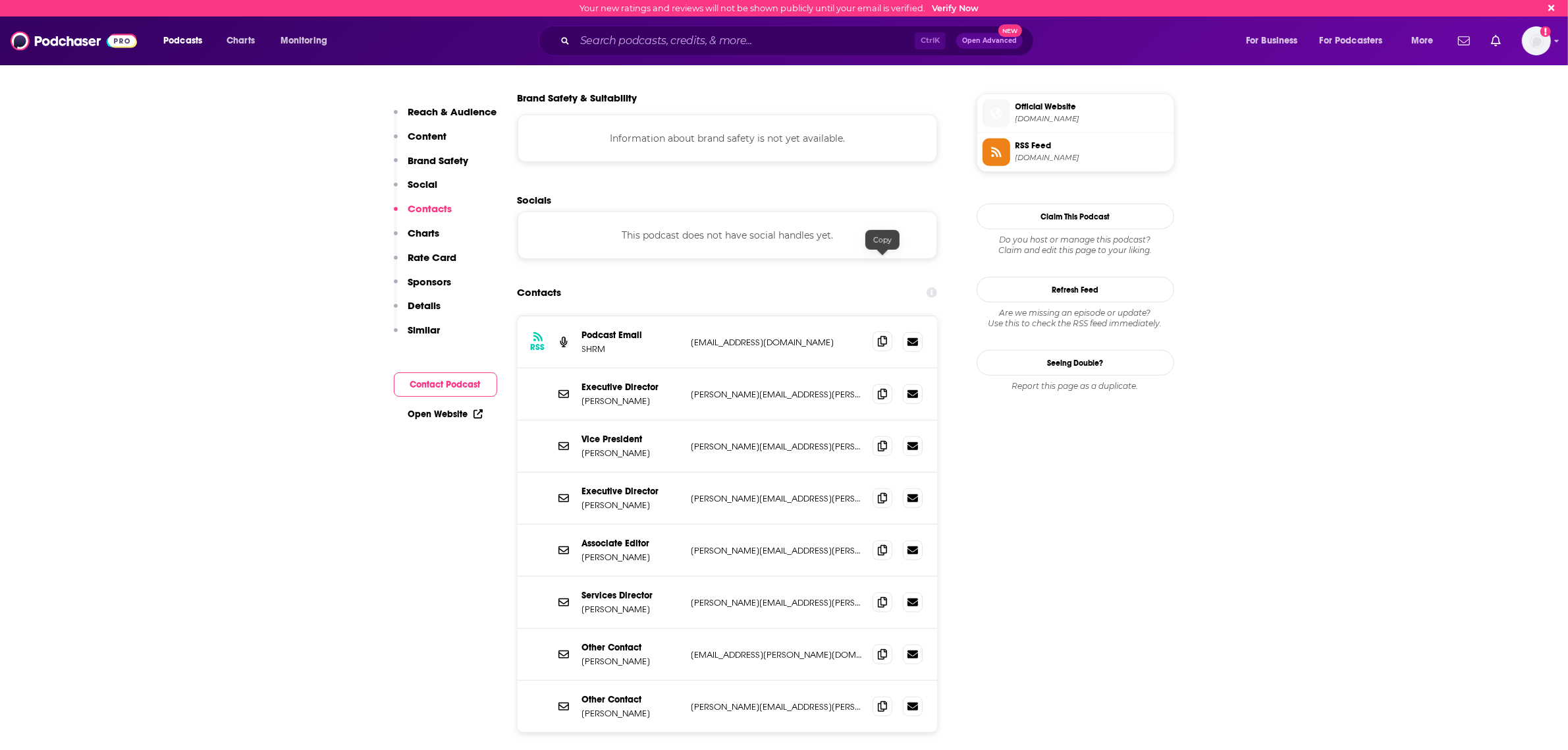
click at [884, 336] on icon at bounding box center [883, 342] width 9 height 11
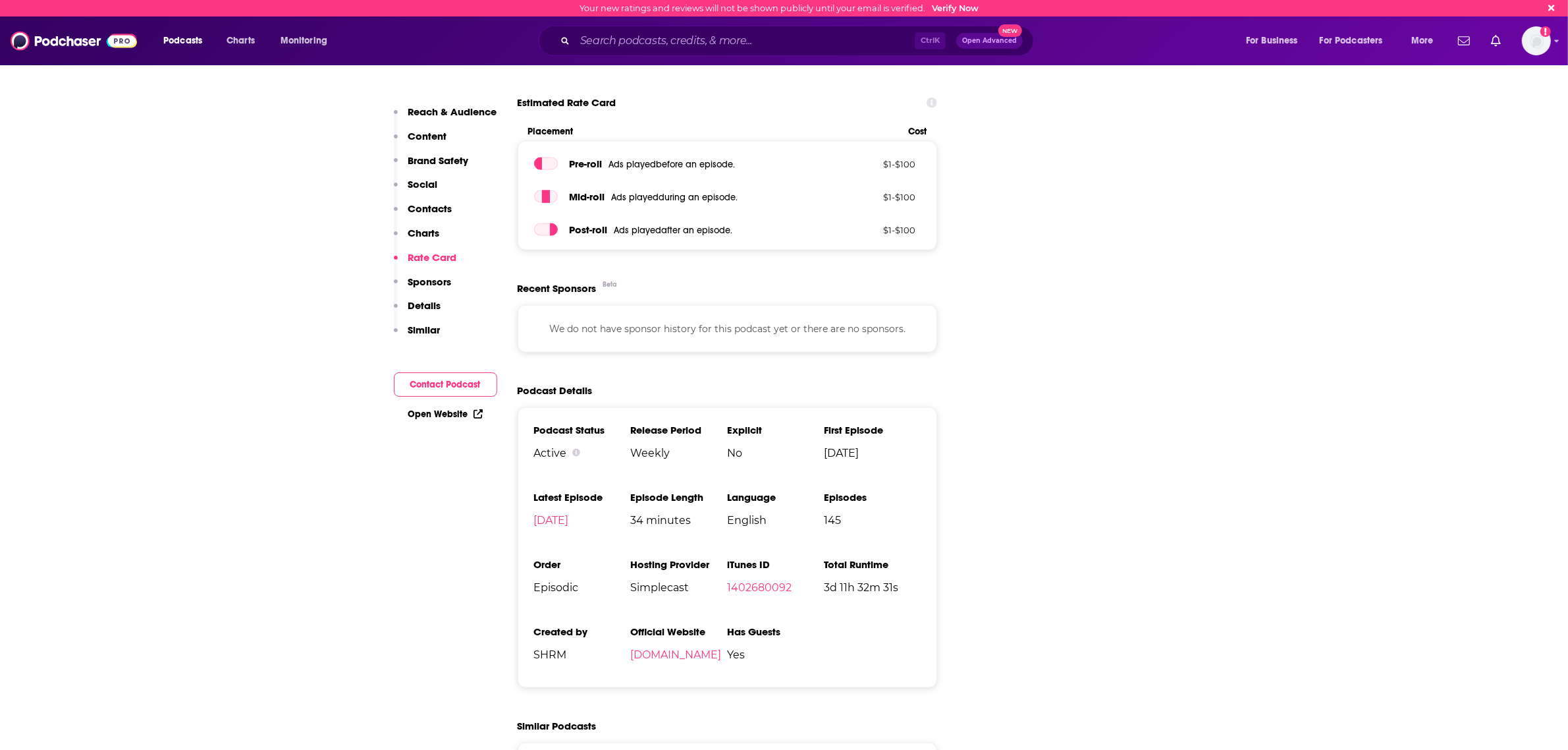
scroll to position [2388, 0]
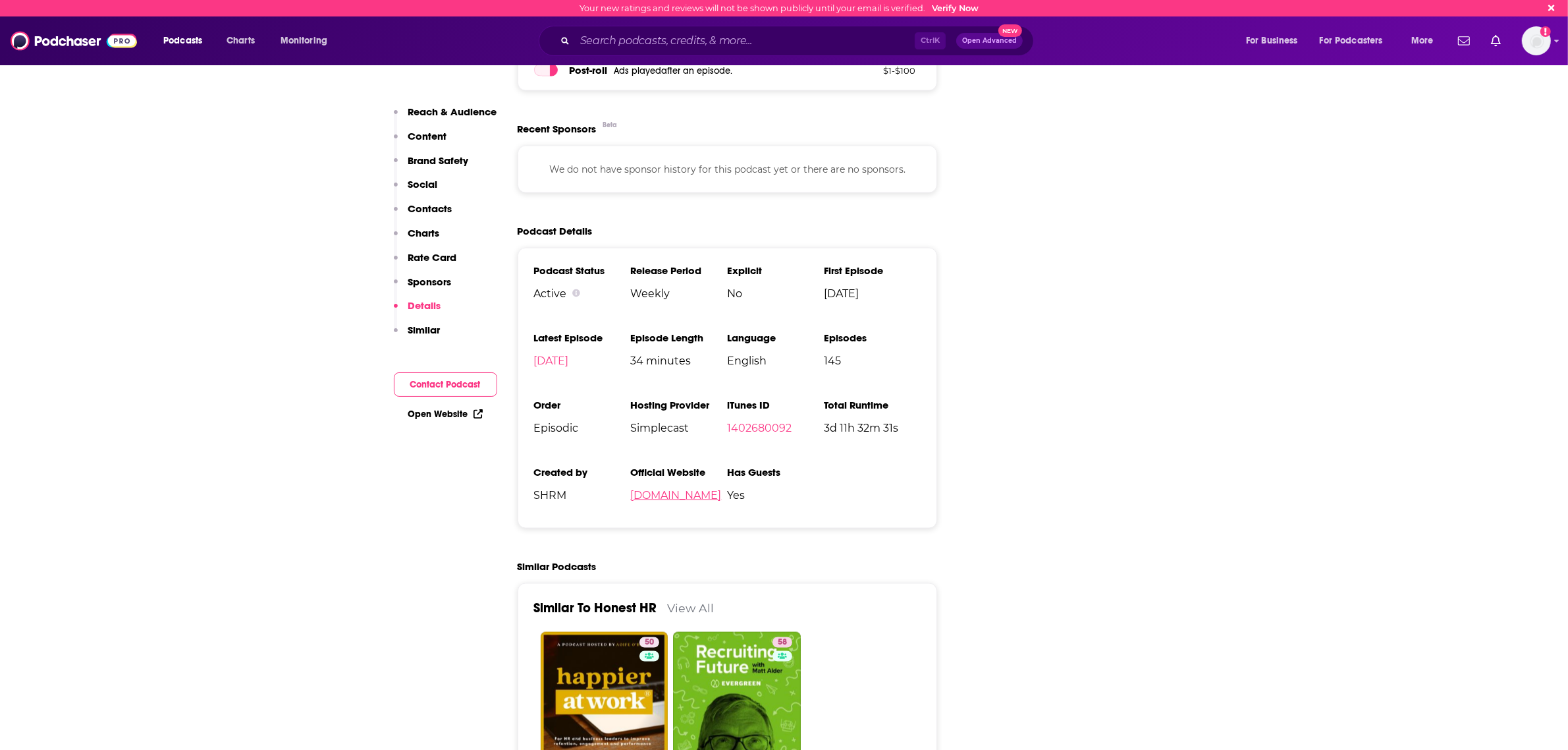
click at [643, 489] on link "honest-hr.simplecast.com" at bounding box center [675, 495] width 91 height 13
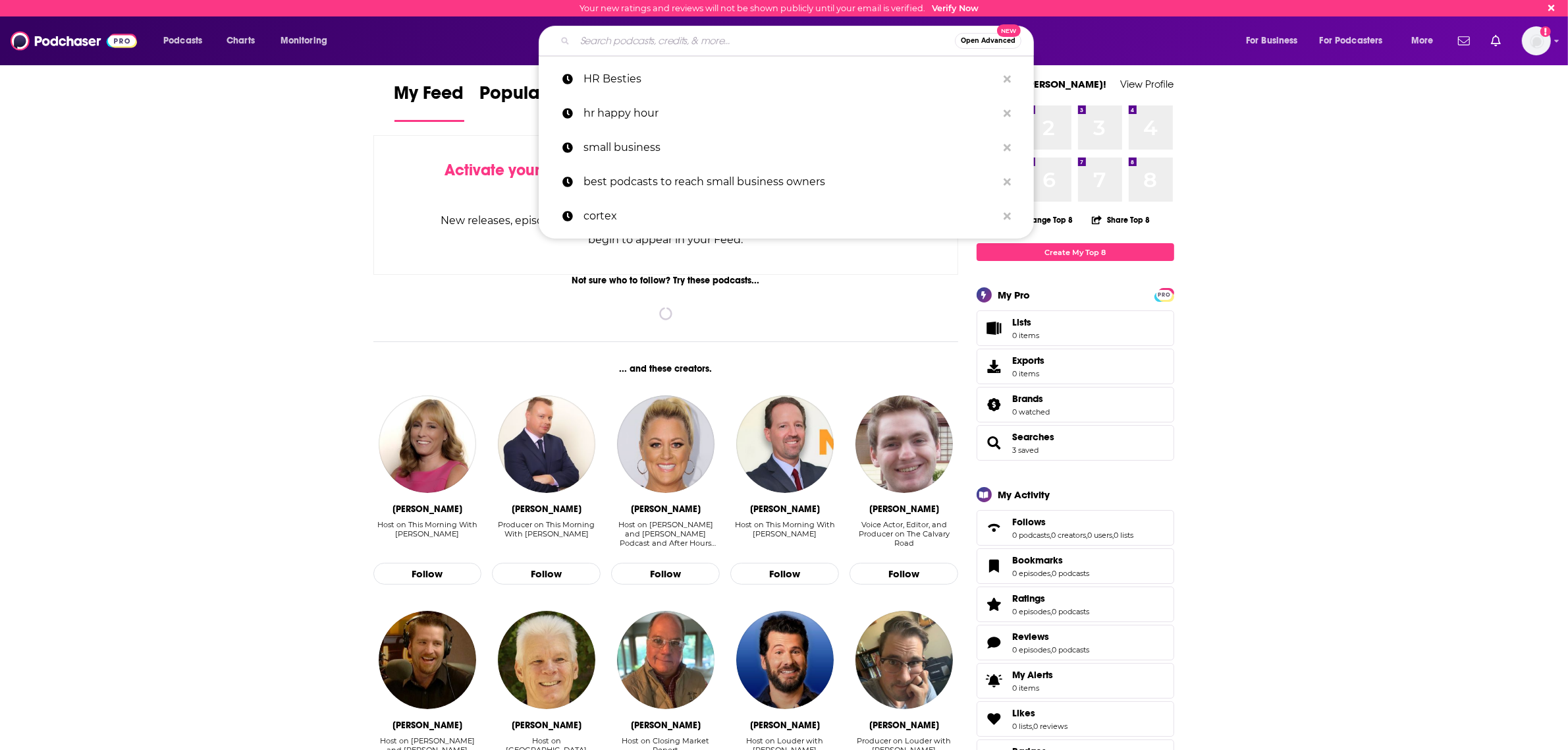
click at [690, 47] on input "Search podcasts, credits, & more..." at bounding box center [765, 41] width 380 height 21
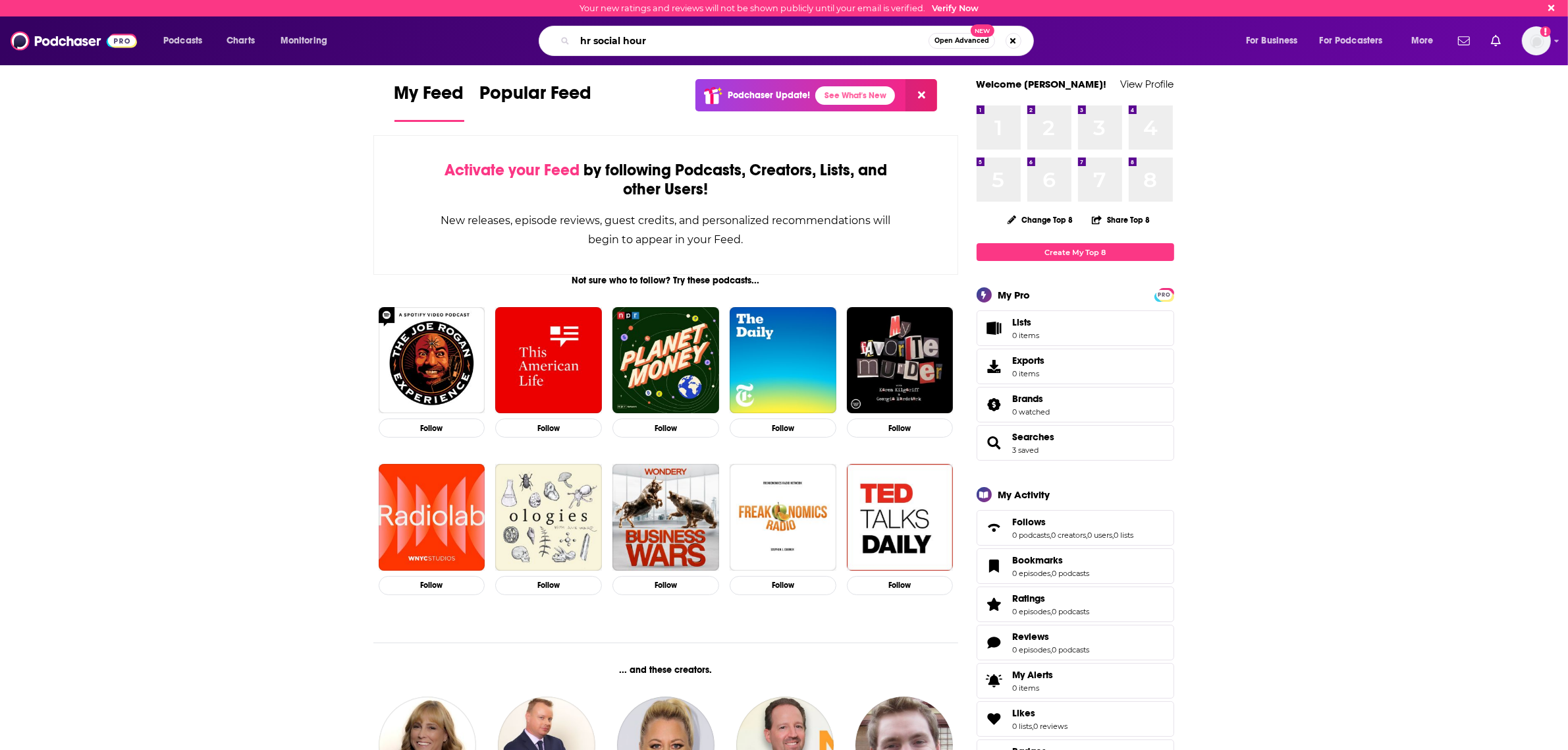
type input "hr social hour"
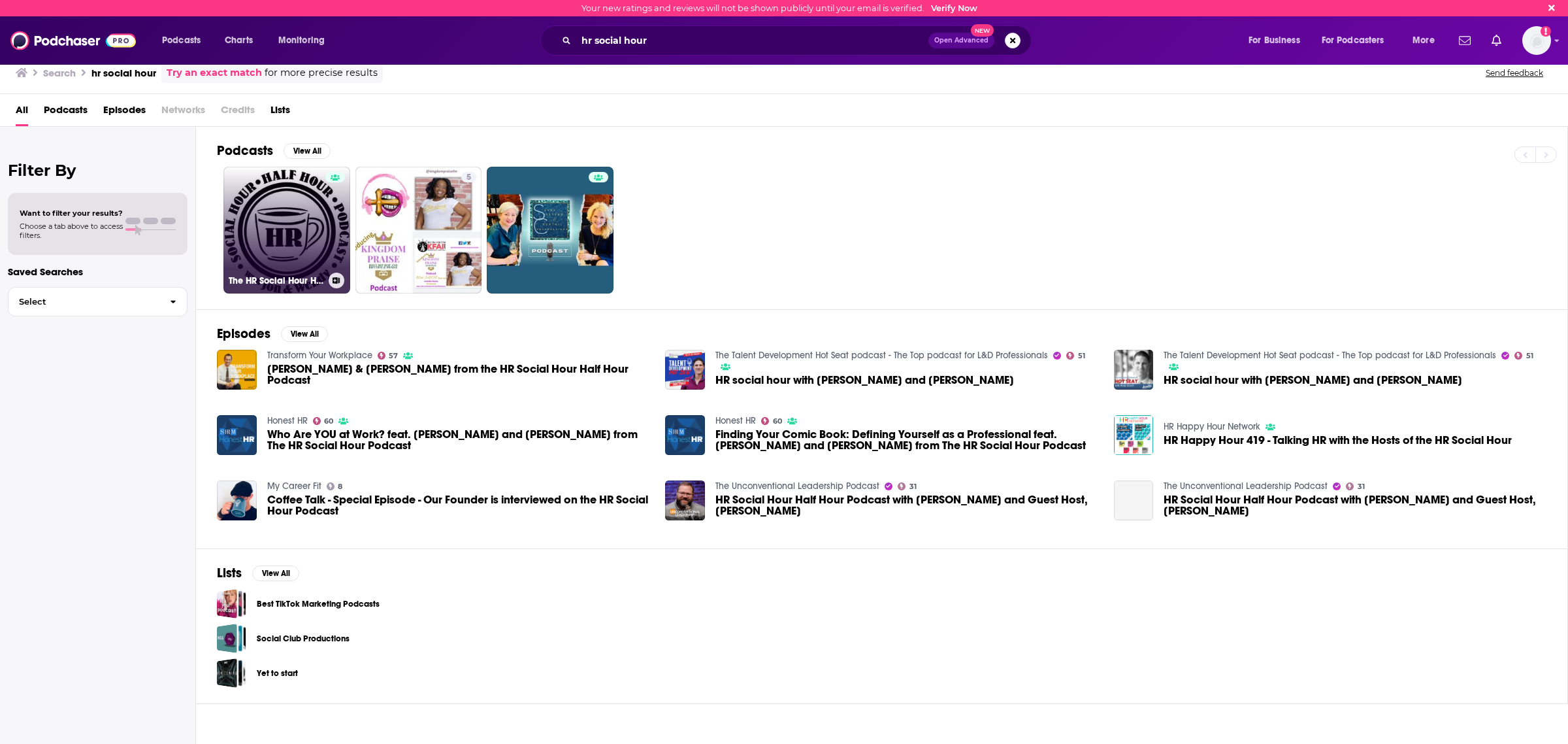
click at [275, 210] on link "The HR Social Hour Half Hour Podcast" at bounding box center [287, 230] width 127 height 127
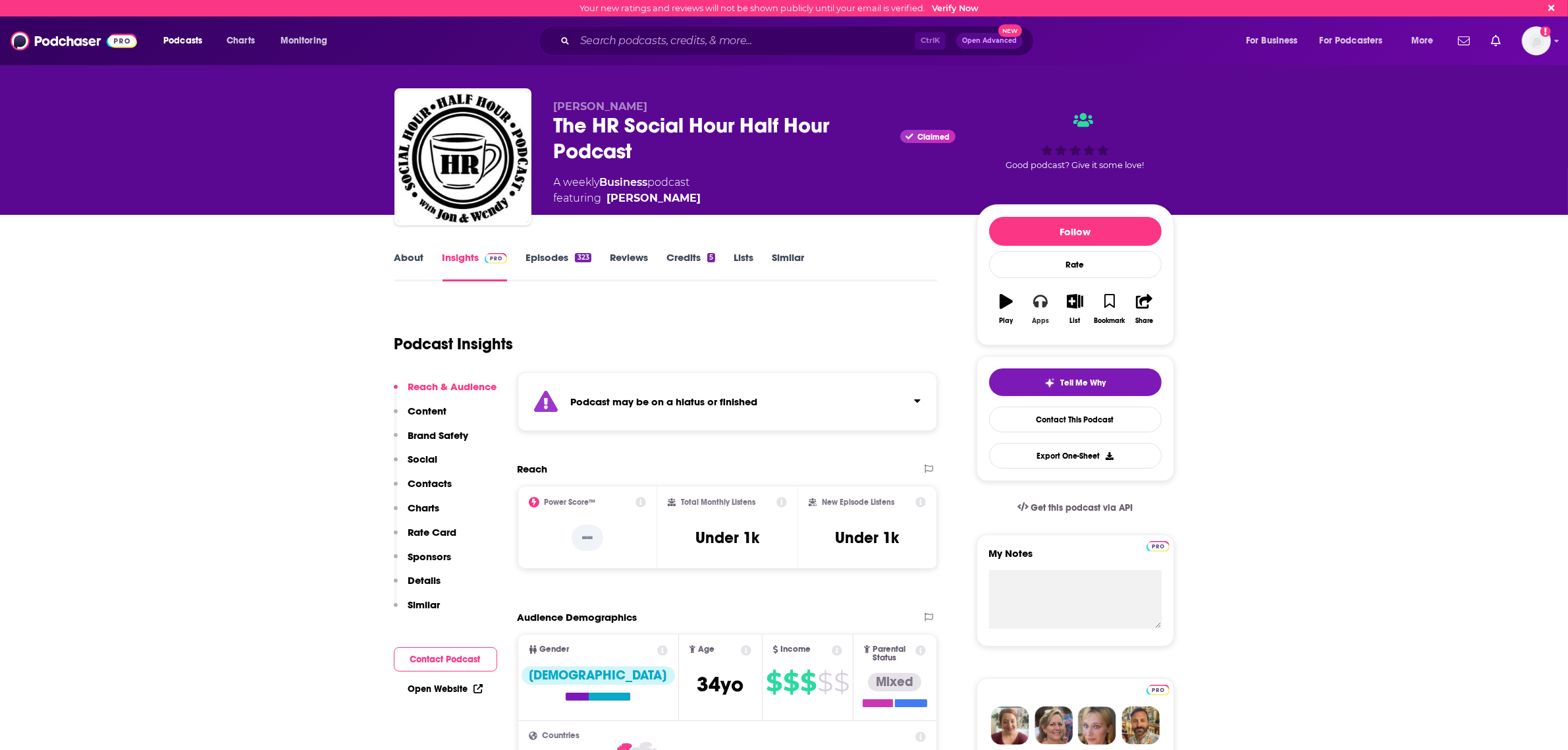
click at [1039, 308] on icon "button" at bounding box center [1040, 301] width 14 height 14
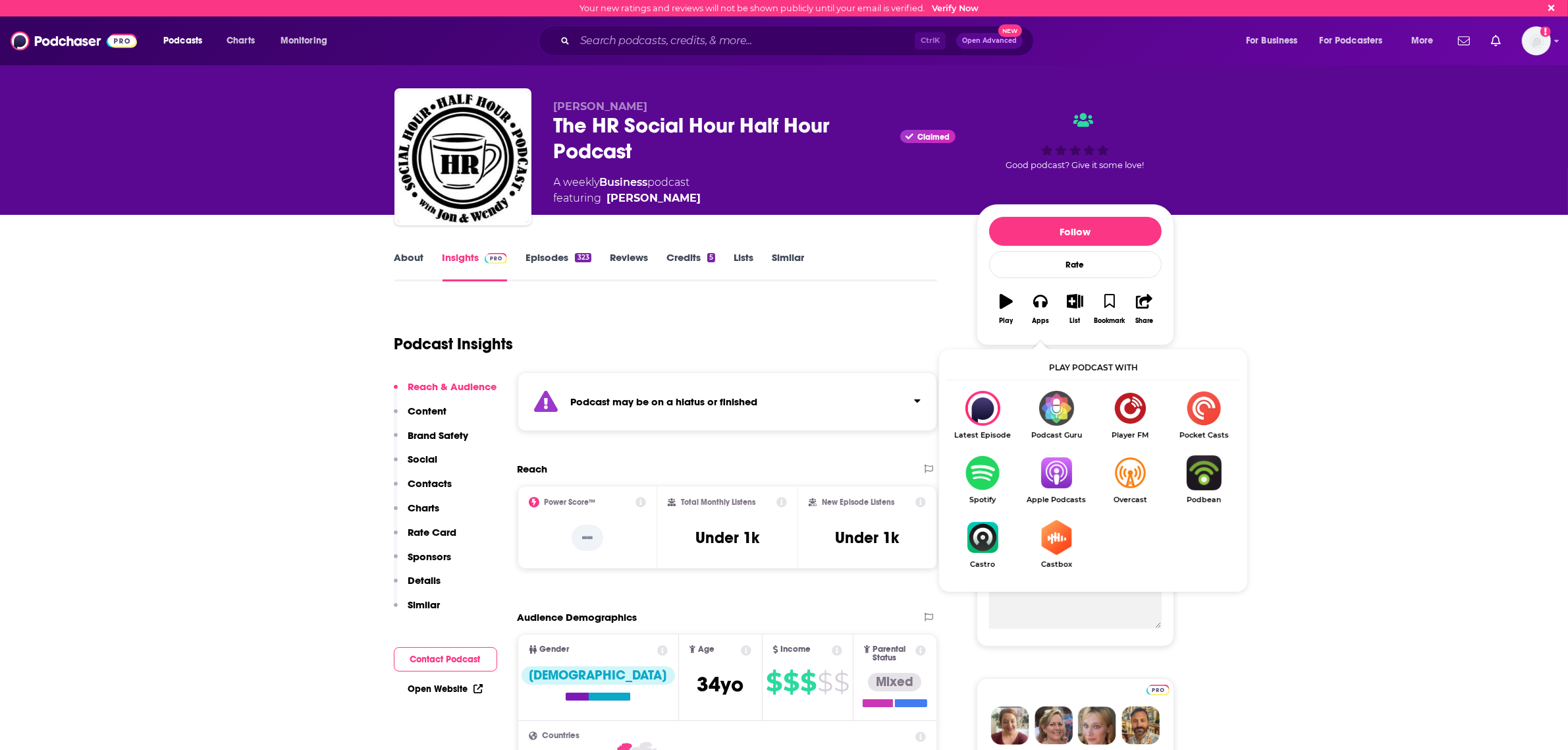
click at [1041, 486] on img "Show Listen On dropdown" at bounding box center [1057, 472] width 74 height 35
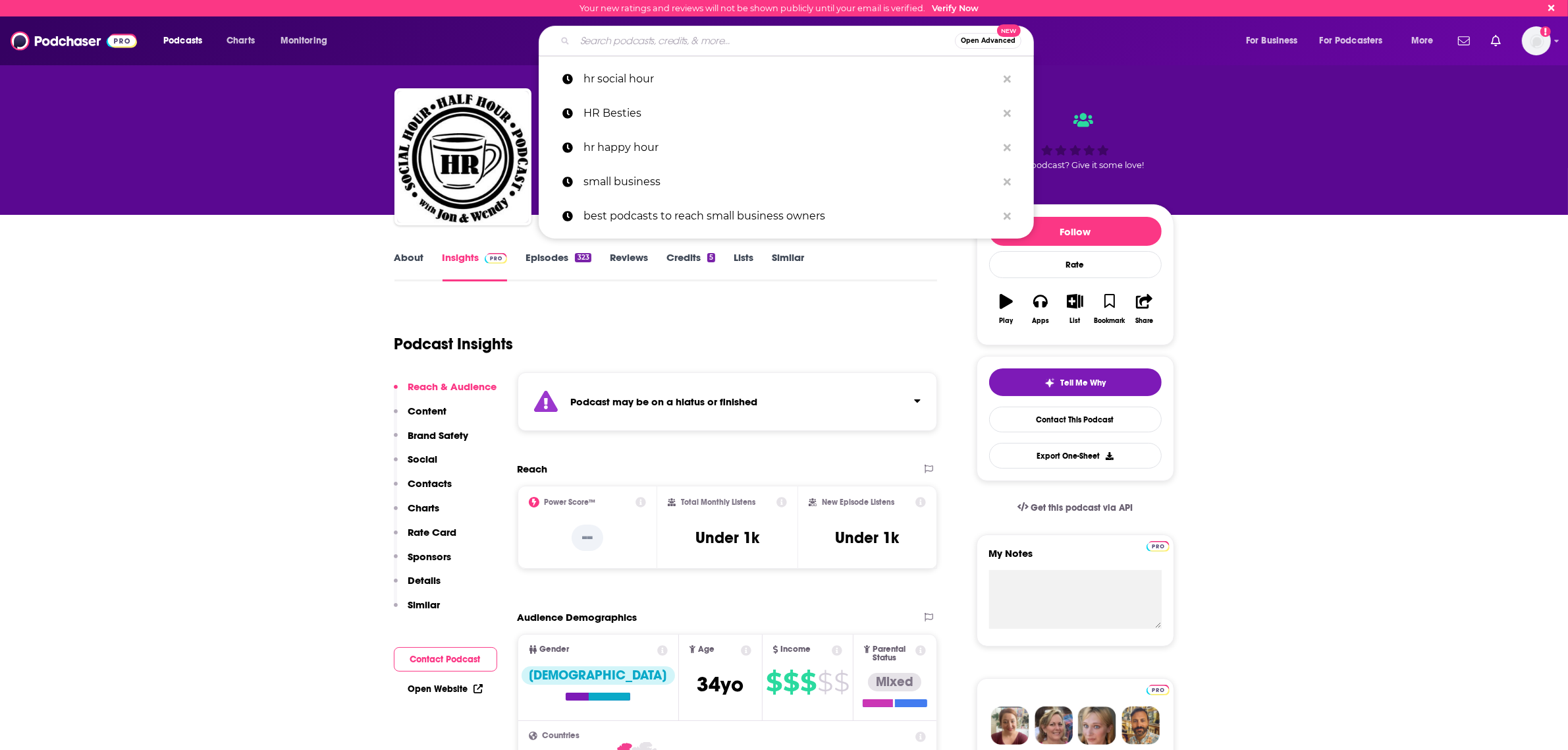
click at [654, 34] on input "Search podcasts, credits, & more..." at bounding box center [765, 41] width 380 height 21
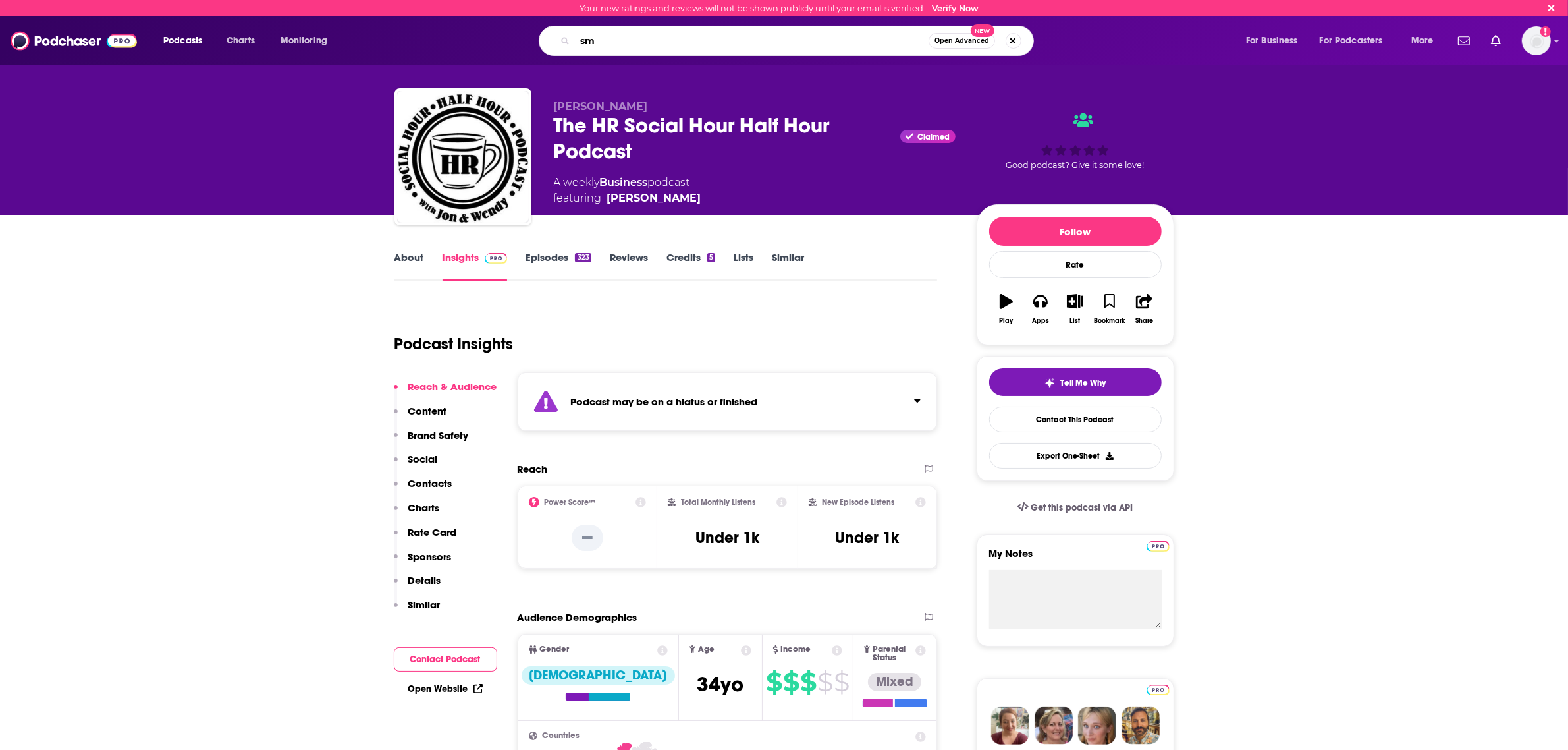
type input "s"
type input "human resources"
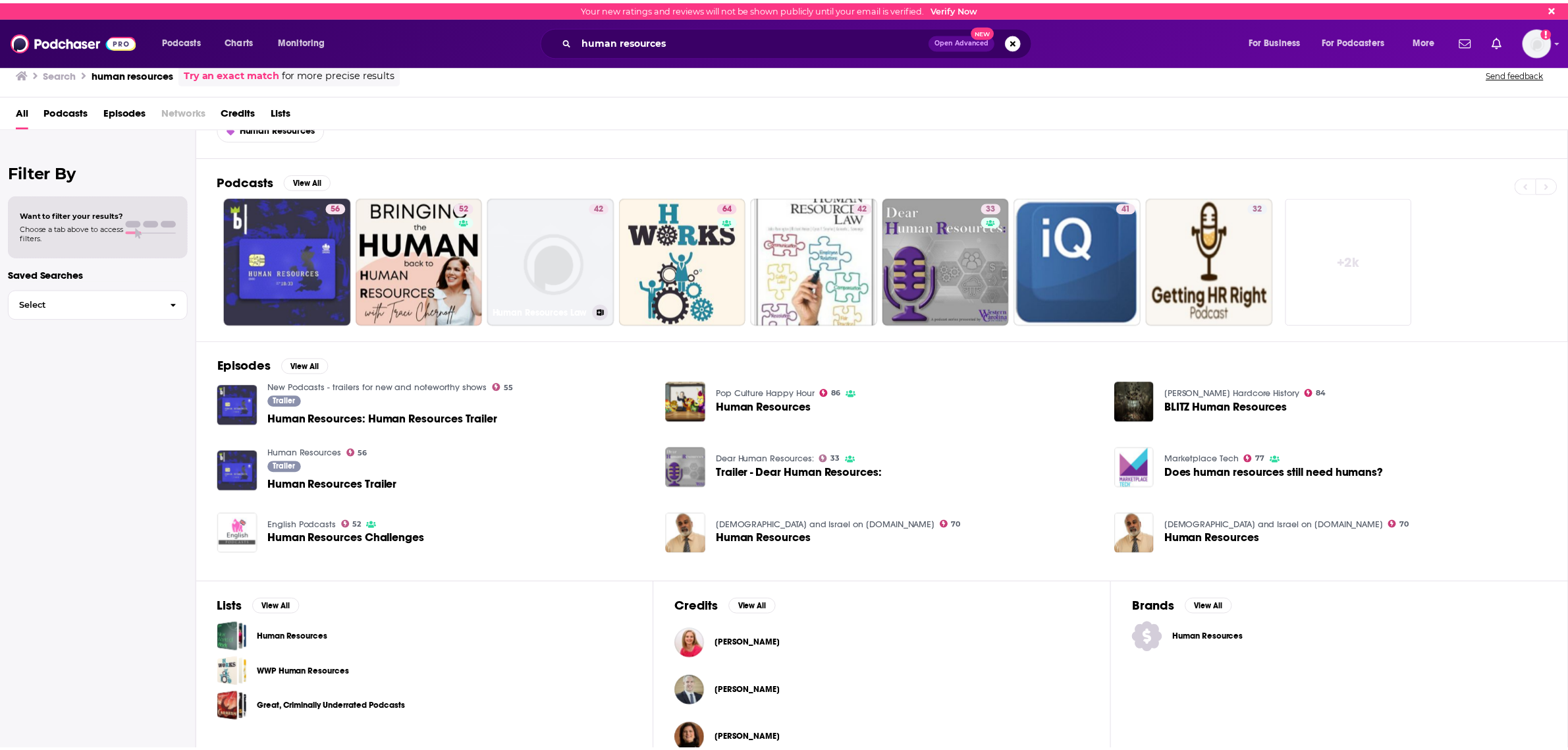
scroll to position [74, 0]
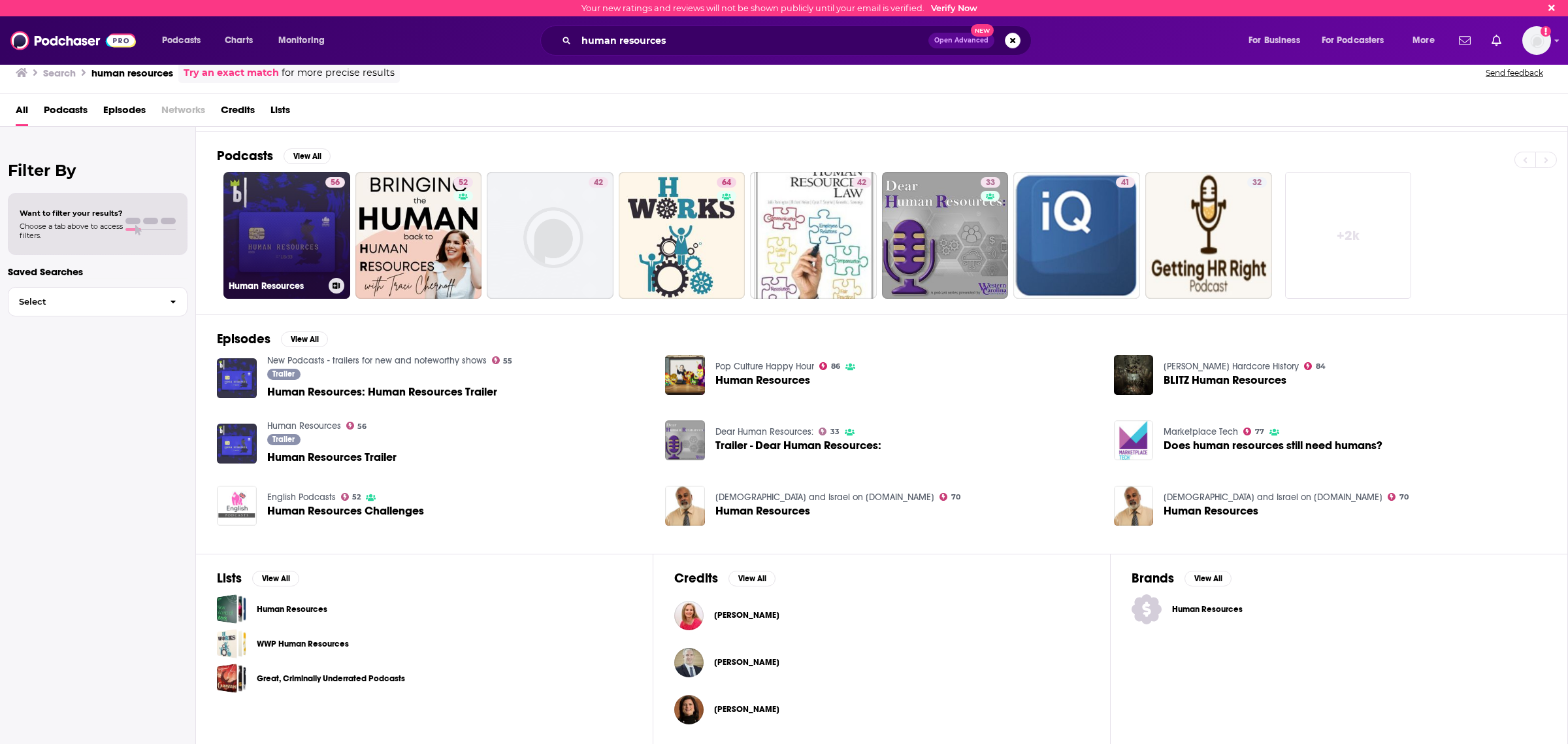
click at [288, 237] on link "56 Human Resources" at bounding box center [287, 235] width 127 height 127
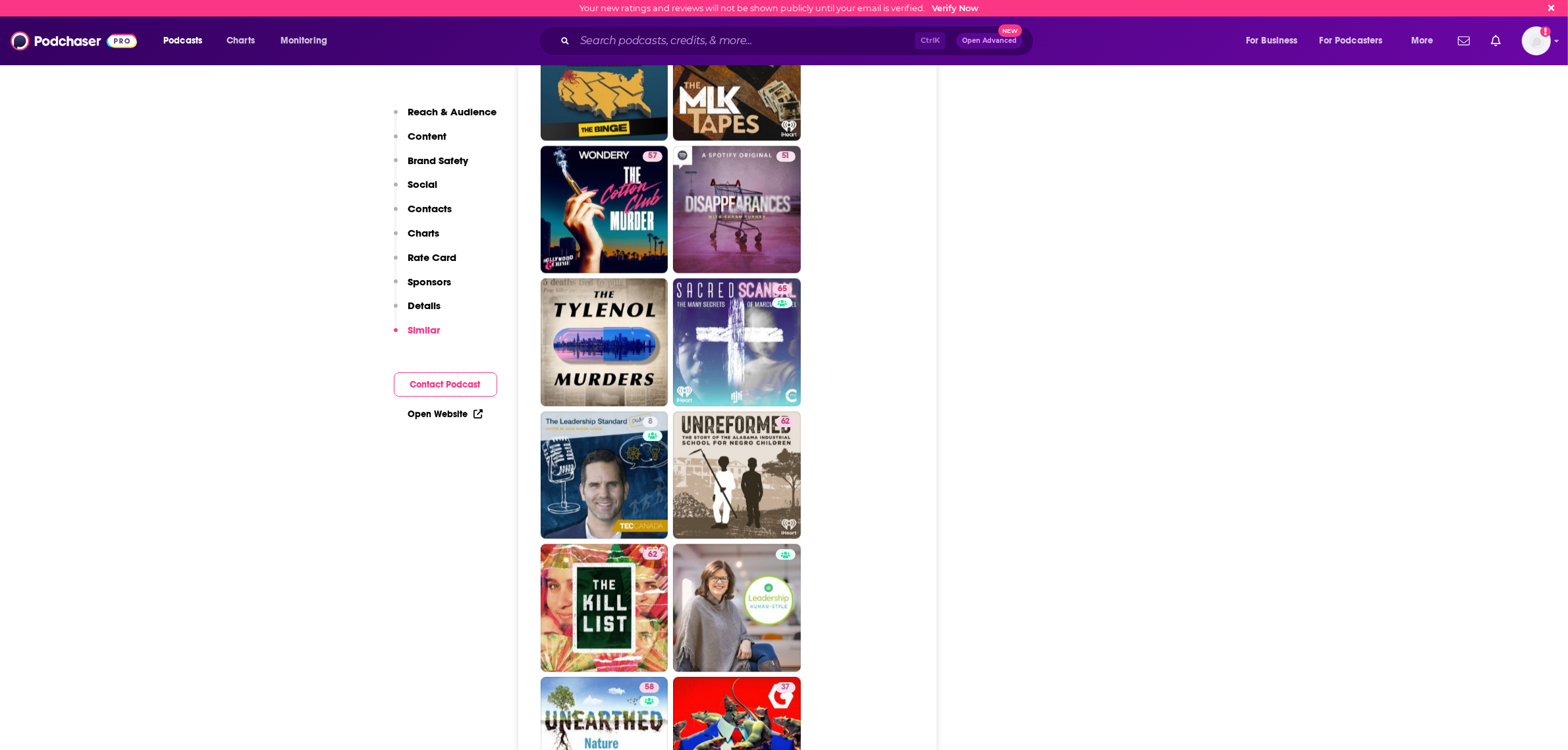
scroll to position [3706, 0]
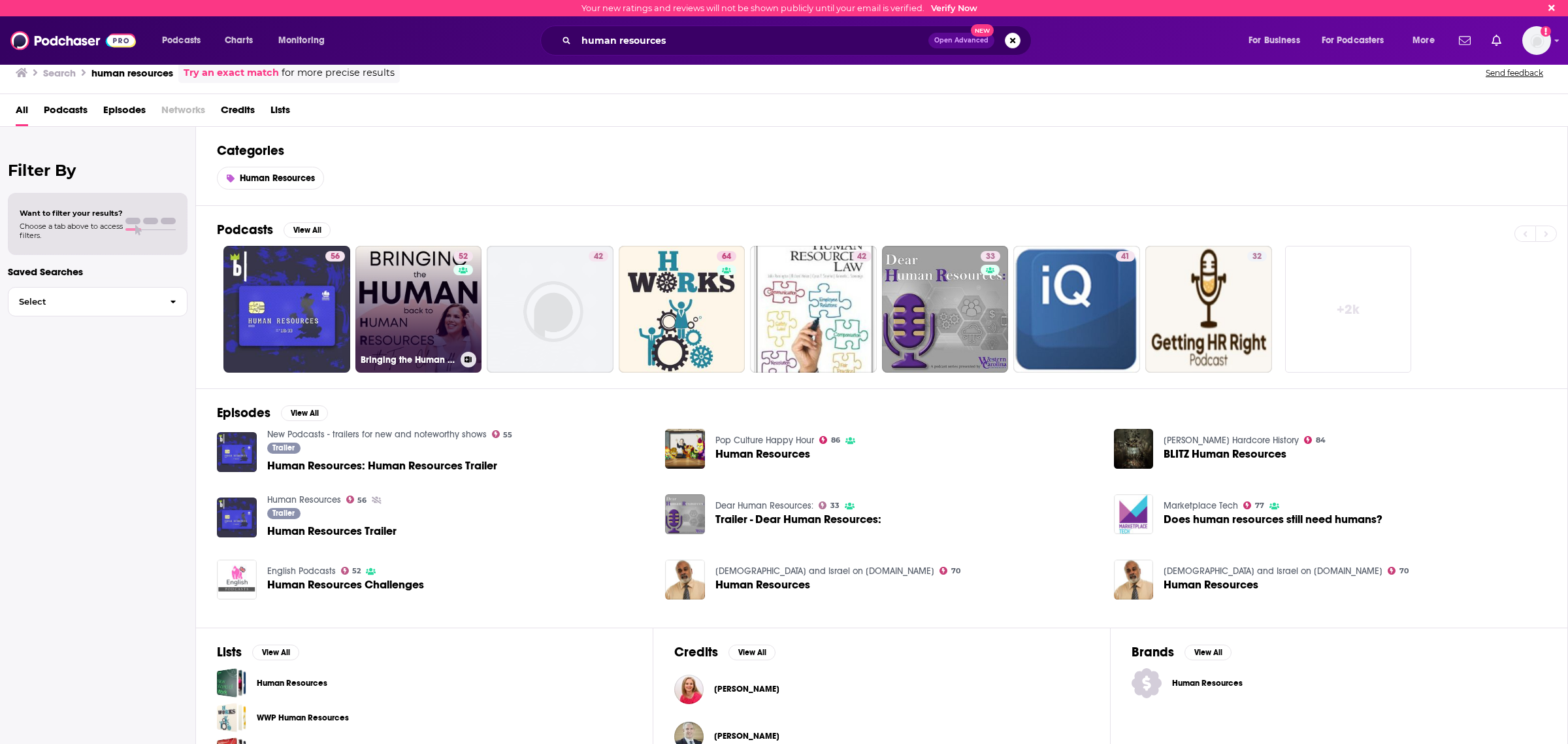
click at [450, 304] on link "52 Bringing the Human back to Human Resources" at bounding box center [418, 309] width 127 height 127
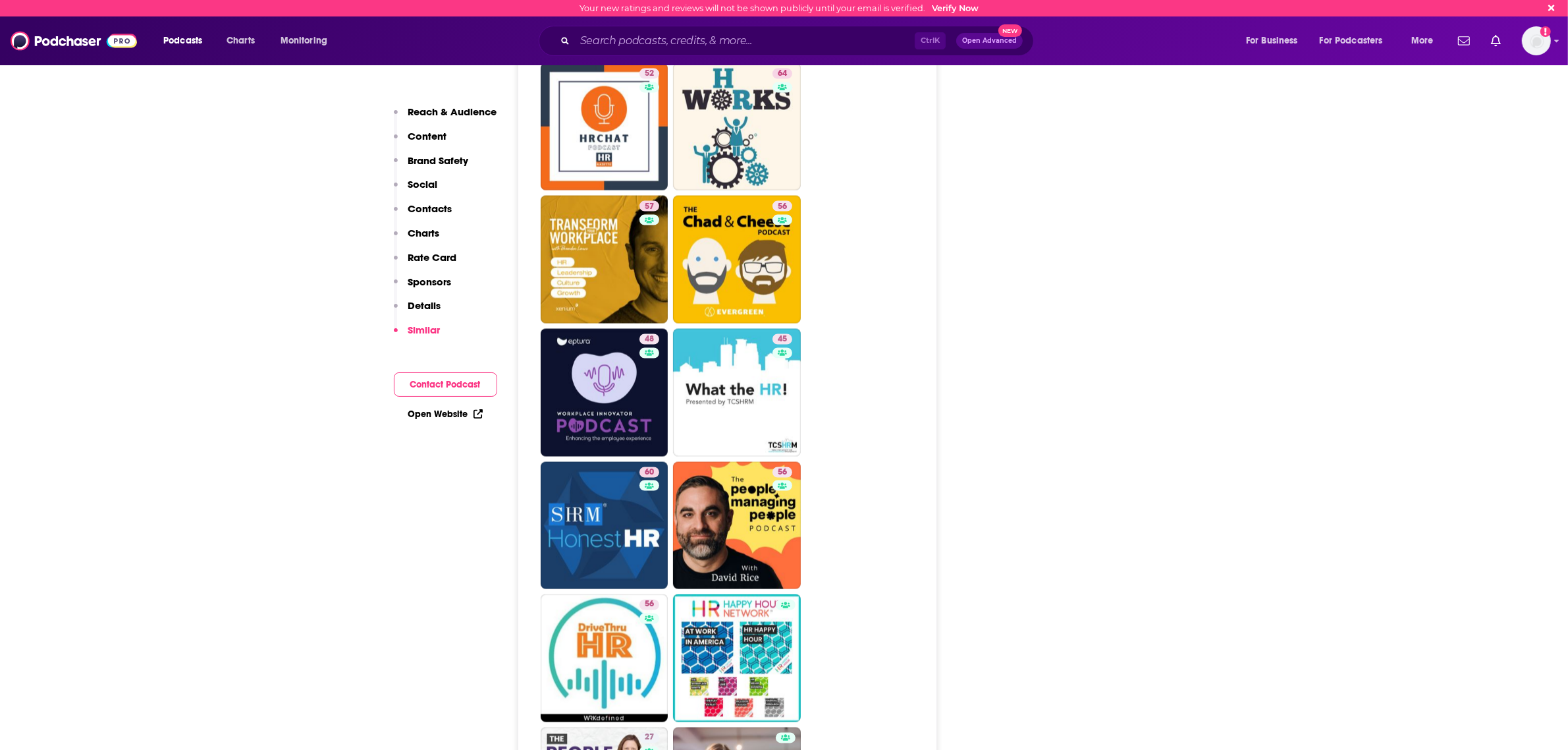
scroll to position [2636, 0]
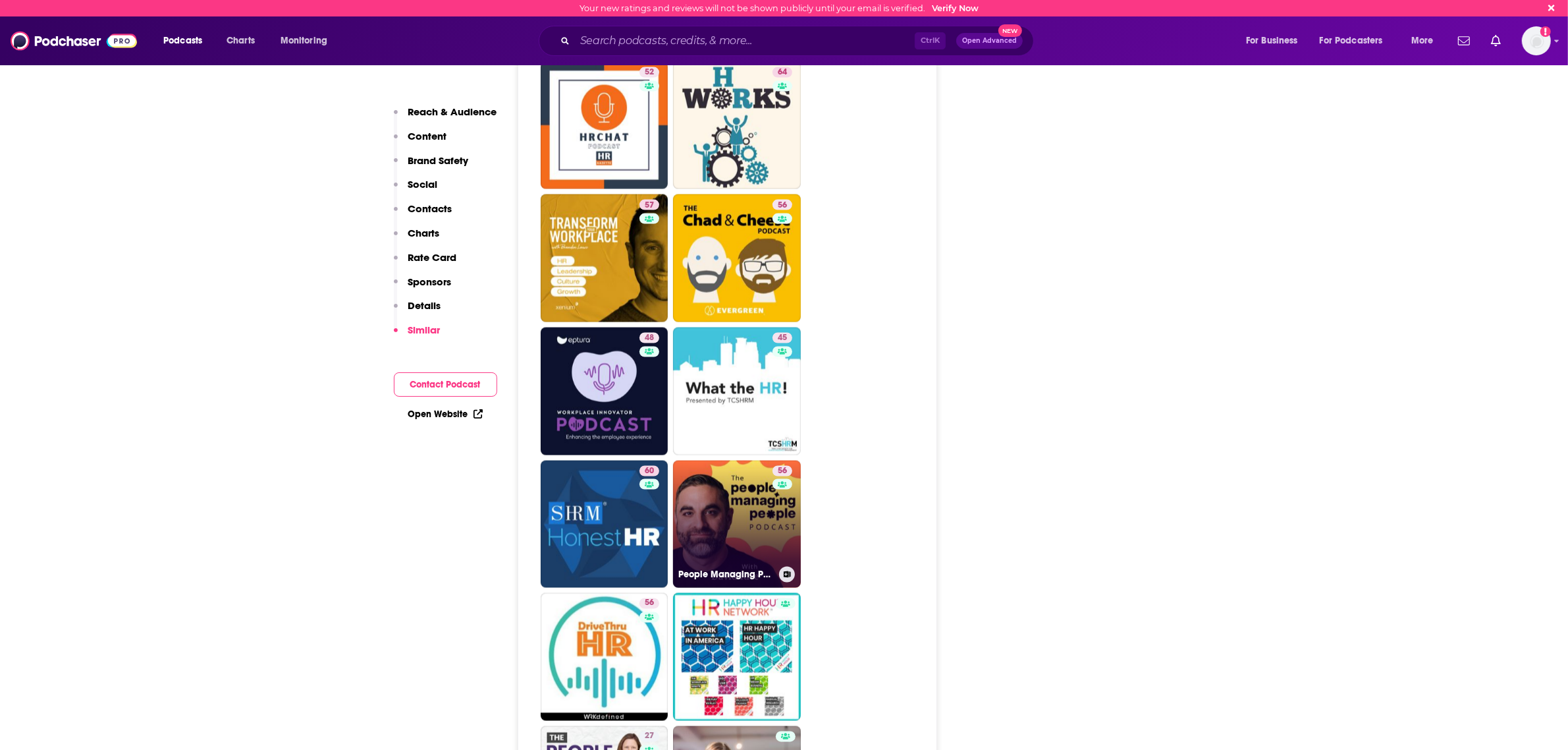
click at [728, 460] on link "56 People Managing People" at bounding box center [737, 524] width 128 height 128
type input "https://www.podchaser.com/podcasts/people-managing-people-1003568"
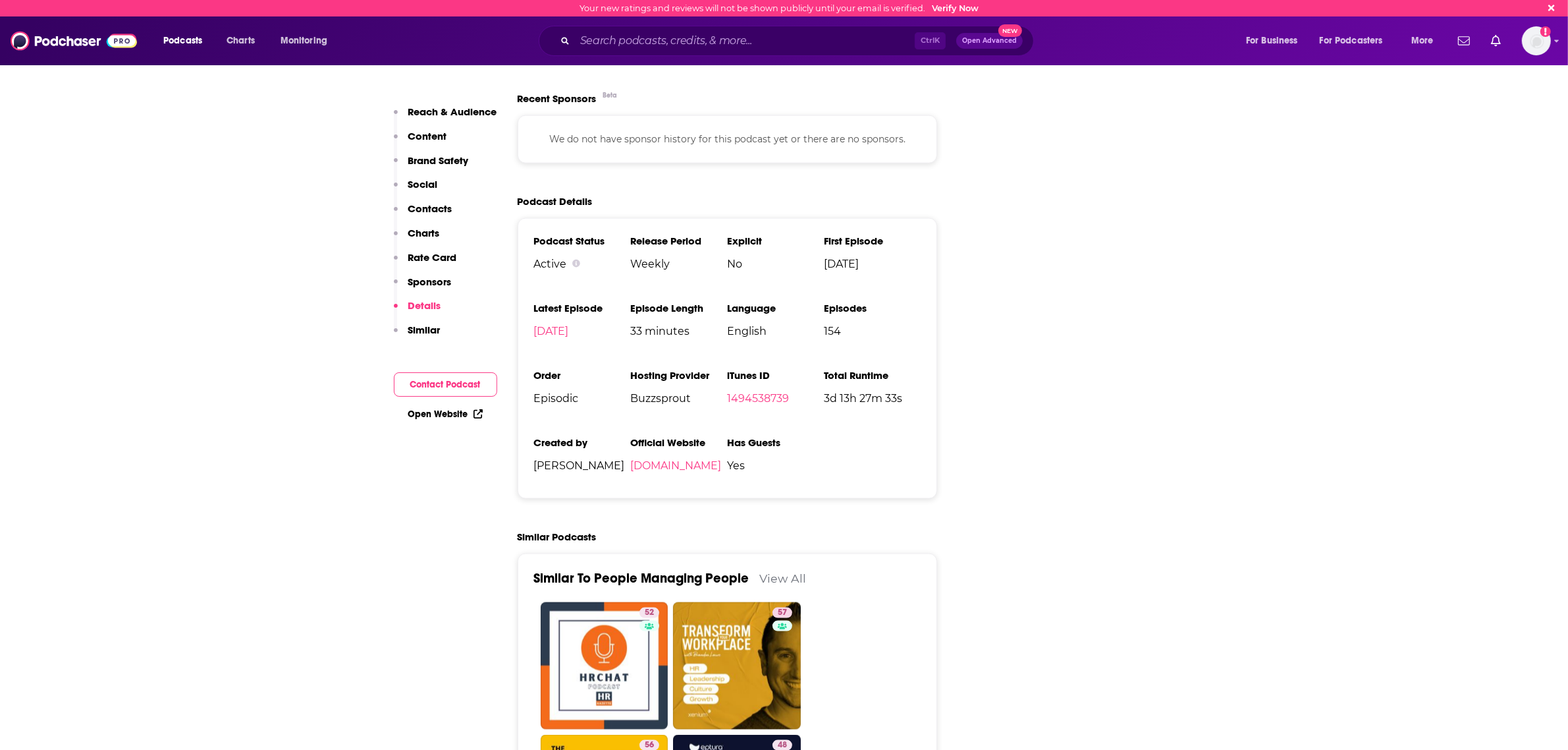
scroll to position [2306, 0]
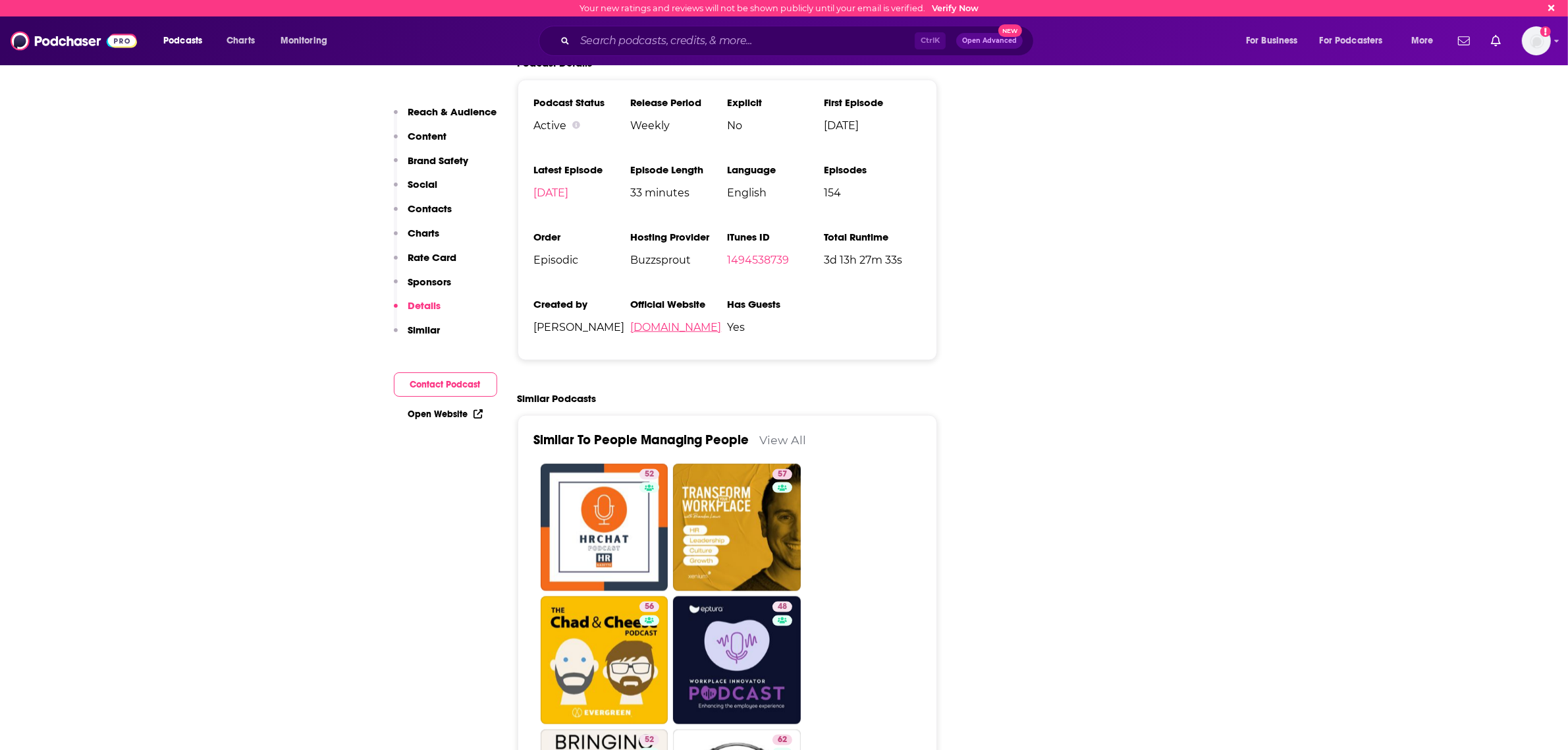
click at [719, 321] on link "peoplemanagingpeople.com" at bounding box center [675, 327] width 91 height 13
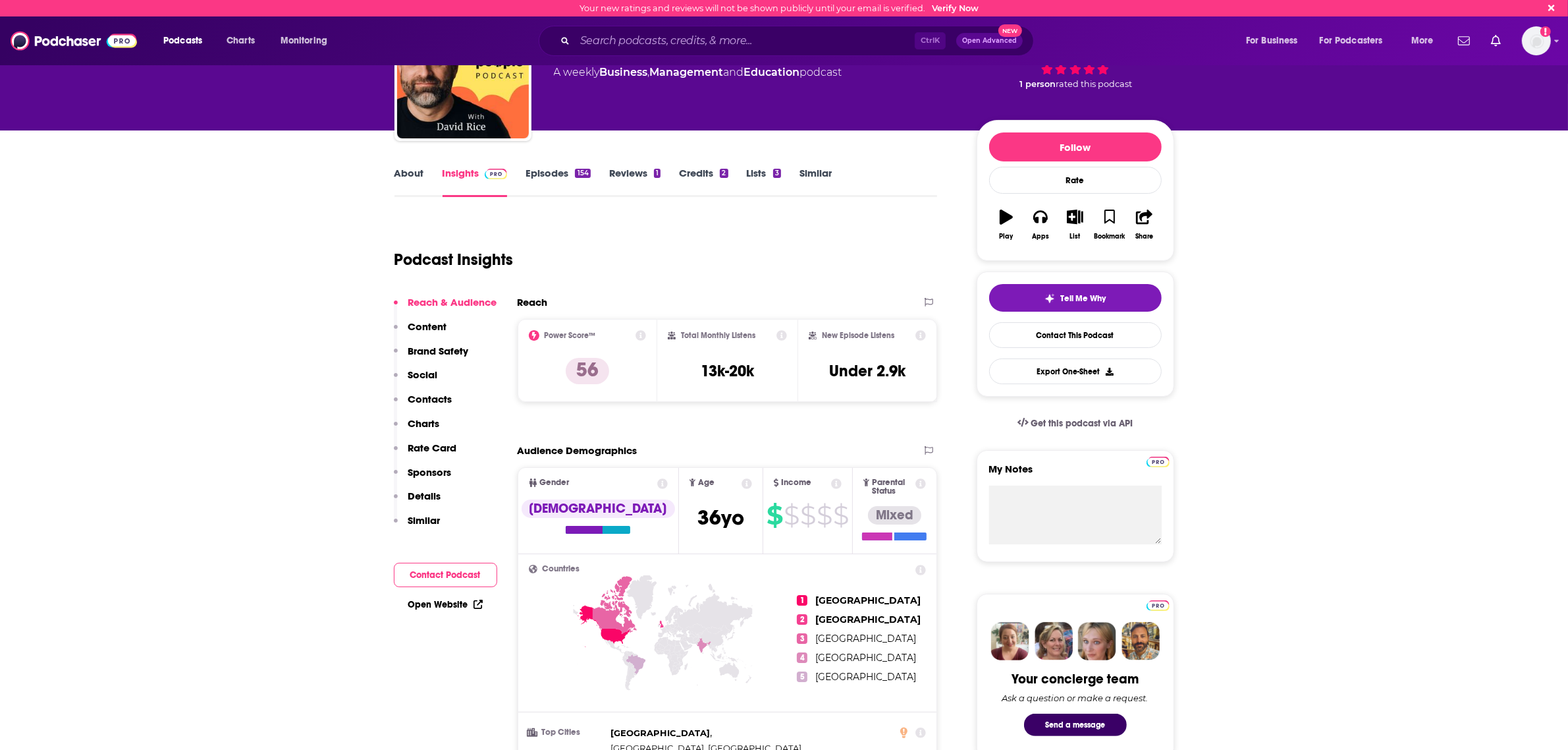
scroll to position [82, 0]
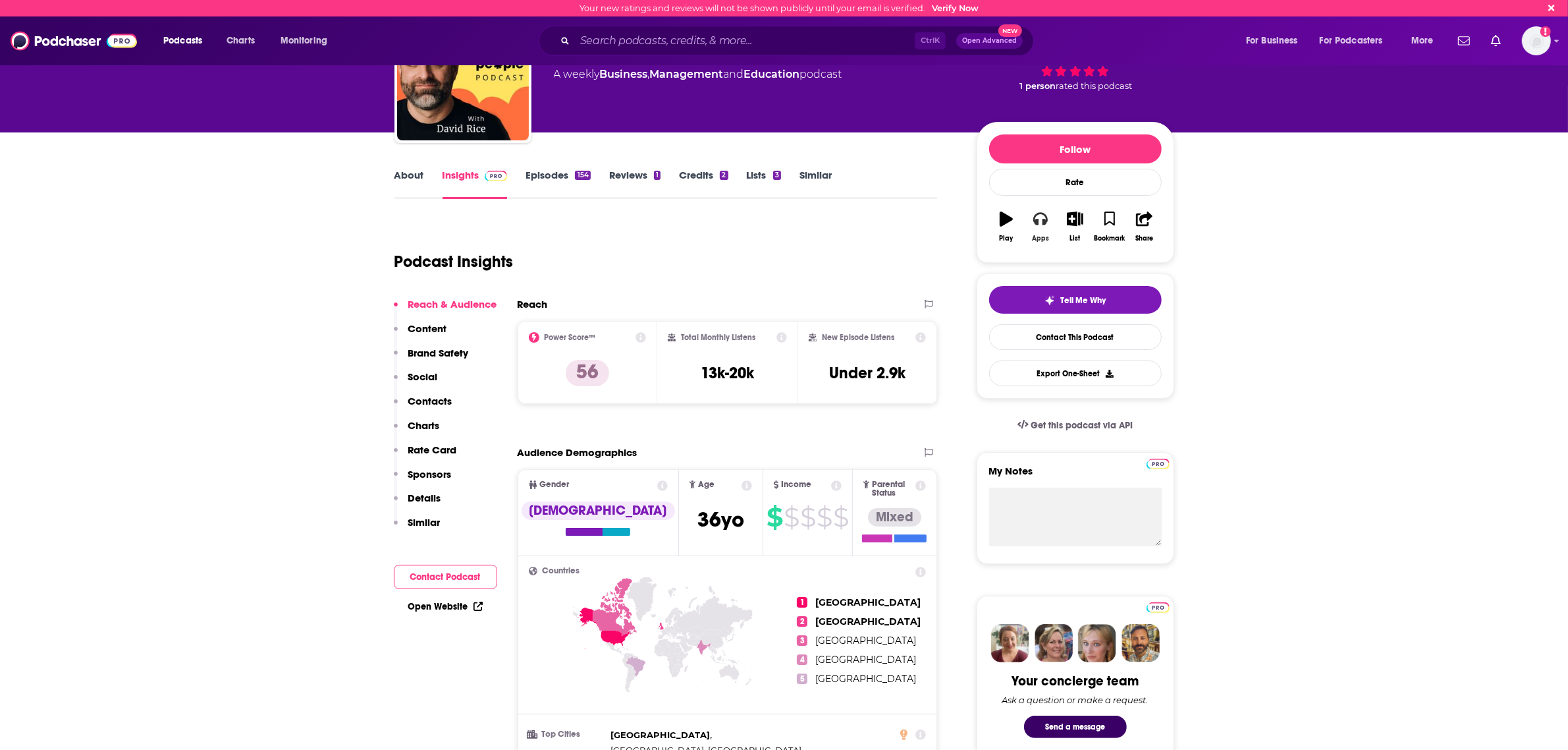
click at [1044, 226] on icon "button" at bounding box center [1040, 220] width 14 height 14
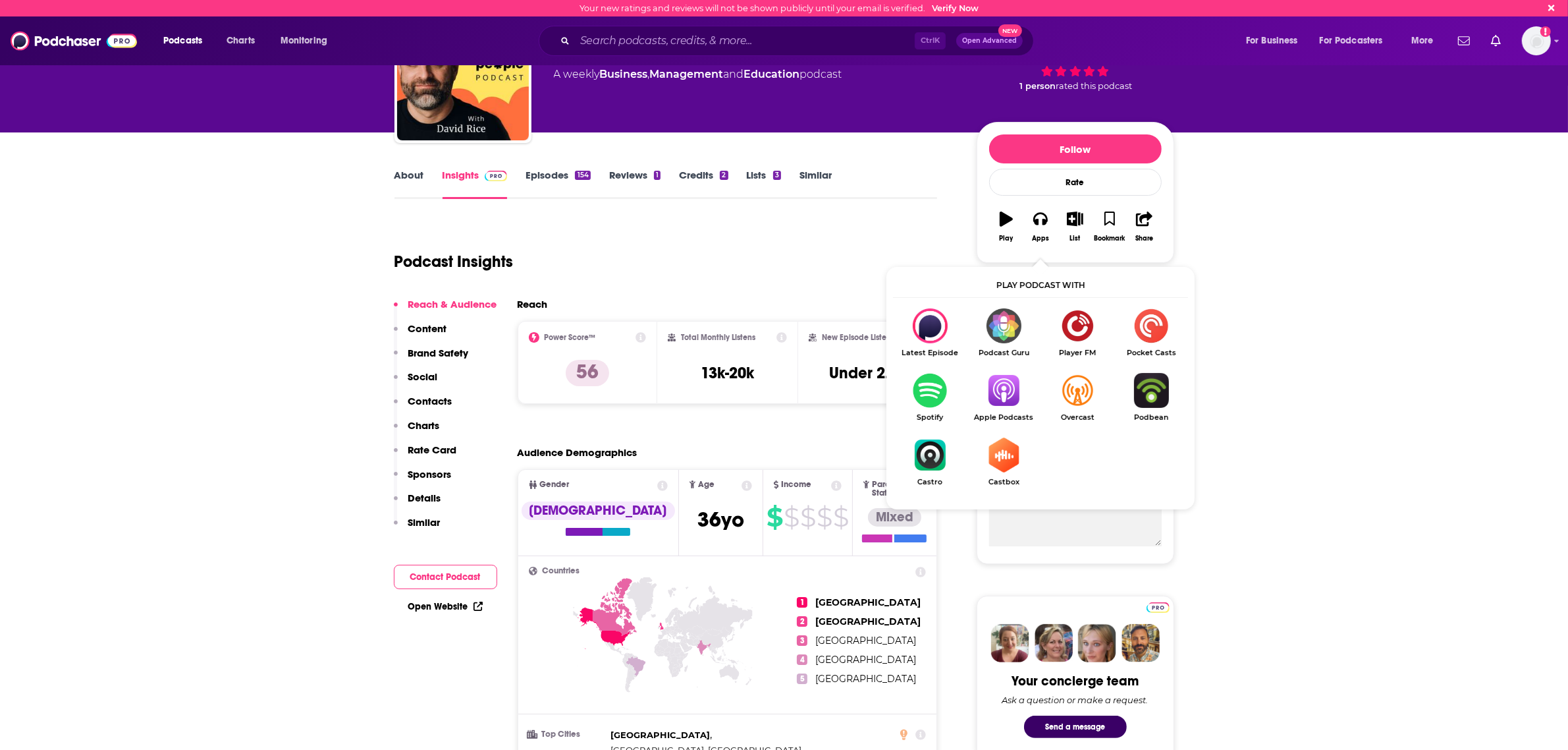
click at [993, 383] on img "Show Listen On dropdown" at bounding box center [1004, 390] width 74 height 35
